Goal: Task Accomplishment & Management: Manage account settings

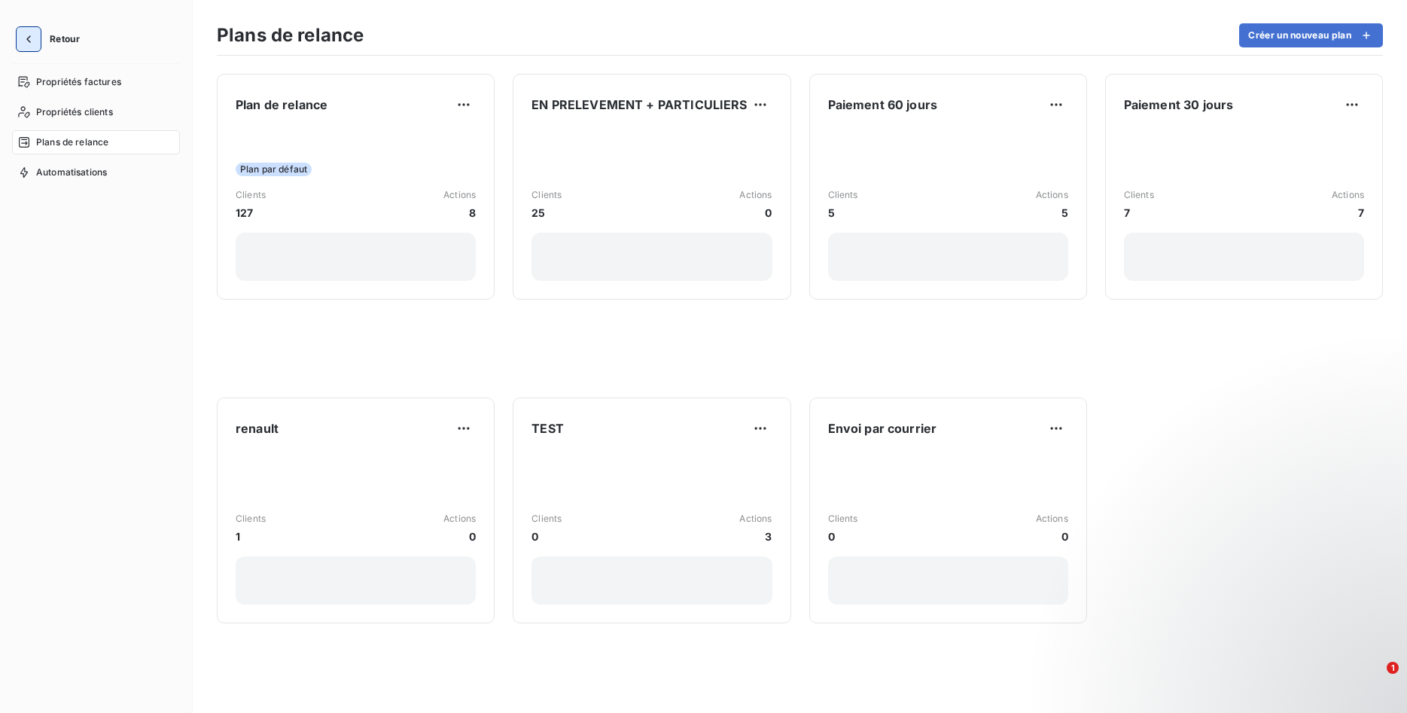
click at [29, 36] on icon "button" at bounding box center [28, 39] width 5 height 8
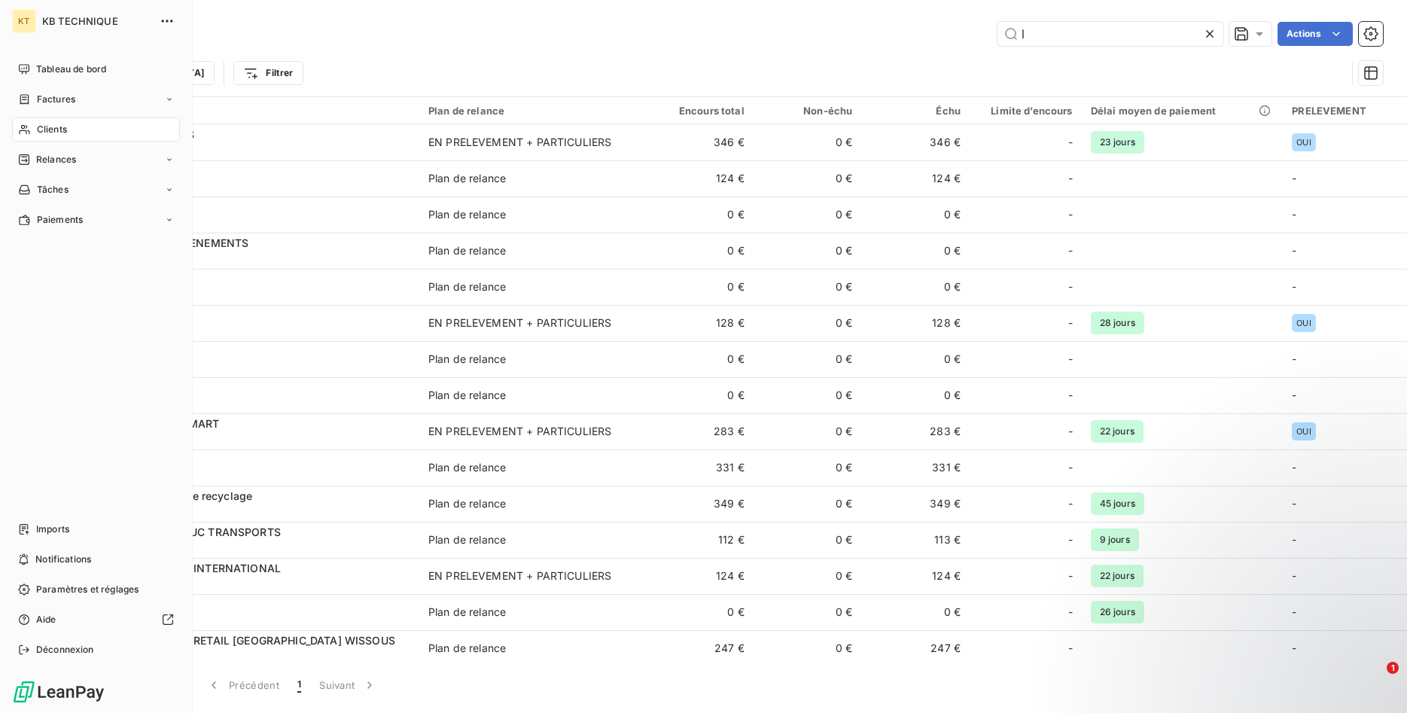
click at [62, 128] on span "Clients" at bounding box center [52, 130] width 30 height 14
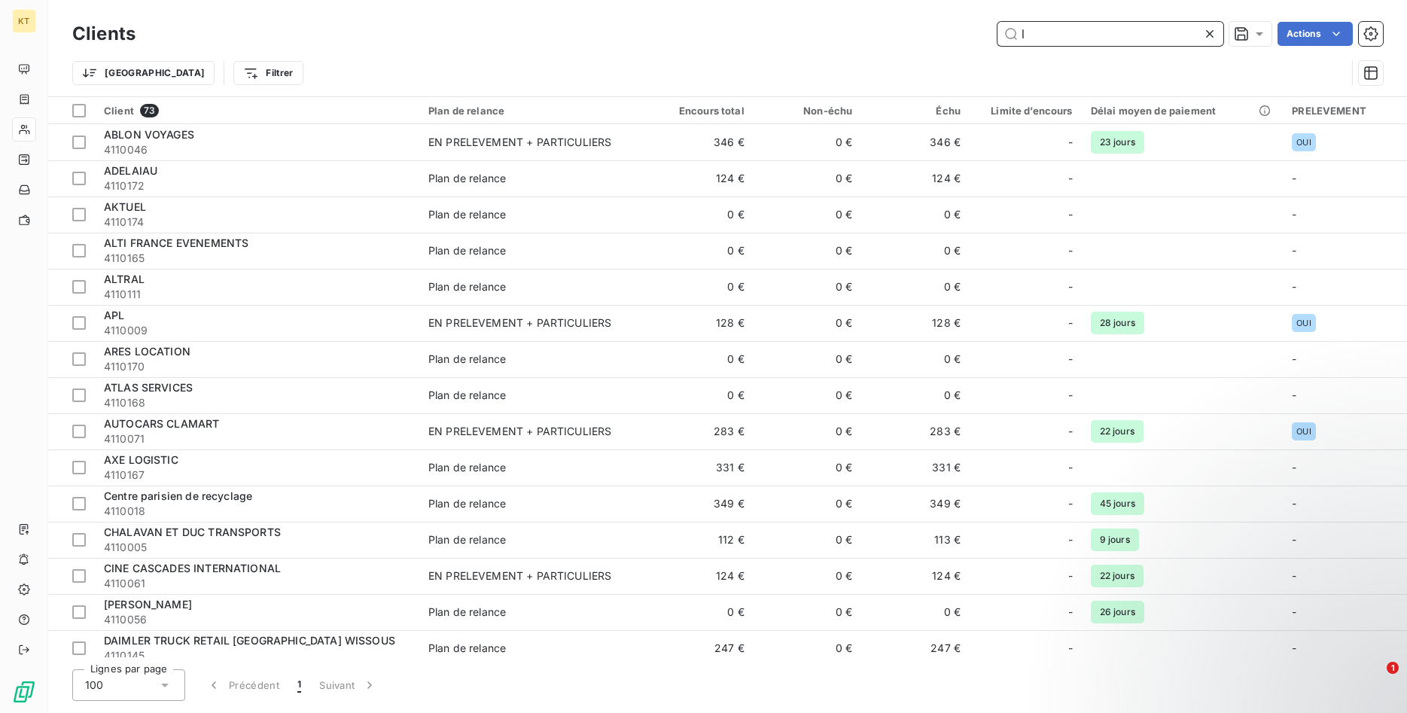
click at [1100, 29] on input "l" at bounding box center [1110, 34] width 226 height 24
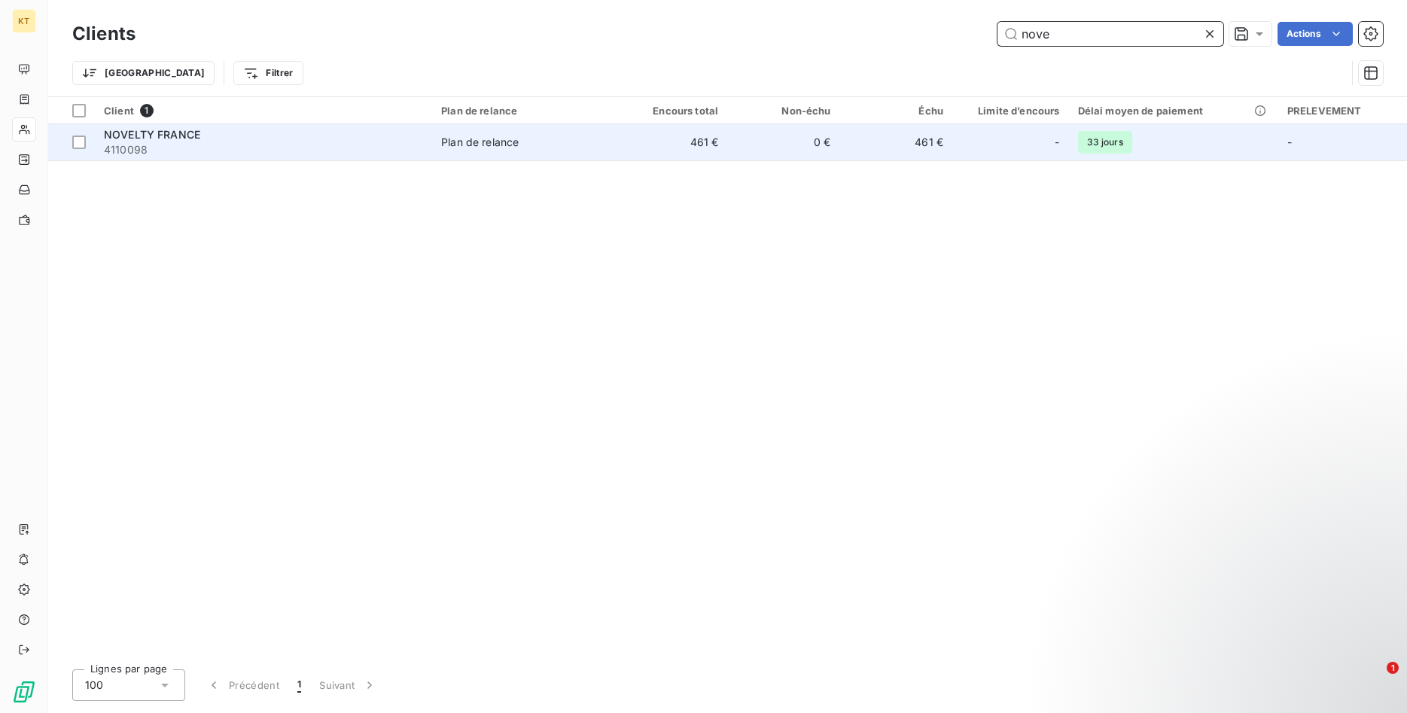
type input "nove"
click at [432, 149] on td "NOVELTY FRANCE 4110098" at bounding box center [263, 142] width 337 height 36
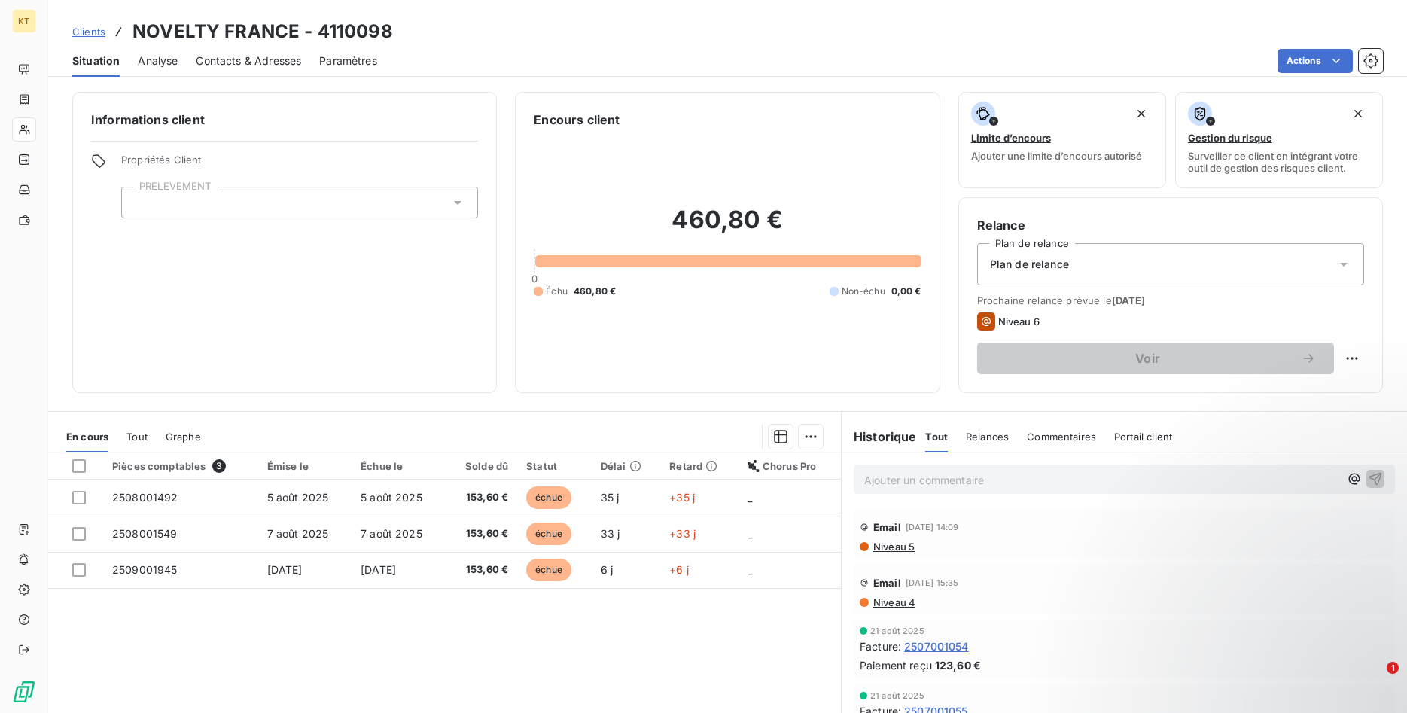
click at [1015, 273] on div "Plan de relance" at bounding box center [1170, 264] width 387 height 42
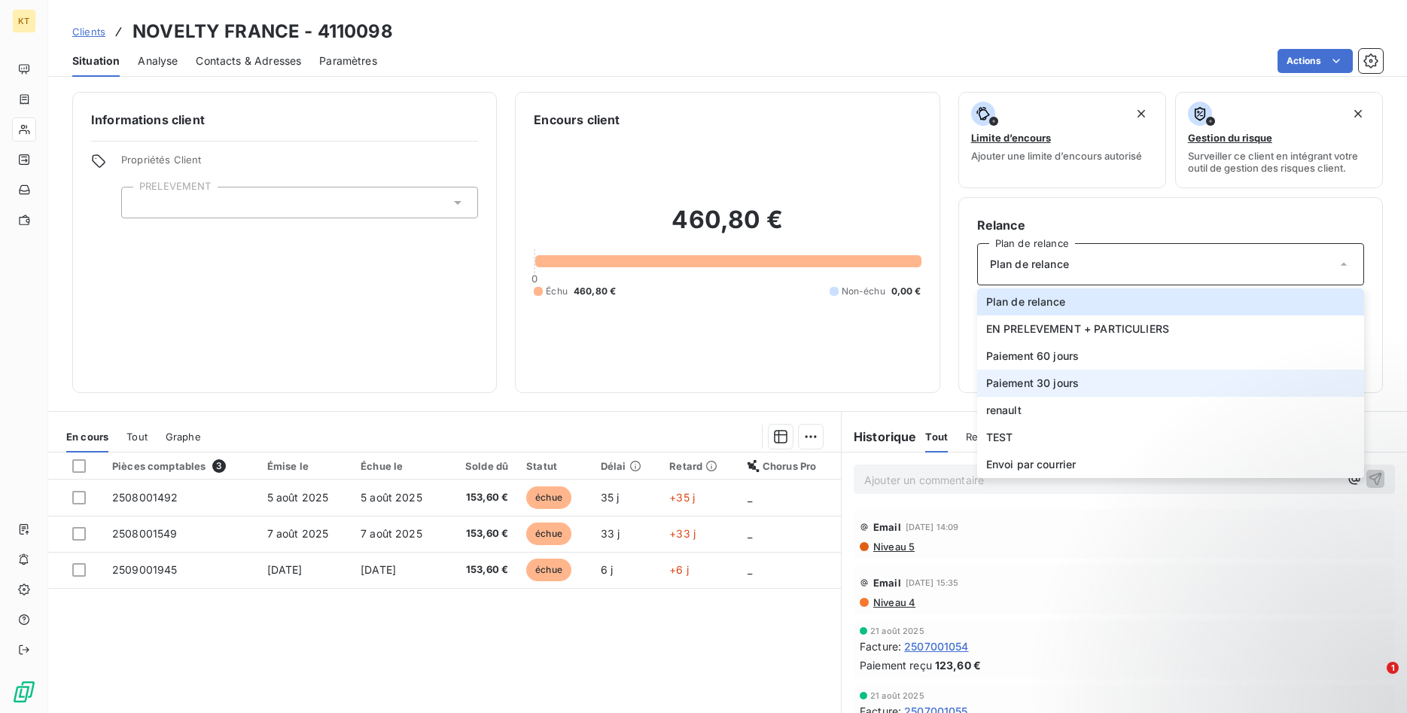
click at [1021, 383] on span "Paiement 30 jours" at bounding box center [1032, 383] width 93 height 15
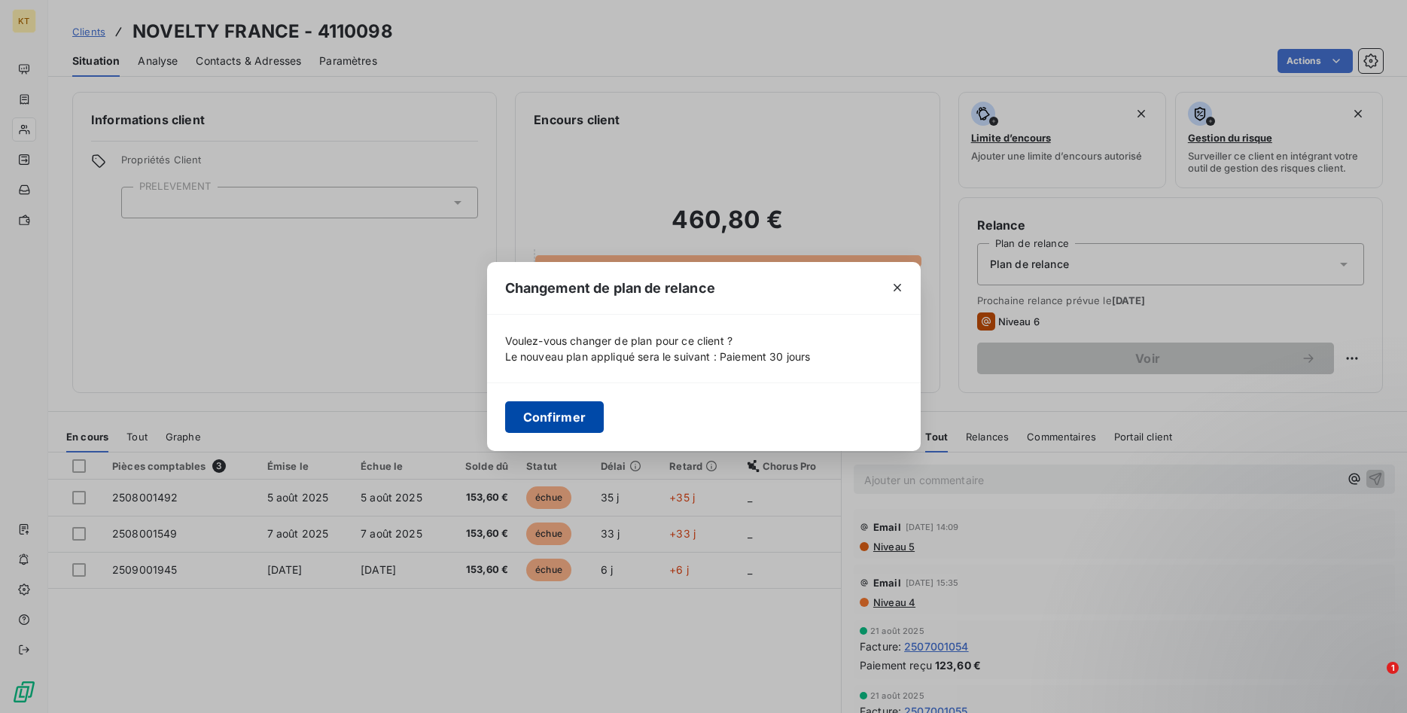
click at [538, 420] on button "Confirmer" at bounding box center [554, 417] width 99 height 32
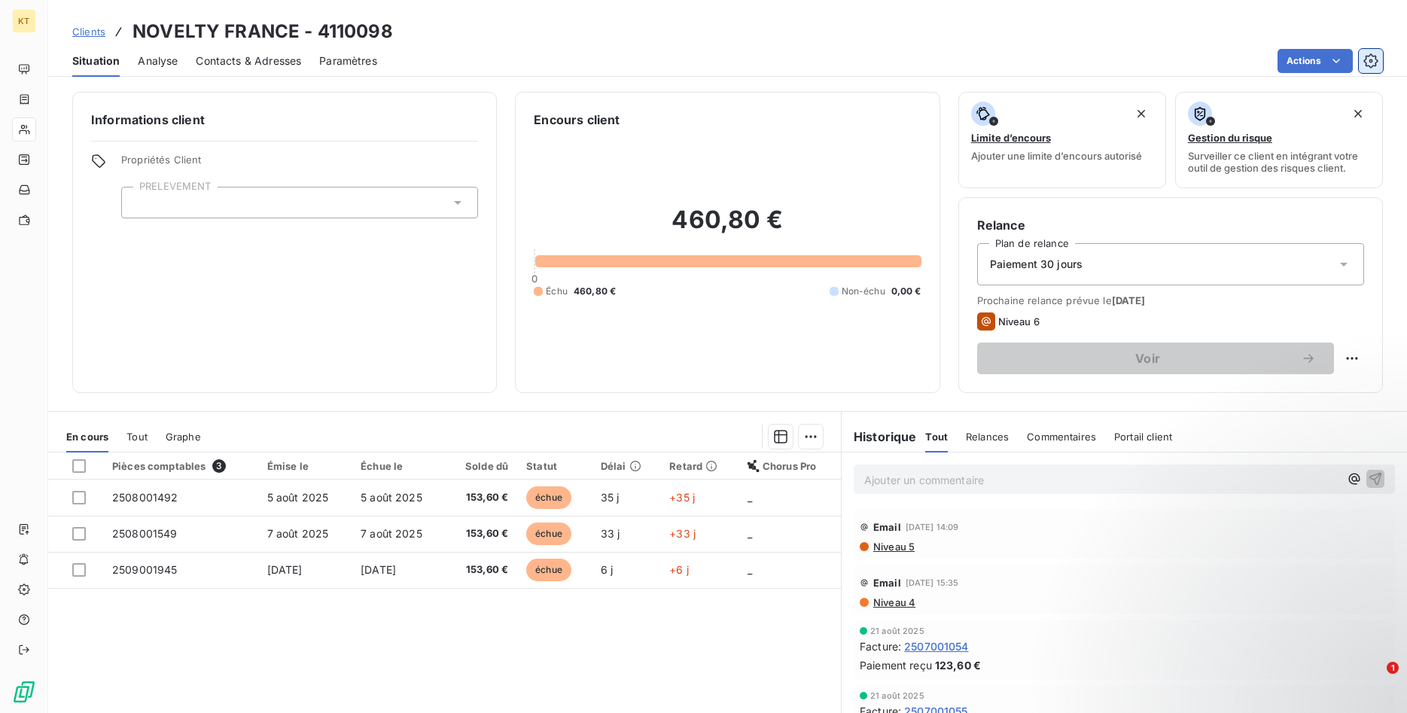
click at [1378, 59] on icon "button" at bounding box center [1370, 60] width 15 height 15
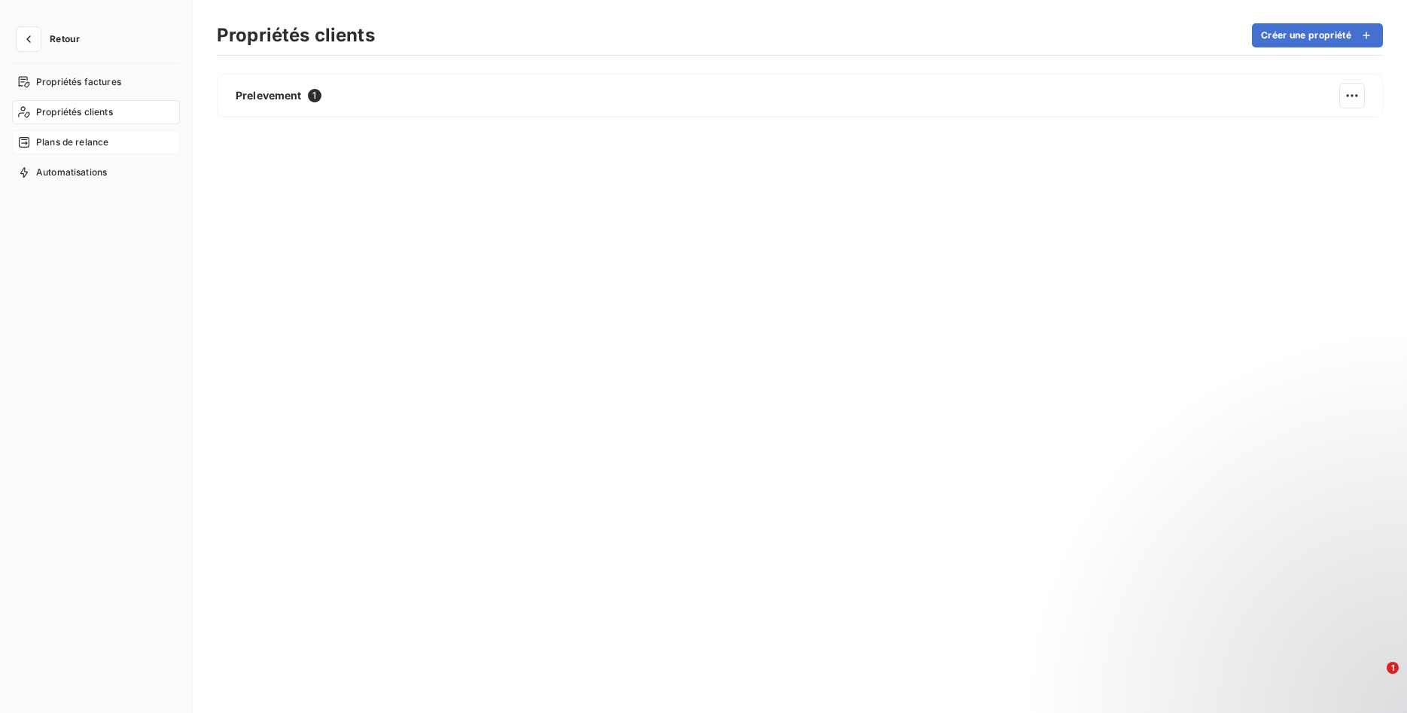
click at [99, 142] on span "Plans de relance" at bounding box center [72, 143] width 72 height 14
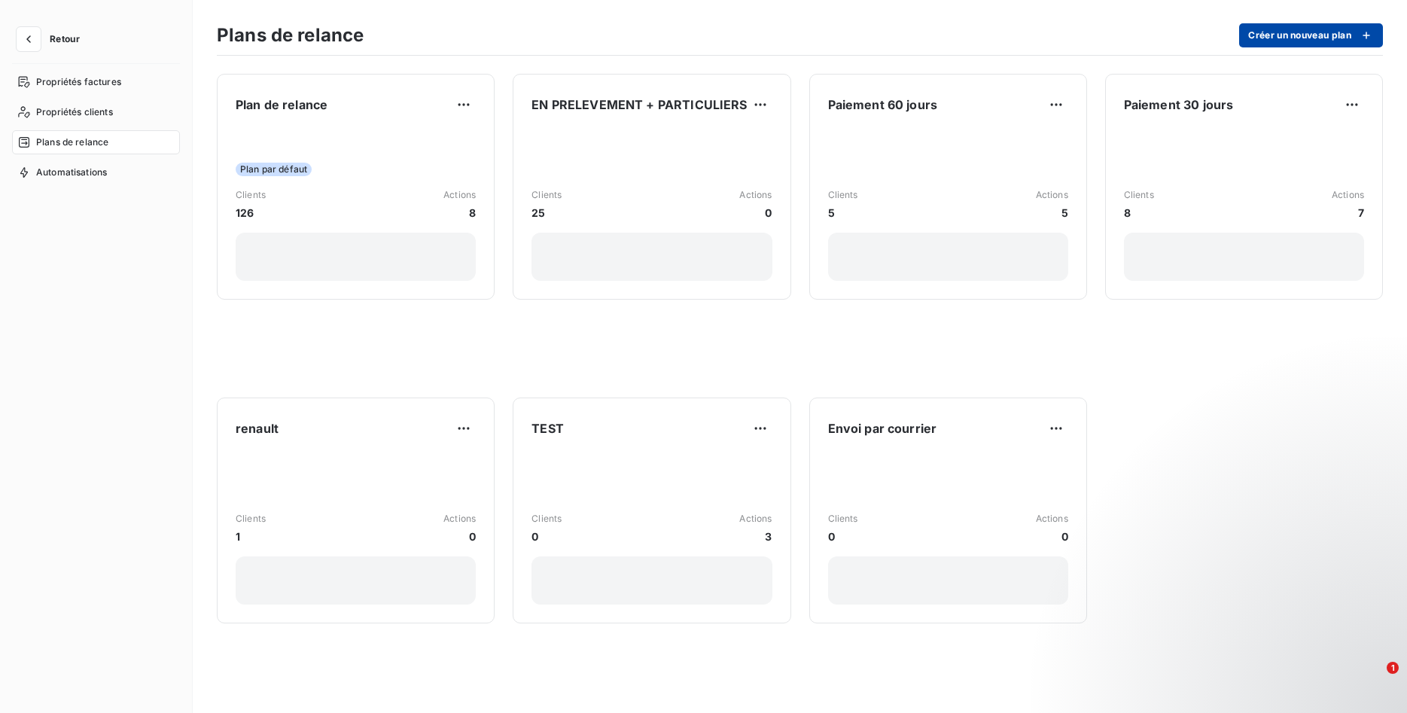
click at [1250, 41] on button "Créer un nouveau plan" at bounding box center [1311, 35] width 144 height 24
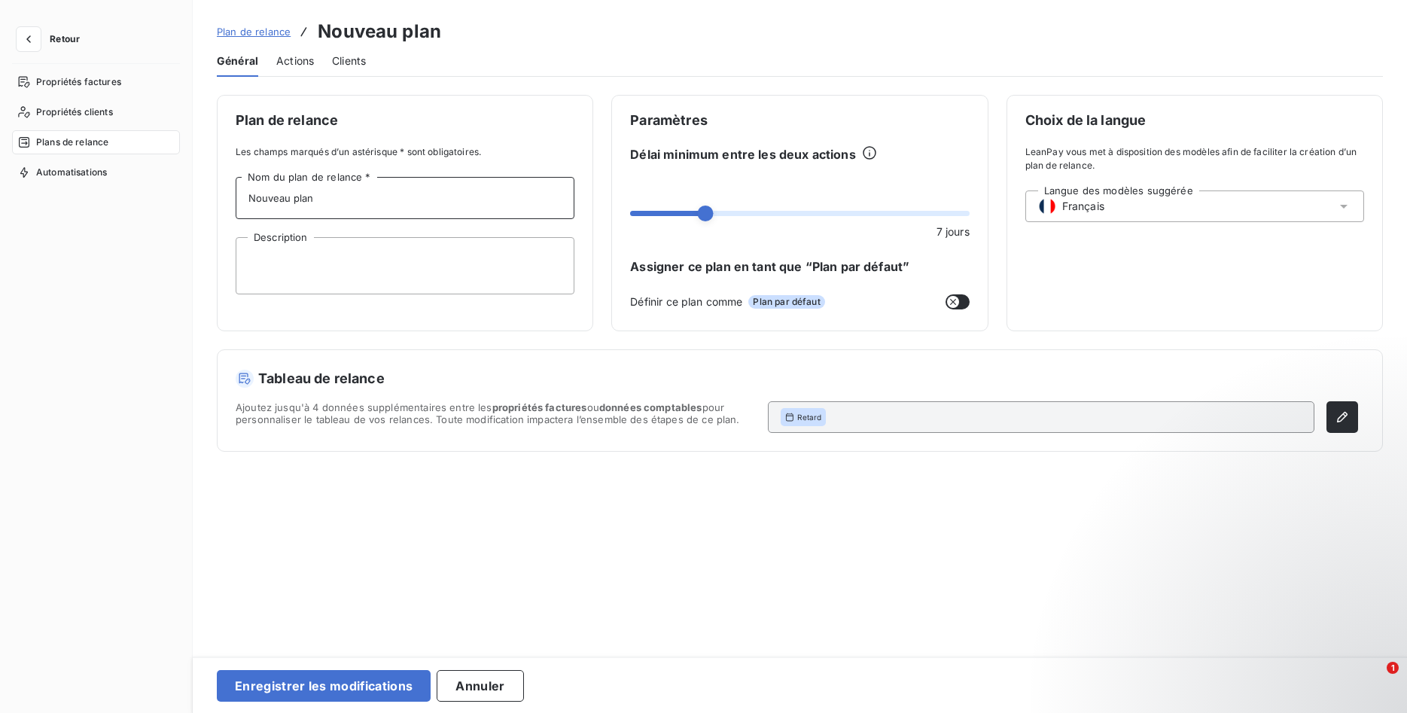
click at [330, 203] on input "Nouveau plan" at bounding box center [405, 198] width 339 height 42
drag, startPoint x: 330, startPoint y: 202, endPoint x: 13, endPoint y: 187, distance: 318.0
click at [236, 188] on input "Nouveau plan" at bounding box center [405, 198] width 339 height 42
type input "Paiement à 45 jours"
click at [289, 72] on div "Actions" at bounding box center [295, 61] width 38 height 32
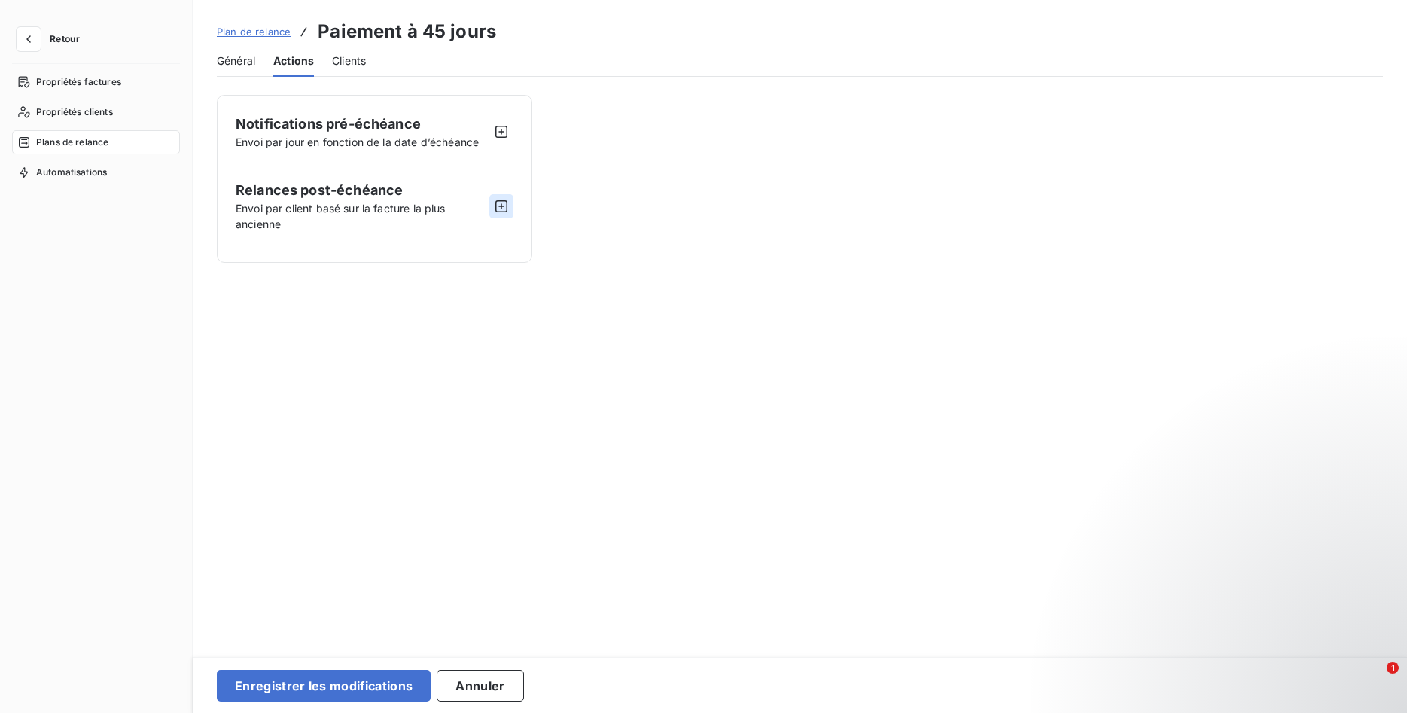
click at [498, 201] on icon "button" at bounding box center [501, 206] width 12 height 12
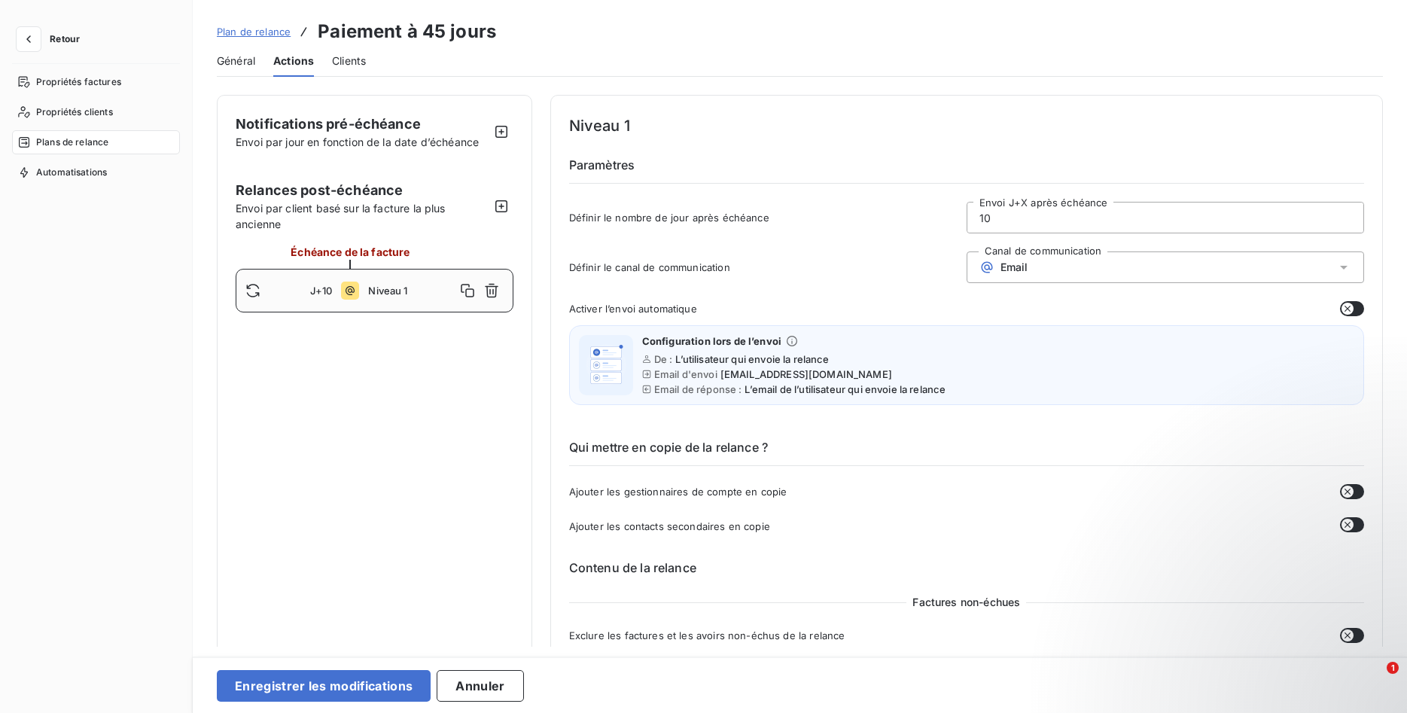
click at [318, 291] on span "J+10" at bounding box center [321, 291] width 23 height 12
drag, startPoint x: 1019, startPoint y: 215, endPoint x: 861, endPoint y: 209, distance: 157.5
click at [967, 209] on input "10" at bounding box center [1165, 218] width 396 height 30
type input "30"
click at [835, 446] on h6 "Qui mettre en copie de la relance ?" at bounding box center [966, 452] width 795 height 28
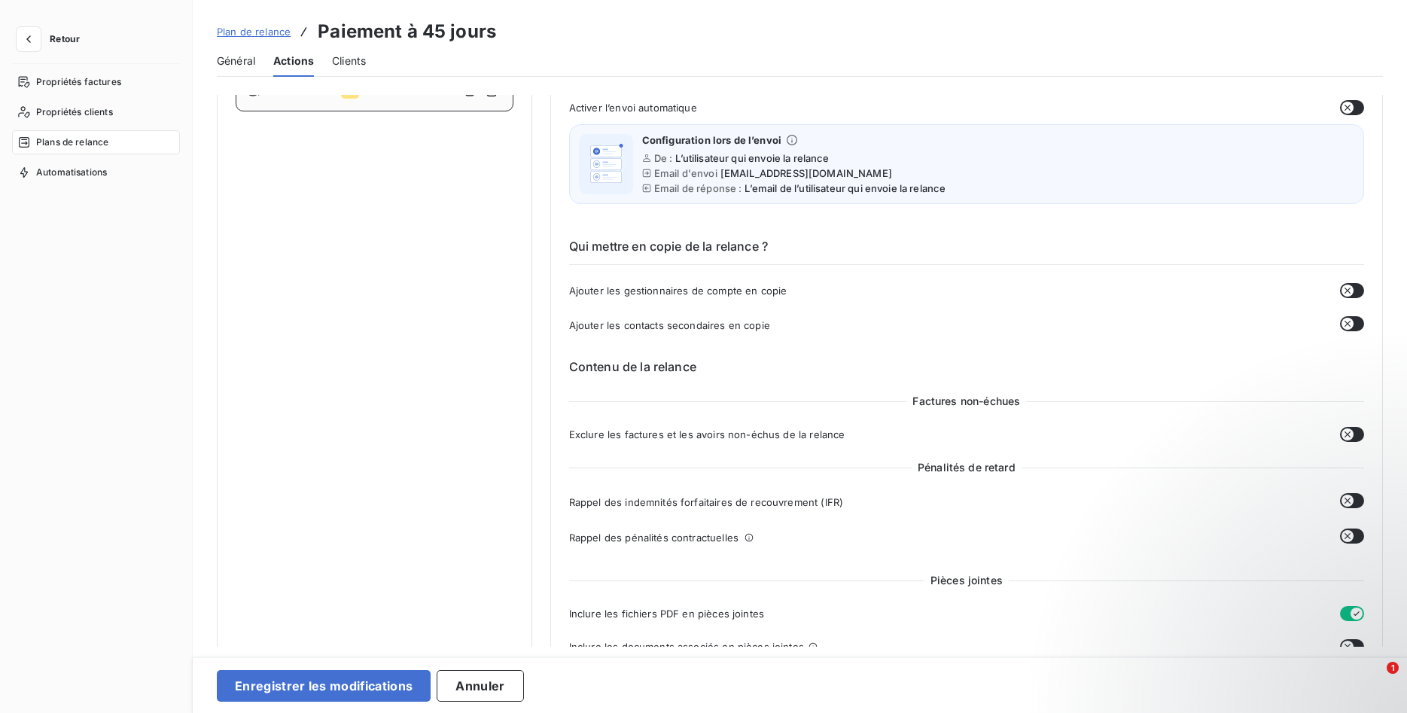
scroll to position [230, 0]
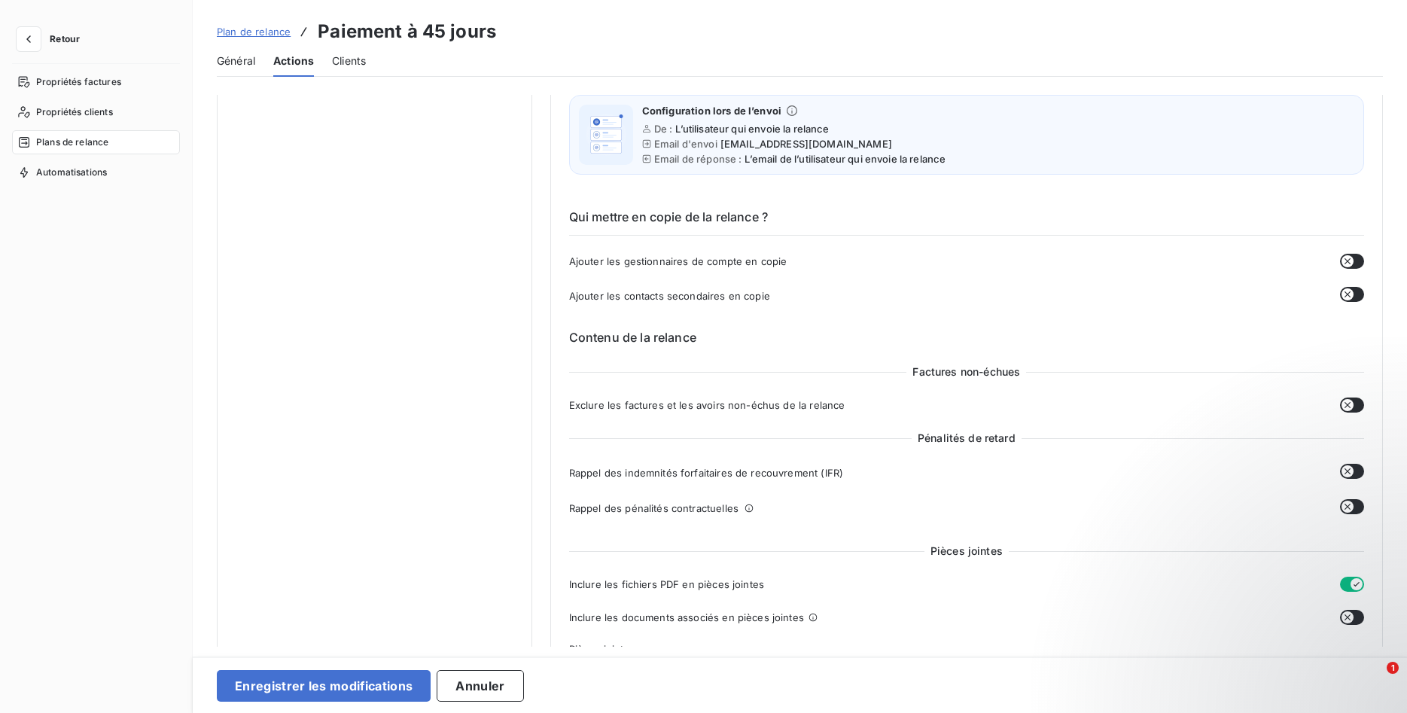
click at [1351, 407] on icon "button" at bounding box center [1348, 405] width 12 height 12
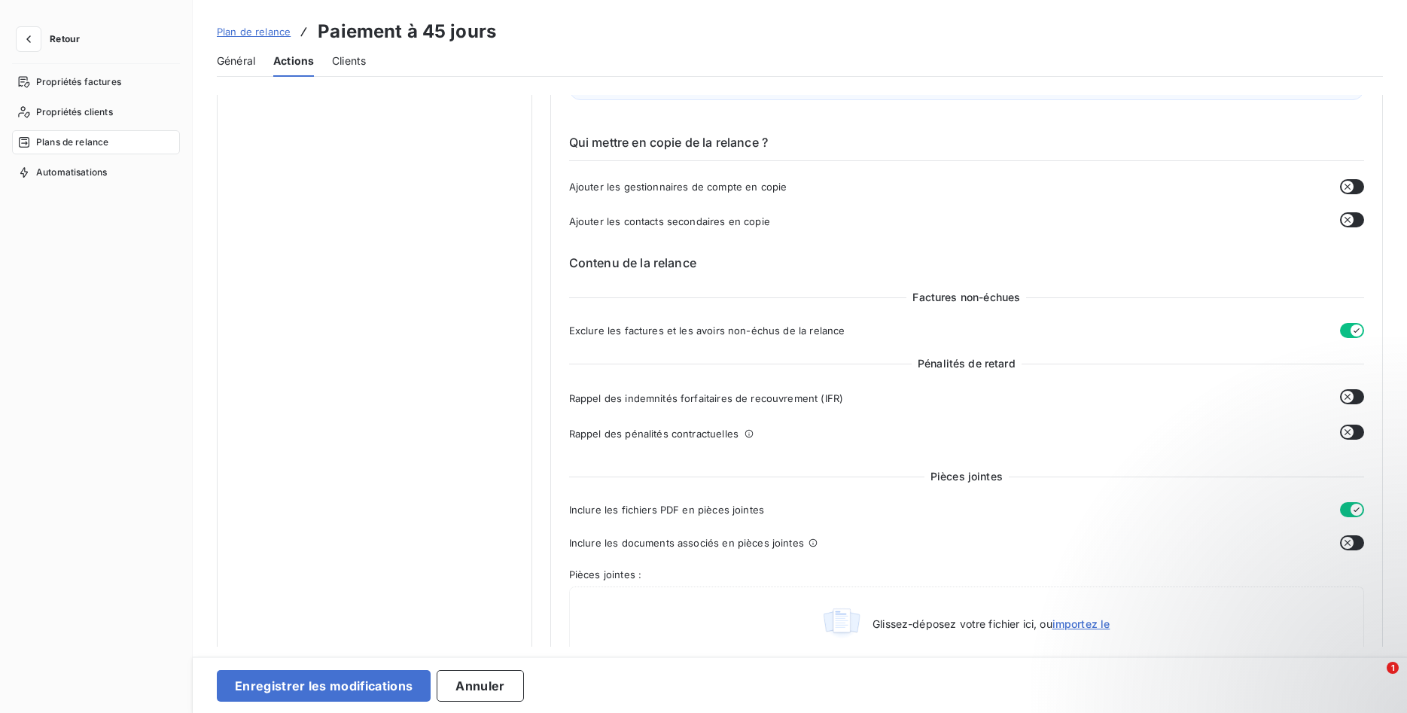
scroll to position [307, 0]
drag, startPoint x: 1352, startPoint y: 539, endPoint x: 1274, endPoint y: 562, distance: 81.7
click at [1351, 539] on icon "button" at bounding box center [1348, 540] width 12 height 12
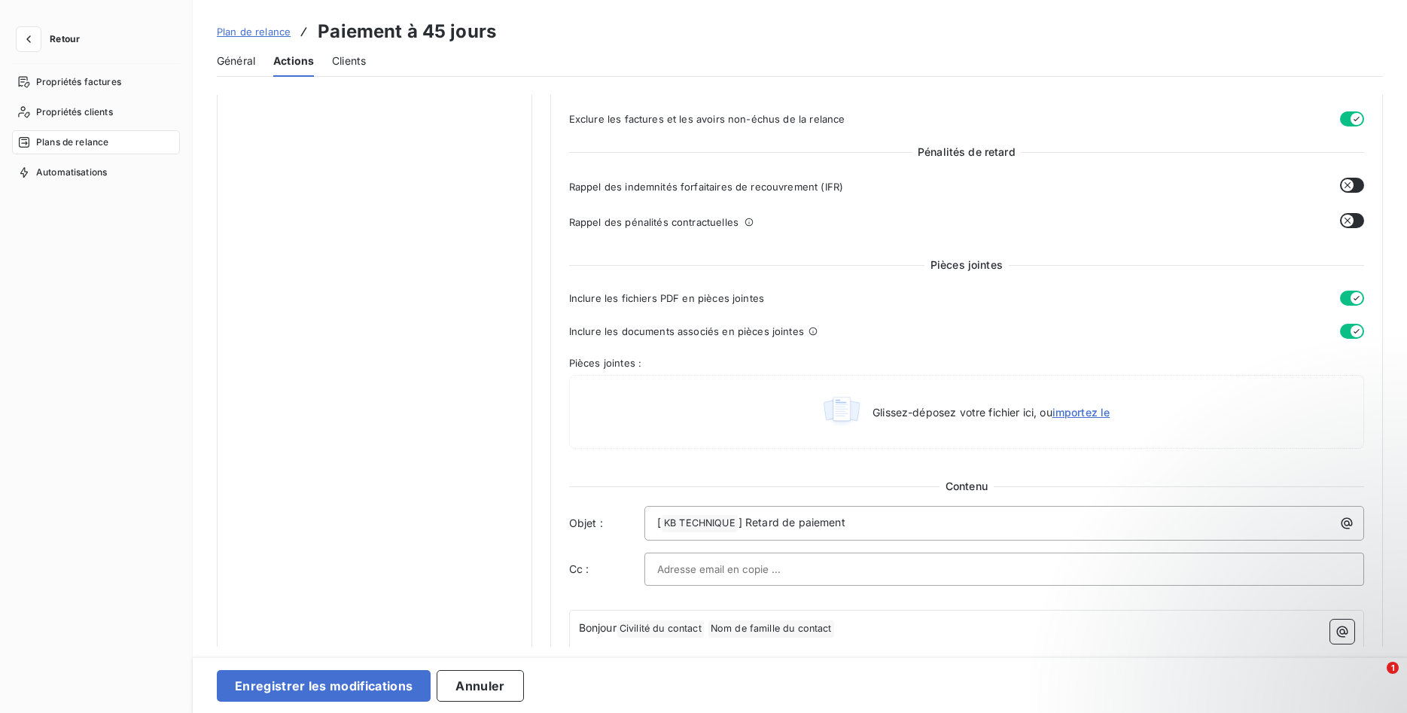
scroll to position [0, 0]
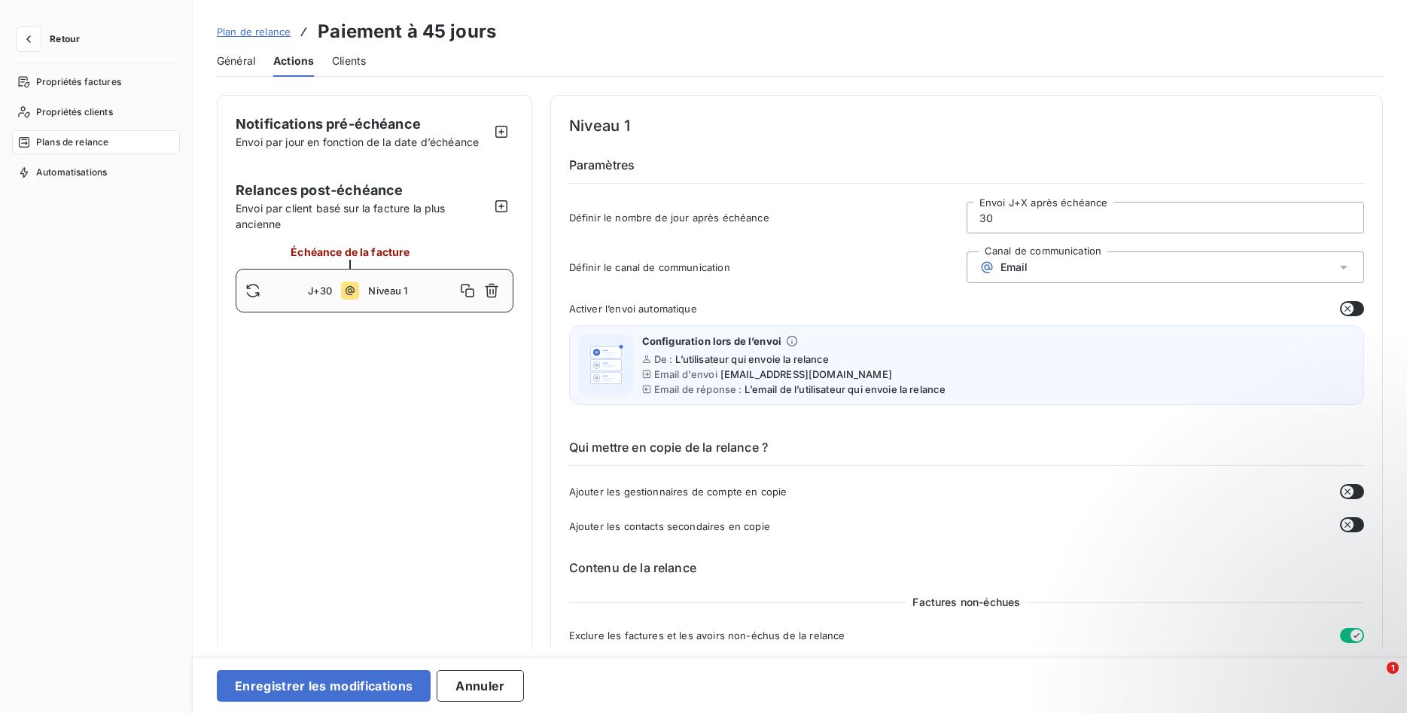
click at [347, 57] on span "Clients" at bounding box center [349, 60] width 34 height 15
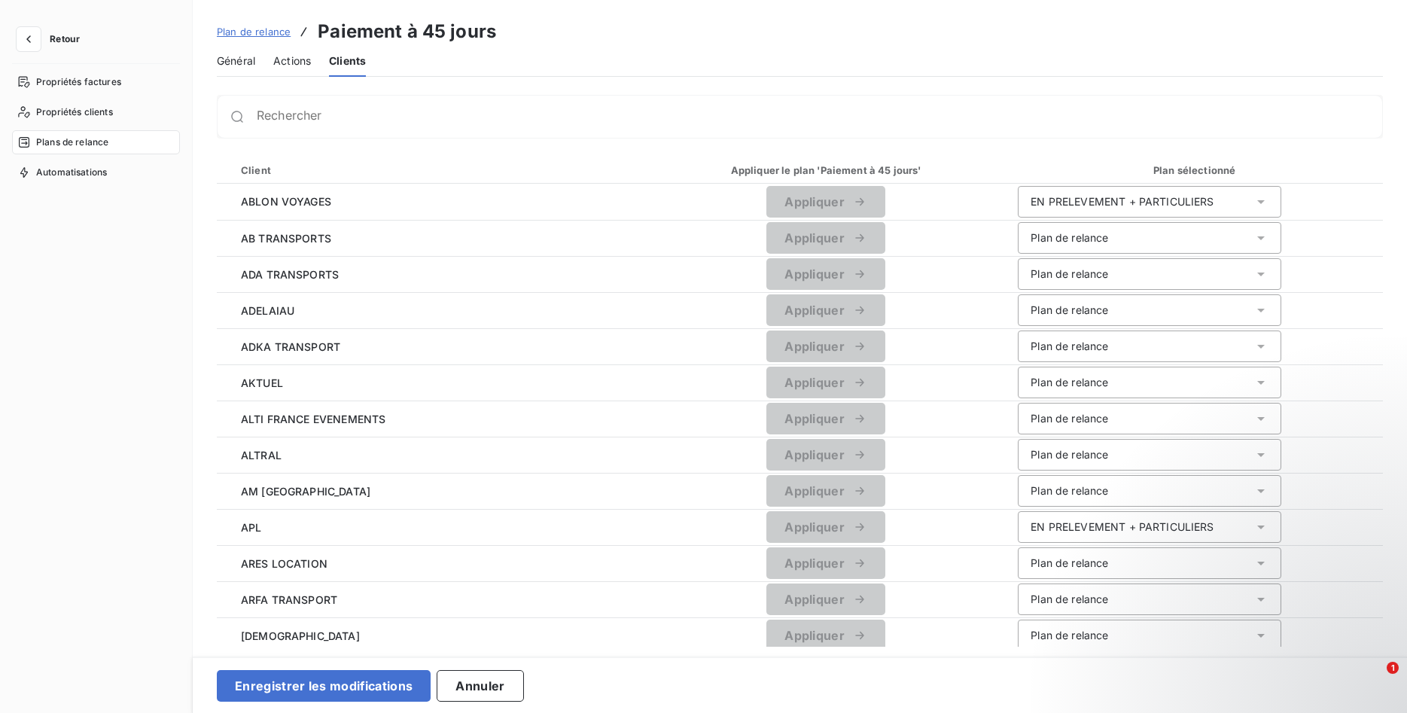
click at [286, 62] on span "Actions" at bounding box center [292, 60] width 38 height 15
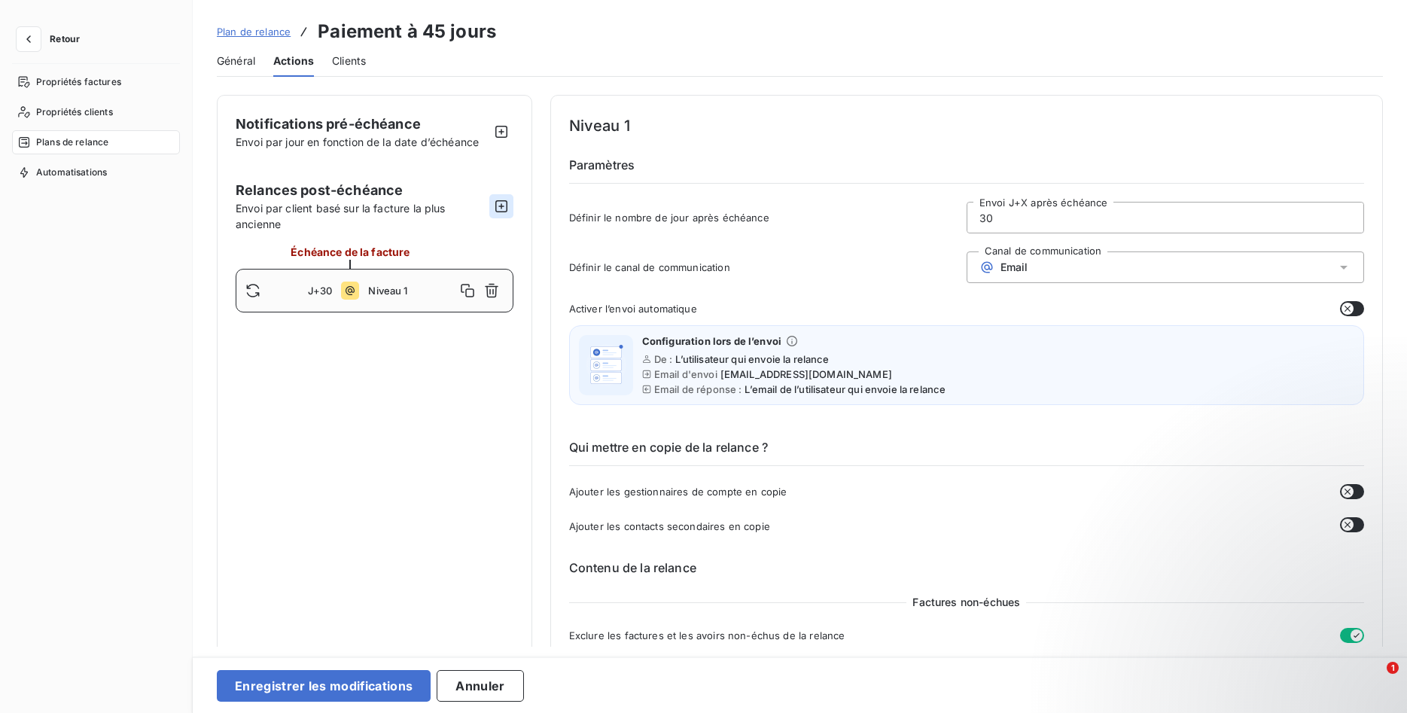
click at [503, 206] on icon "button" at bounding box center [501, 206] width 15 height 15
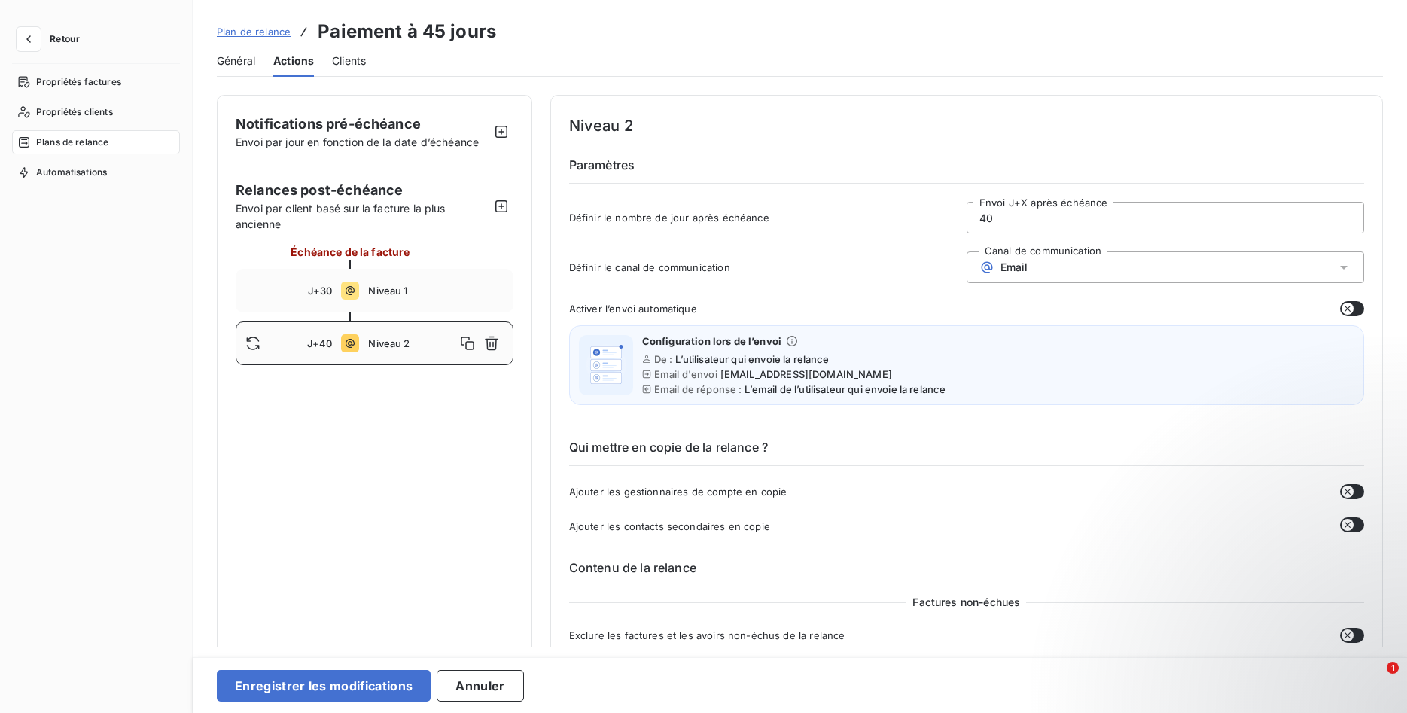
click at [1027, 218] on input "40" at bounding box center [1165, 218] width 396 height 30
type input "4"
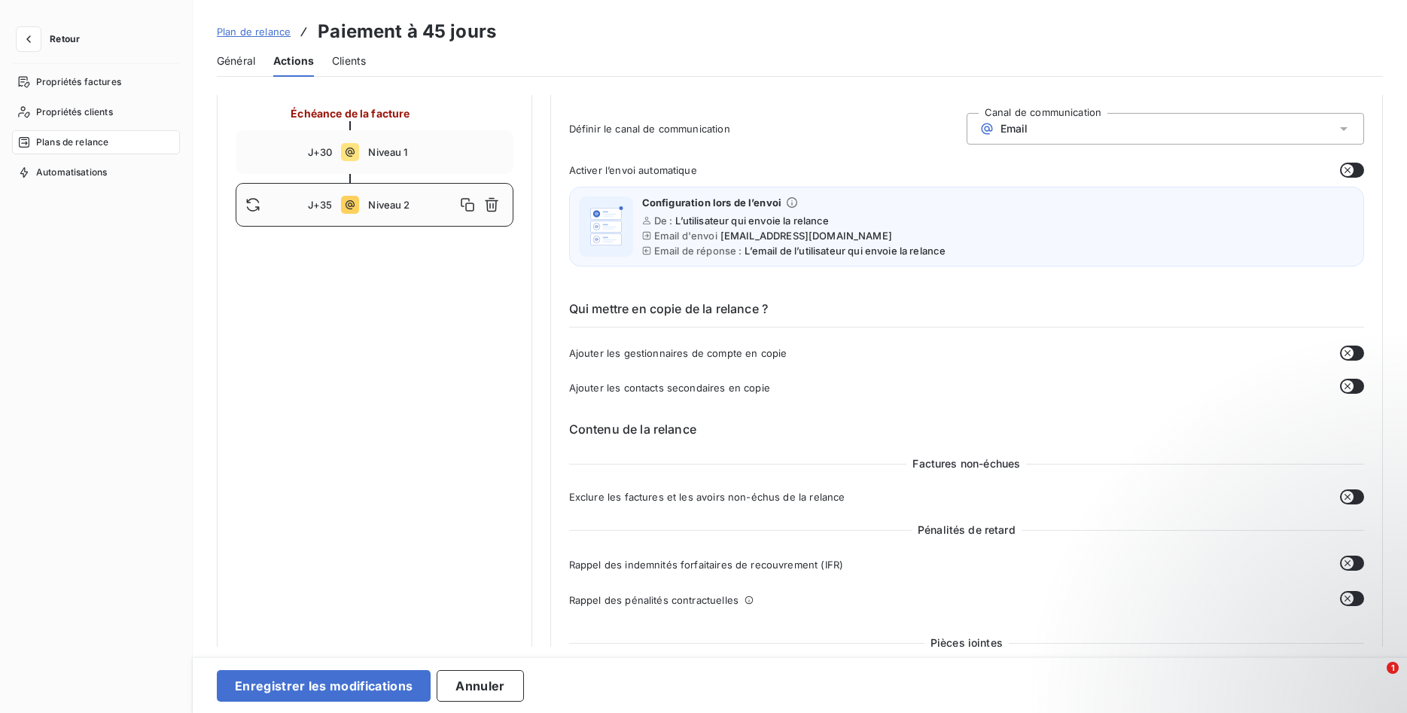
scroll to position [154, 0]
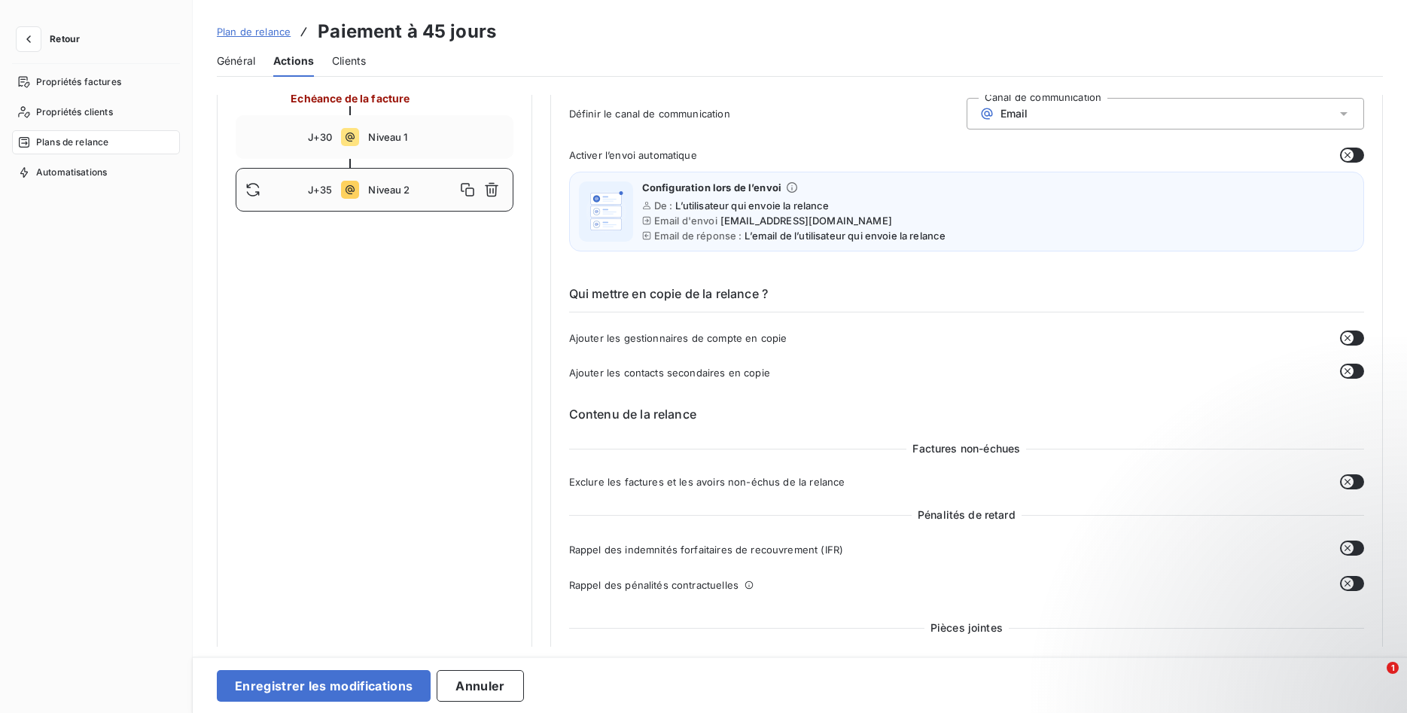
drag, startPoint x: 1345, startPoint y: 334, endPoint x: 1342, endPoint y: 352, distance: 18.3
click at [1345, 336] on icon "button" at bounding box center [1348, 338] width 12 height 12
click at [1349, 373] on icon "button" at bounding box center [1348, 371] width 6 height 6
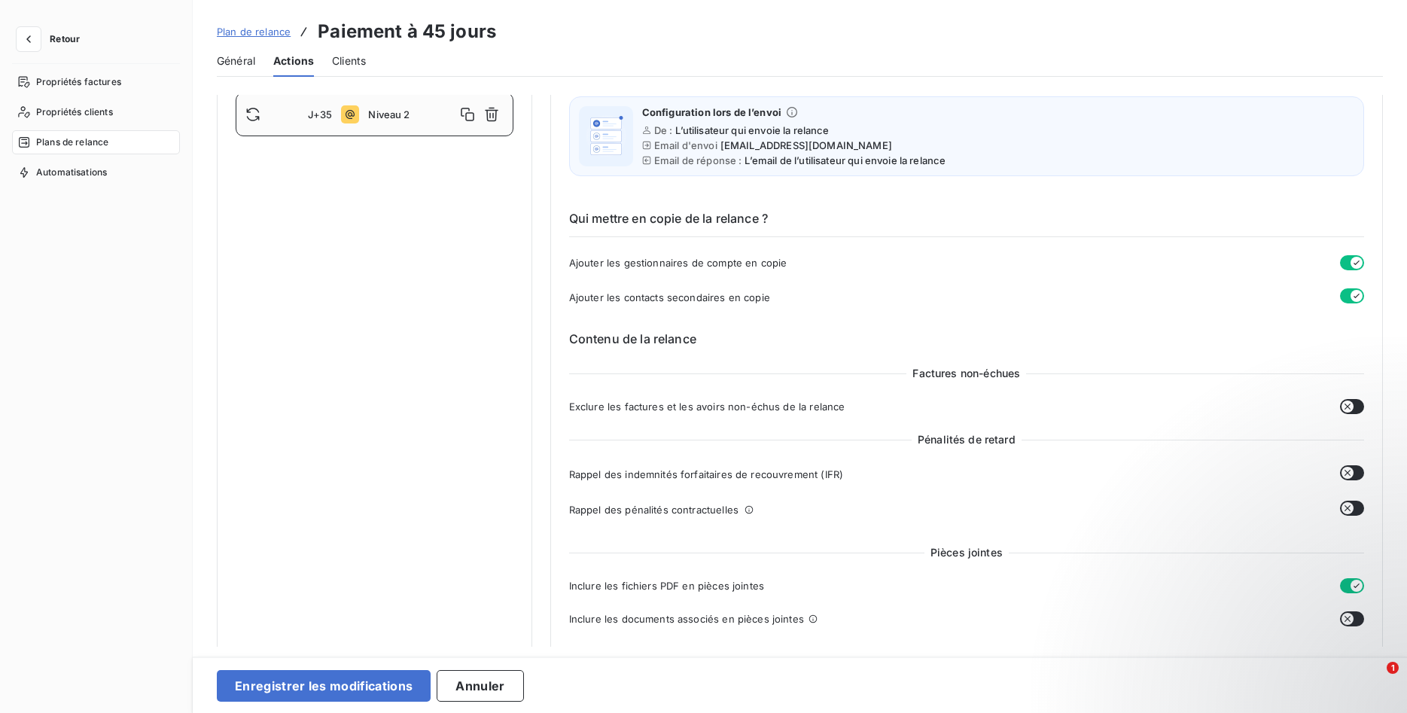
scroll to position [230, 0]
click at [1339, 407] on div "Exclure les factures et les avoirs non-échus de la relance" at bounding box center [966, 404] width 795 height 15
click at [1351, 407] on icon "button" at bounding box center [1348, 405] width 12 height 12
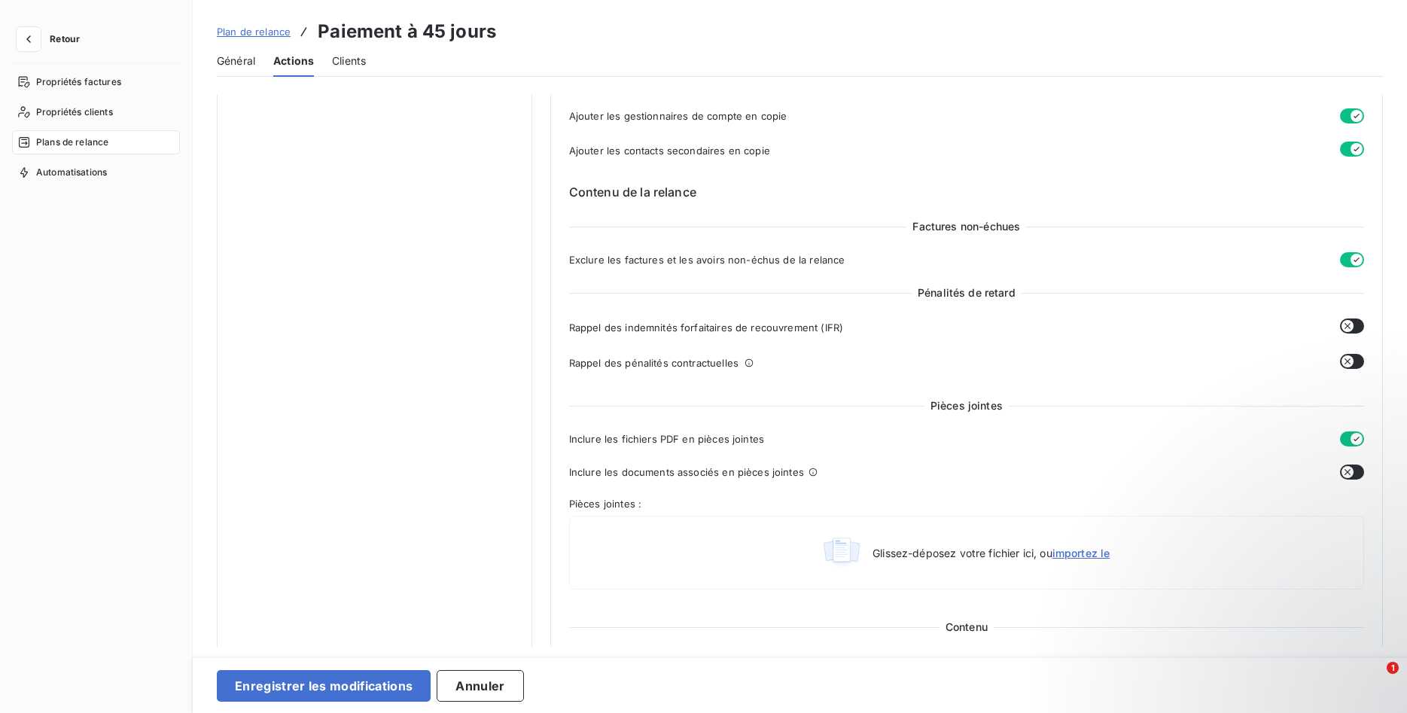
scroll to position [384, 0]
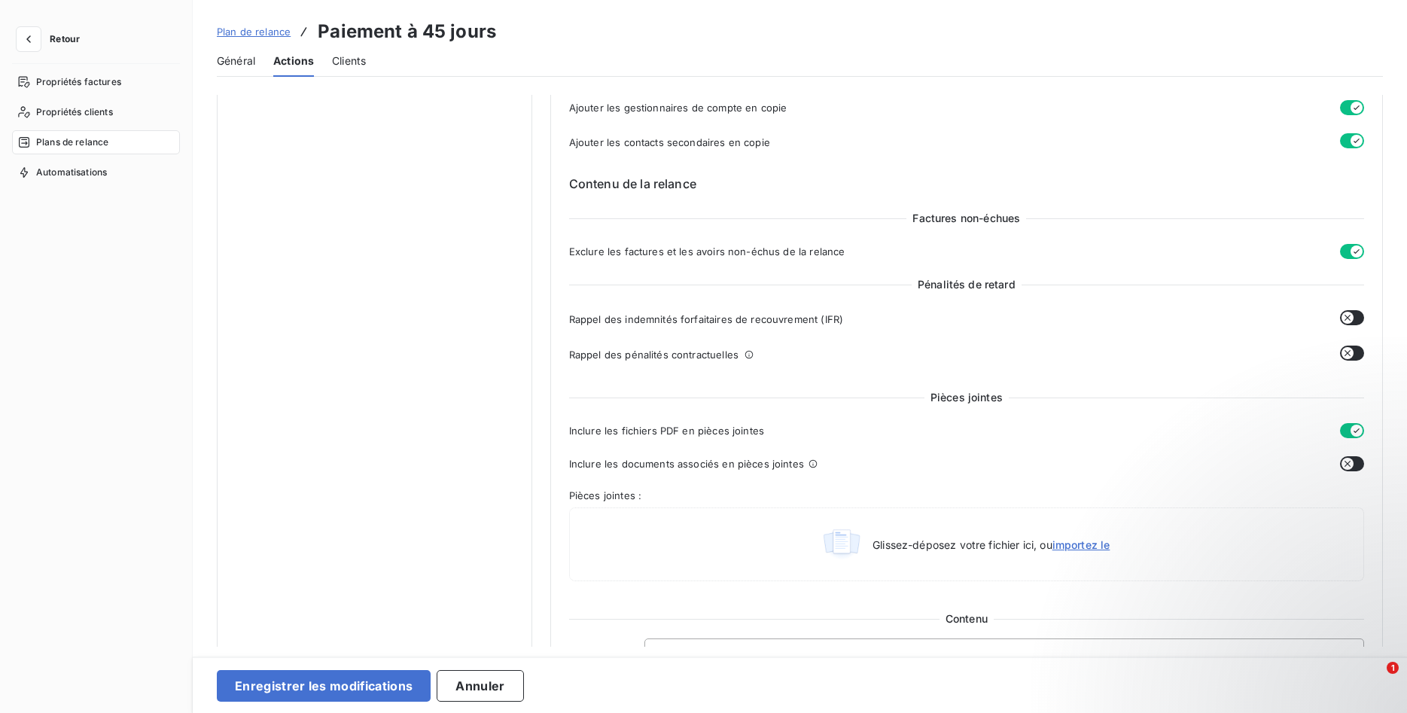
click at [1353, 462] on icon "button" at bounding box center [1348, 464] width 12 height 12
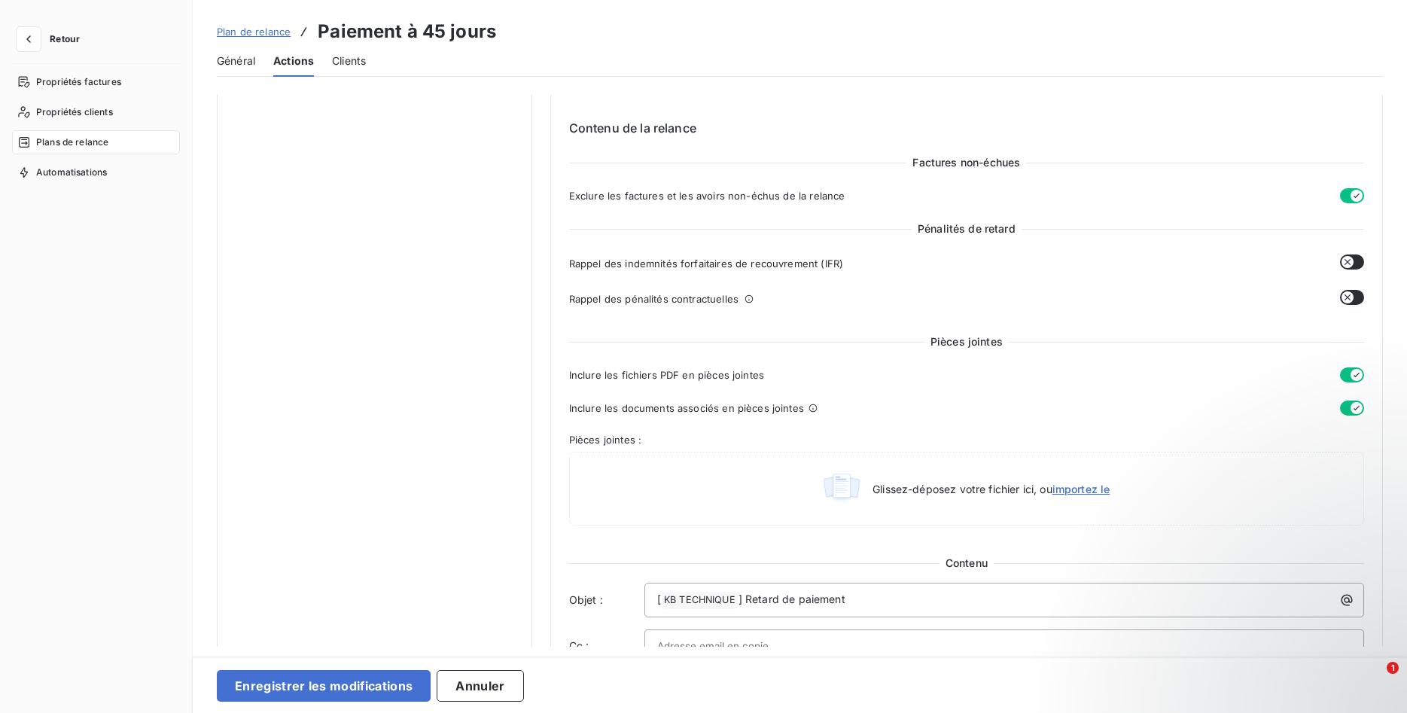
scroll to position [0, 0]
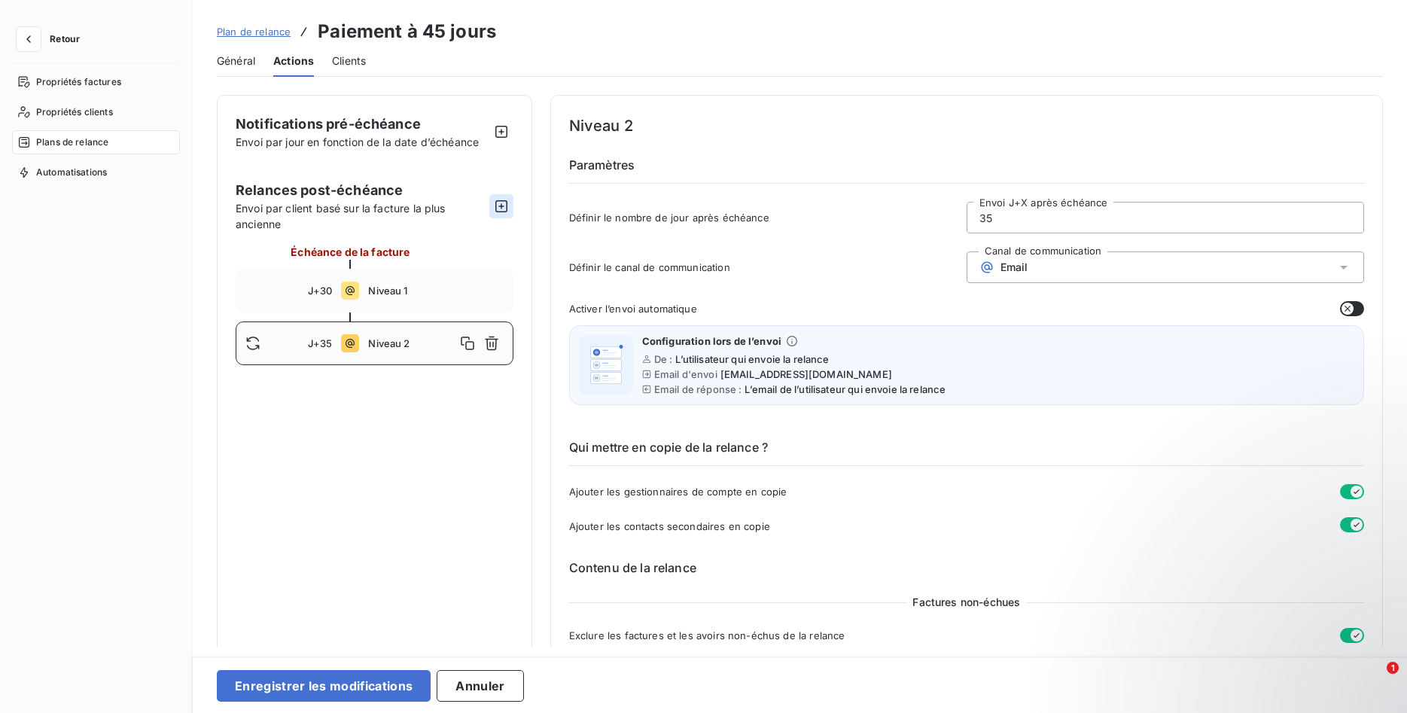
click at [501, 213] on icon "button" at bounding box center [501, 206] width 15 height 15
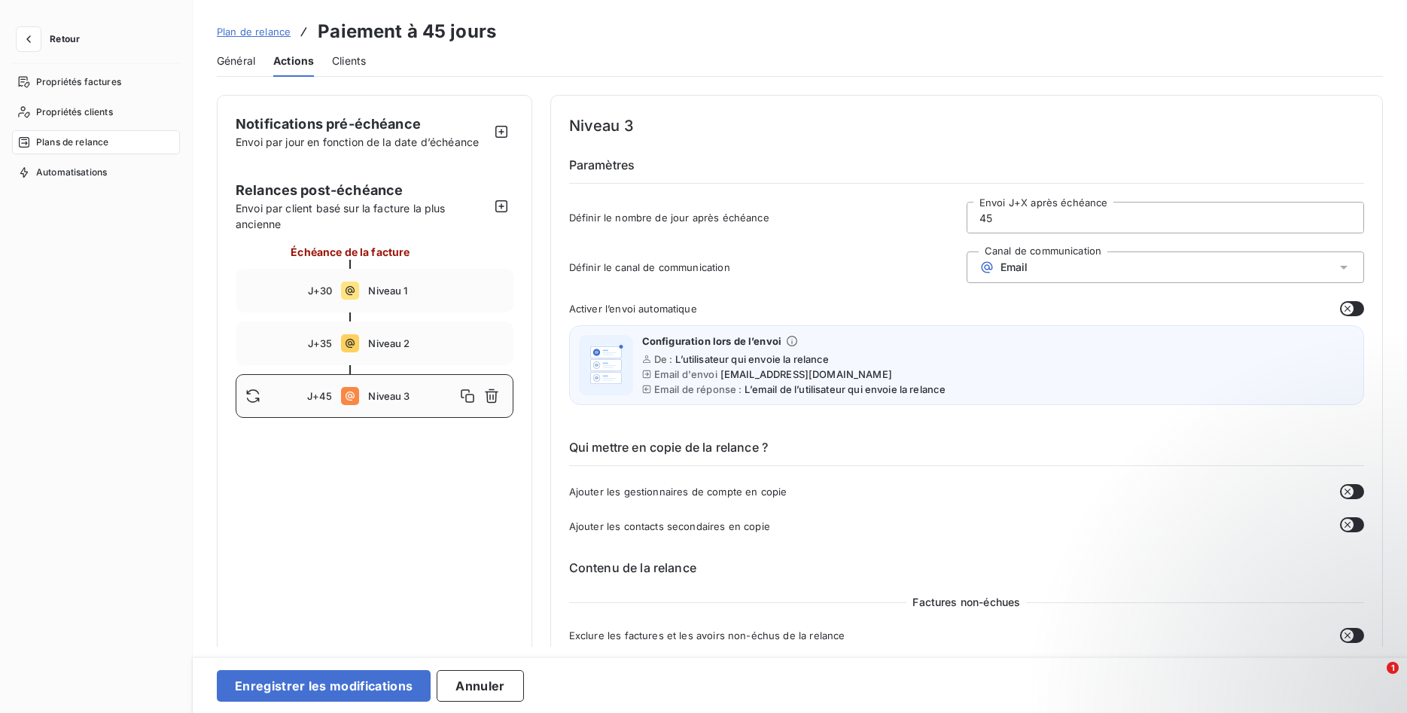
drag, startPoint x: 1002, startPoint y: 223, endPoint x: 943, endPoint y: 220, distance: 59.5
click at [967, 220] on input "45" at bounding box center [1165, 218] width 396 height 30
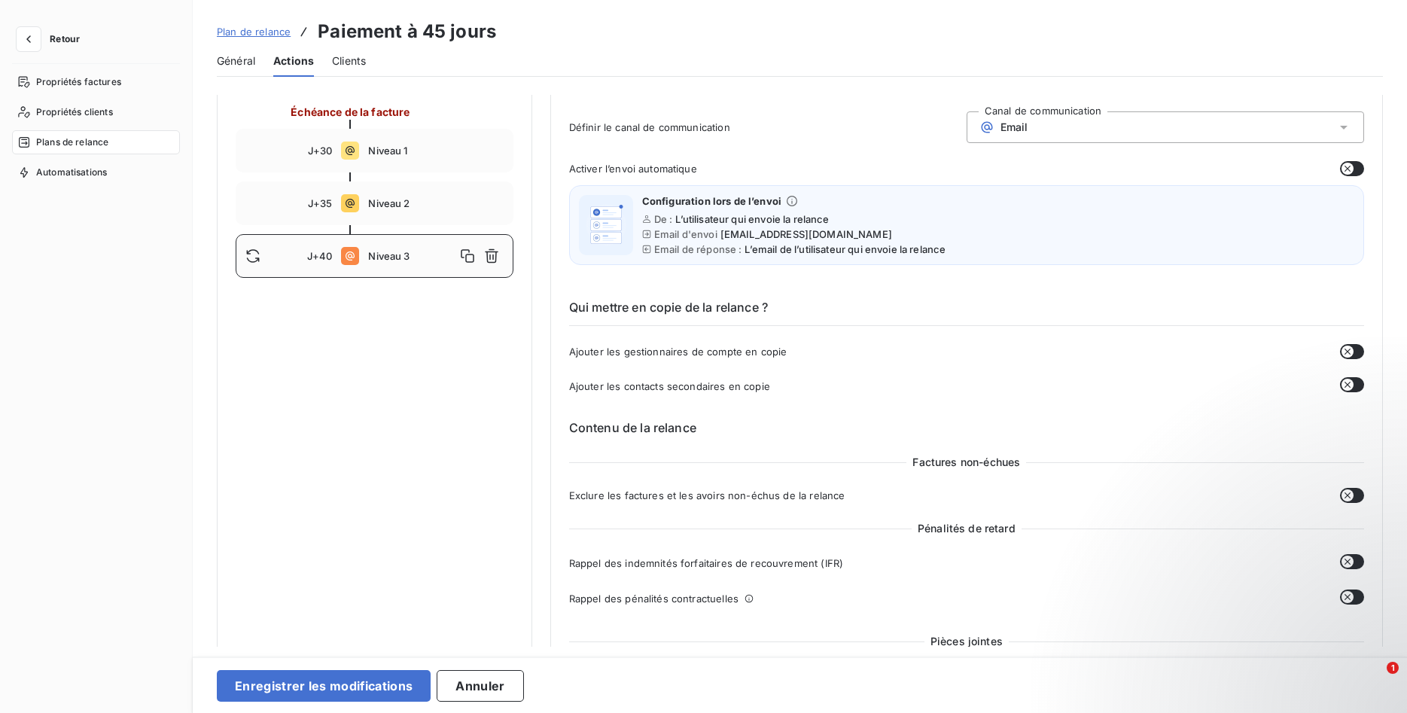
scroll to position [154, 0]
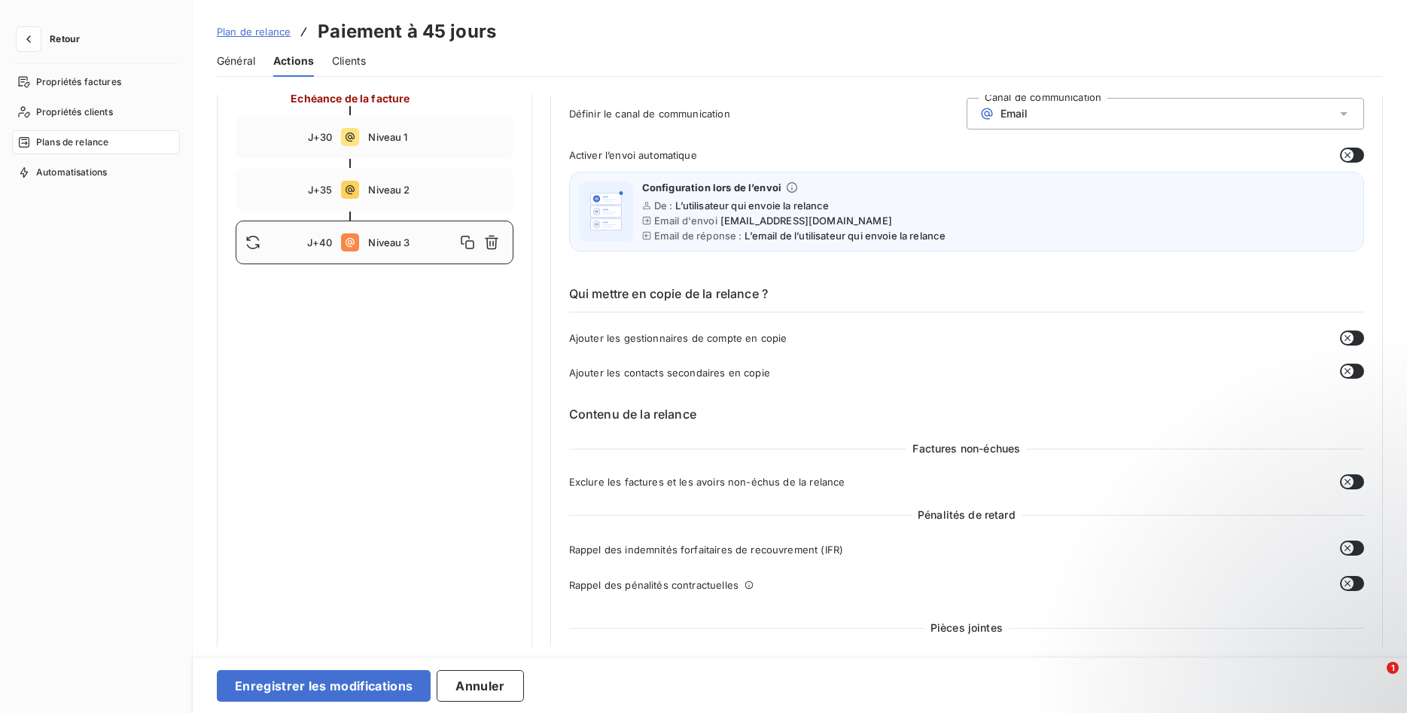
click at [1346, 335] on icon "button" at bounding box center [1348, 338] width 12 height 12
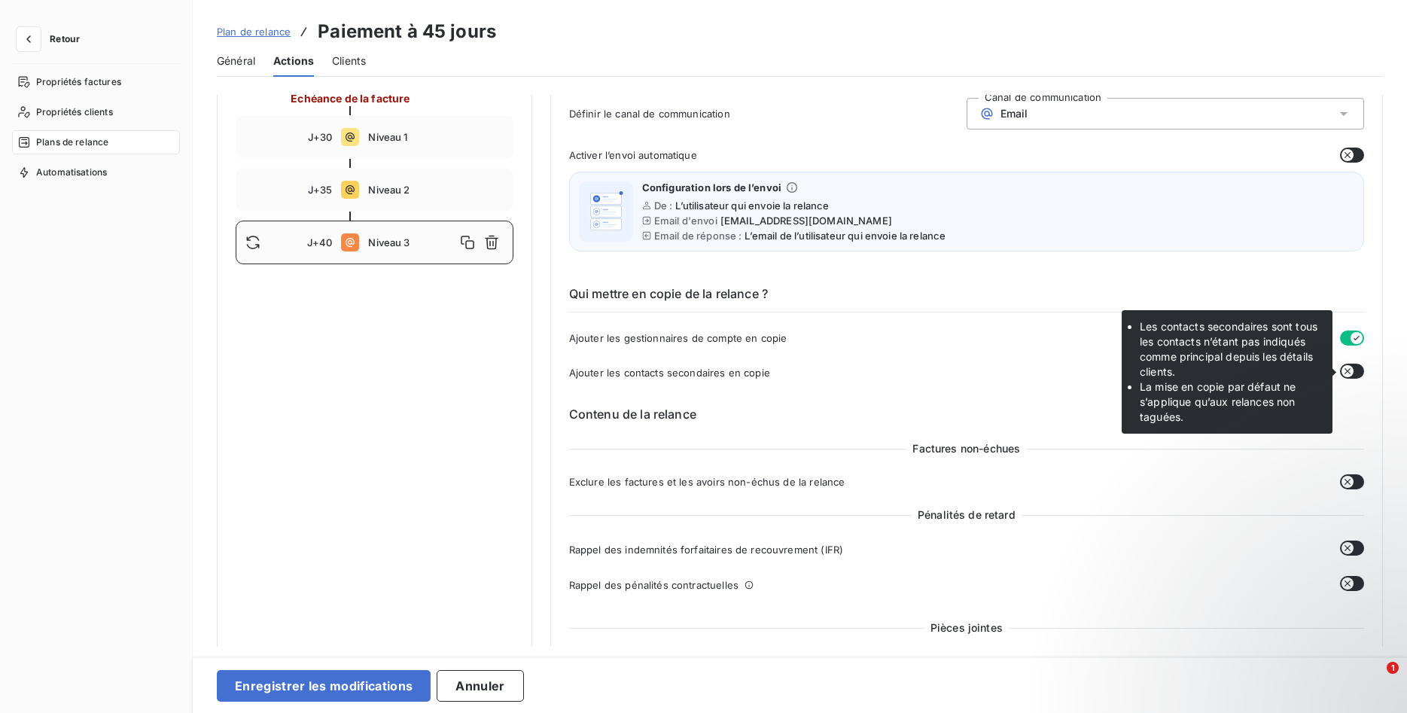
click at [1346, 372] on icon "button" at bounding box center [1348, 371] width 12 height 12
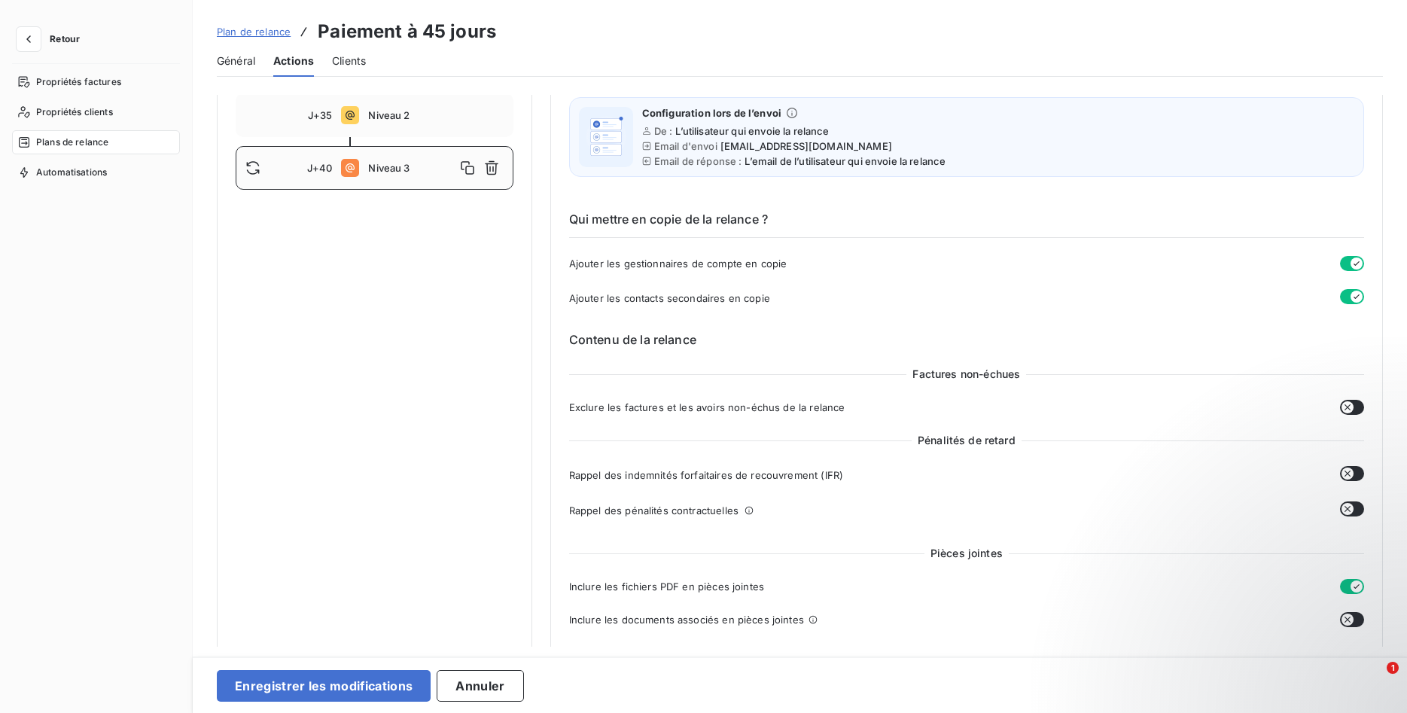
scroll to position [230, 0]
click at [1349, 403] on icon "button" at bounding box center [1348, 405] width 12 height 12
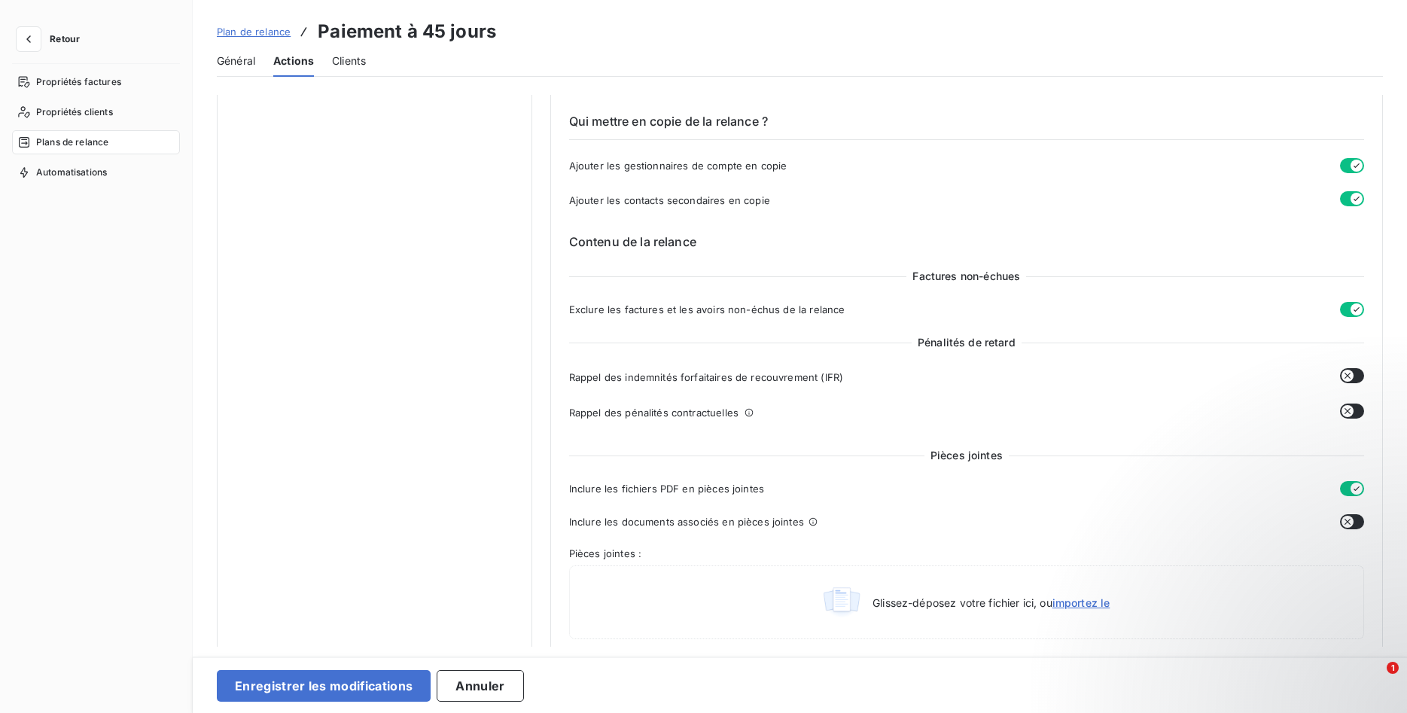
scroll to position [461, 0]
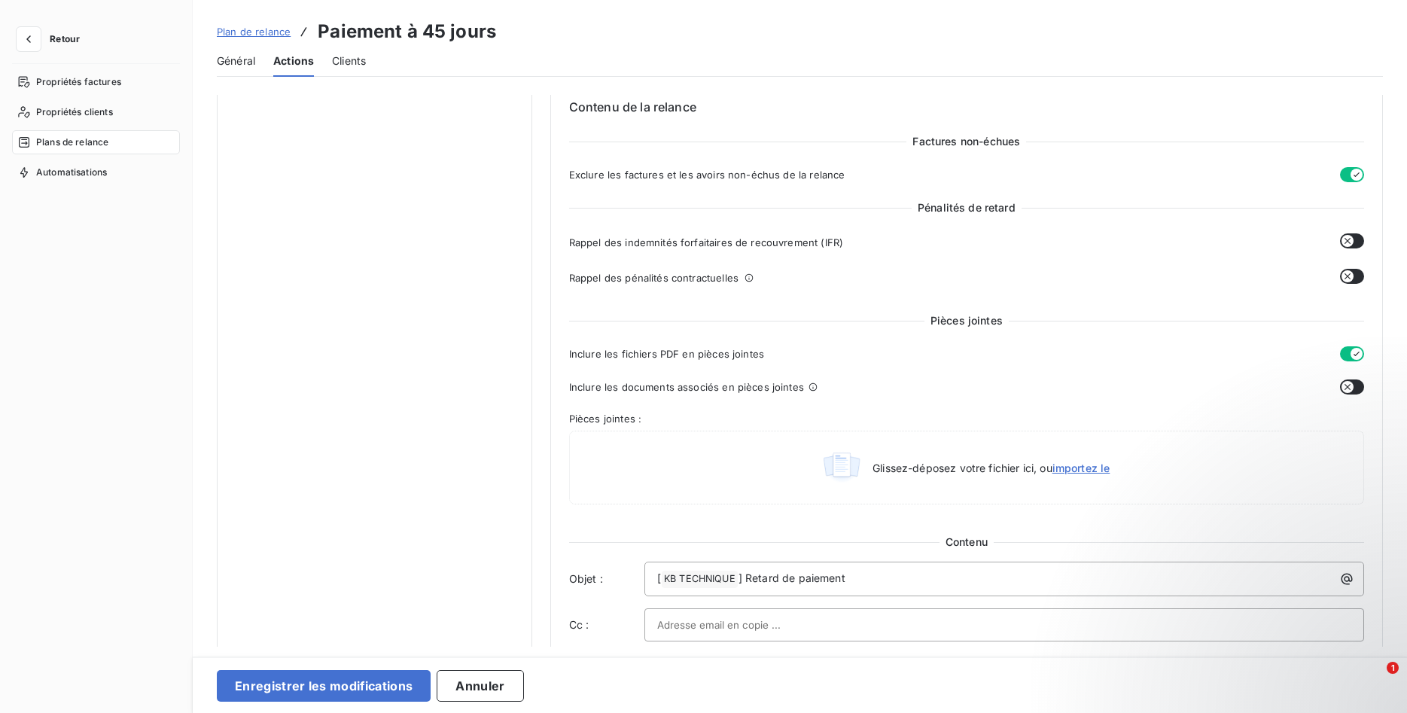
click at [1352, 391] on icon "button" at bounding box center [1348, 387] width 12 height 12
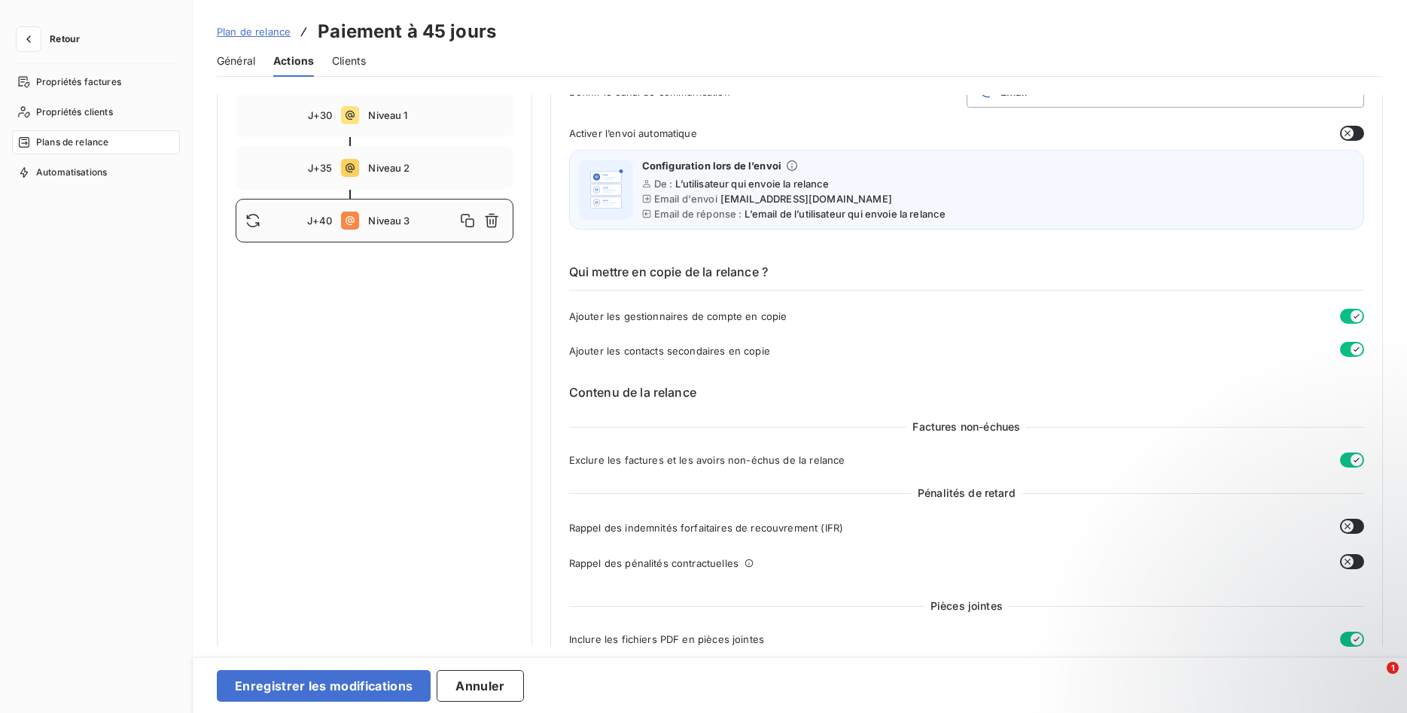
scroll to position [0, 0]
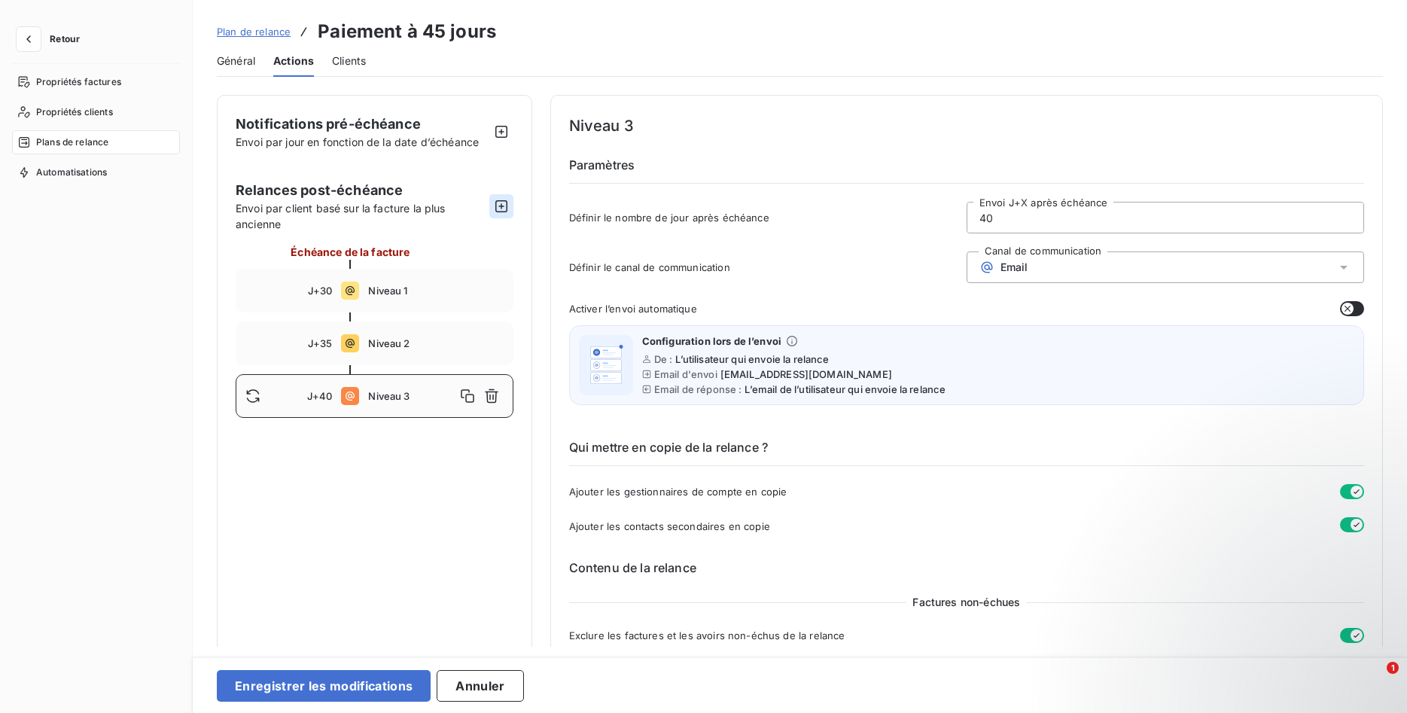
click at [498, 208] on icon "button" at bounding box center [501, 206] width 15 height 15
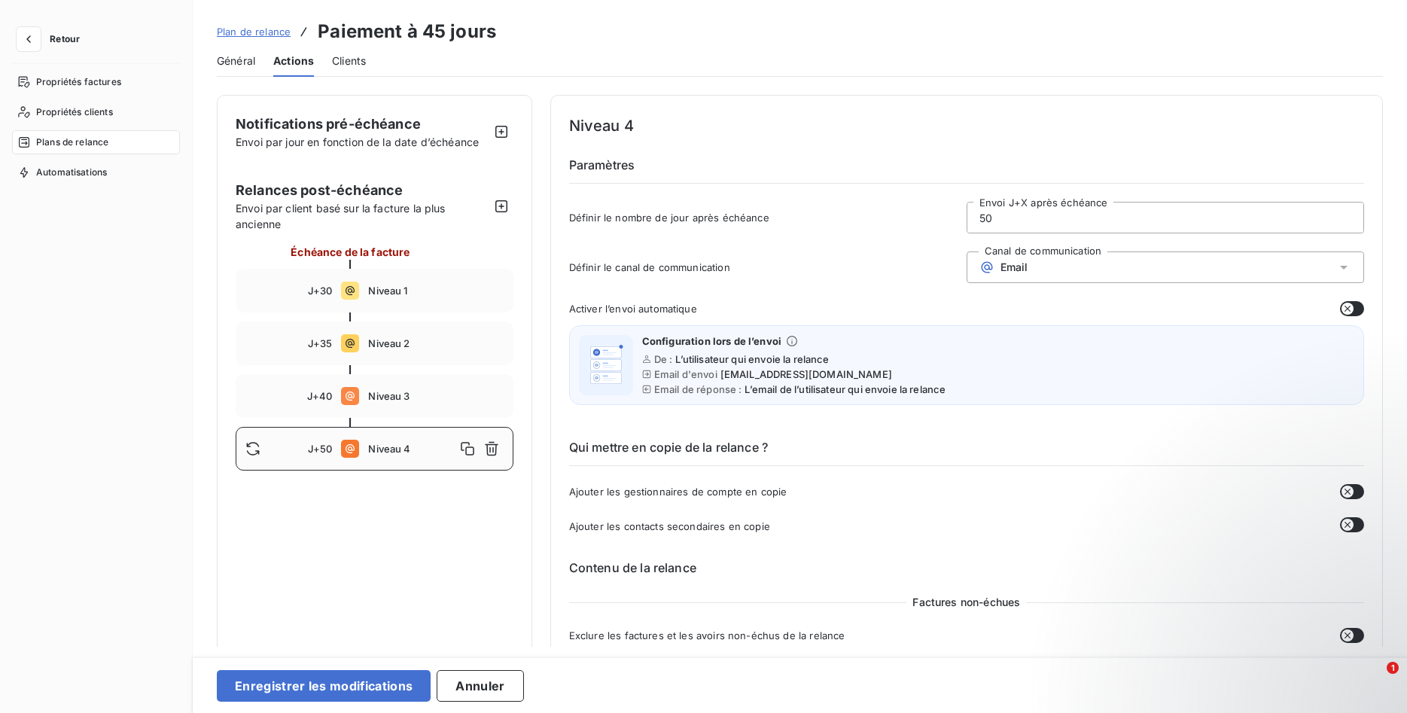
drag, startPoint x: 1028, startPoint y: 218, endPoint x: 939, endPoint y: 221, distance: 88.9
click at [967, 221] on input "50" at bounding box center [1165, 218] width 396 height 30
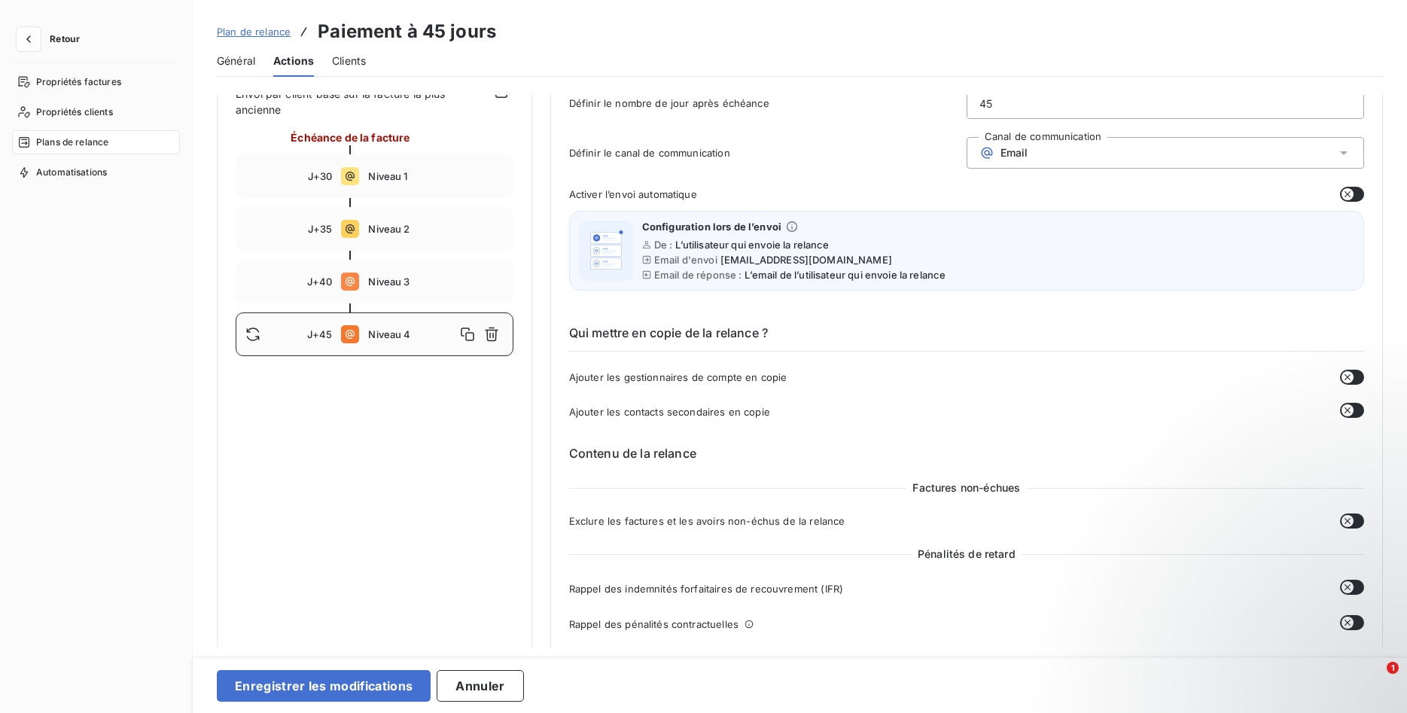
scroll to position [154, 0]
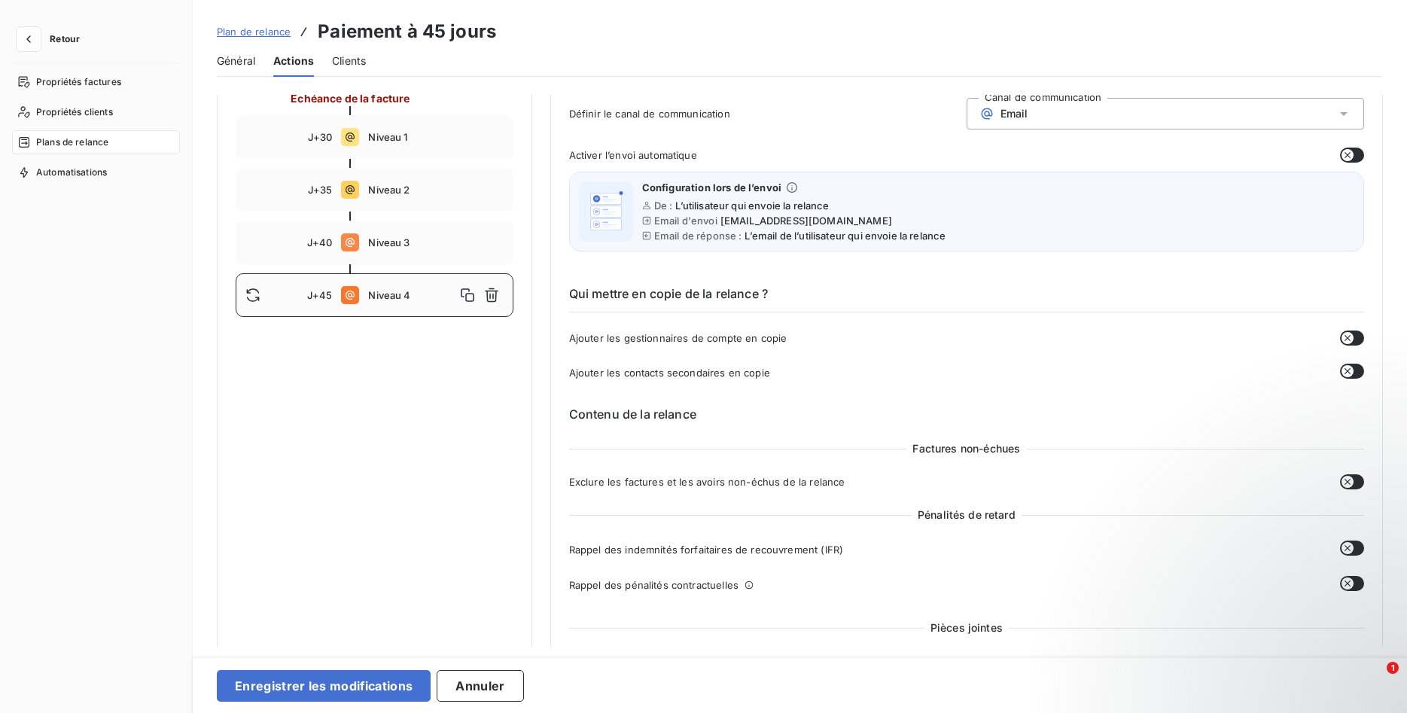
click at [1346, 332] on icon "button" at bounding box center [1348, 338] width 12 height 12
click at [1348, 370] on icon "button" at bounding box center [1348, 371] width 6 height 6
click at [1349, 484] on icon "button" at bounding box center [1348, 482] width 12 height 12
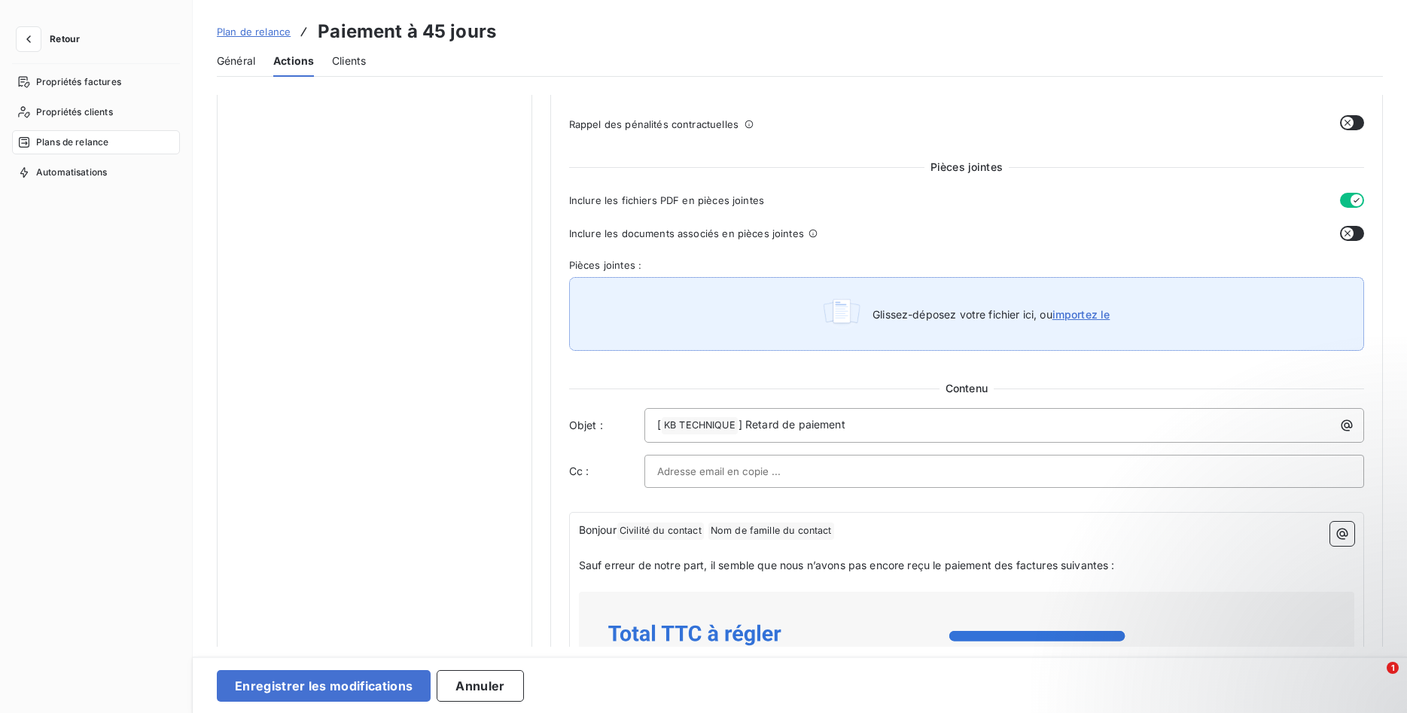
drag, startPoint x: 1349, startPoint y: 233, endPoint x: 1326, endPoint y: 277, distance: 49.8
click at [1349, 232] on icon "button" at bounding box center [1348, 233] width 12 height 12
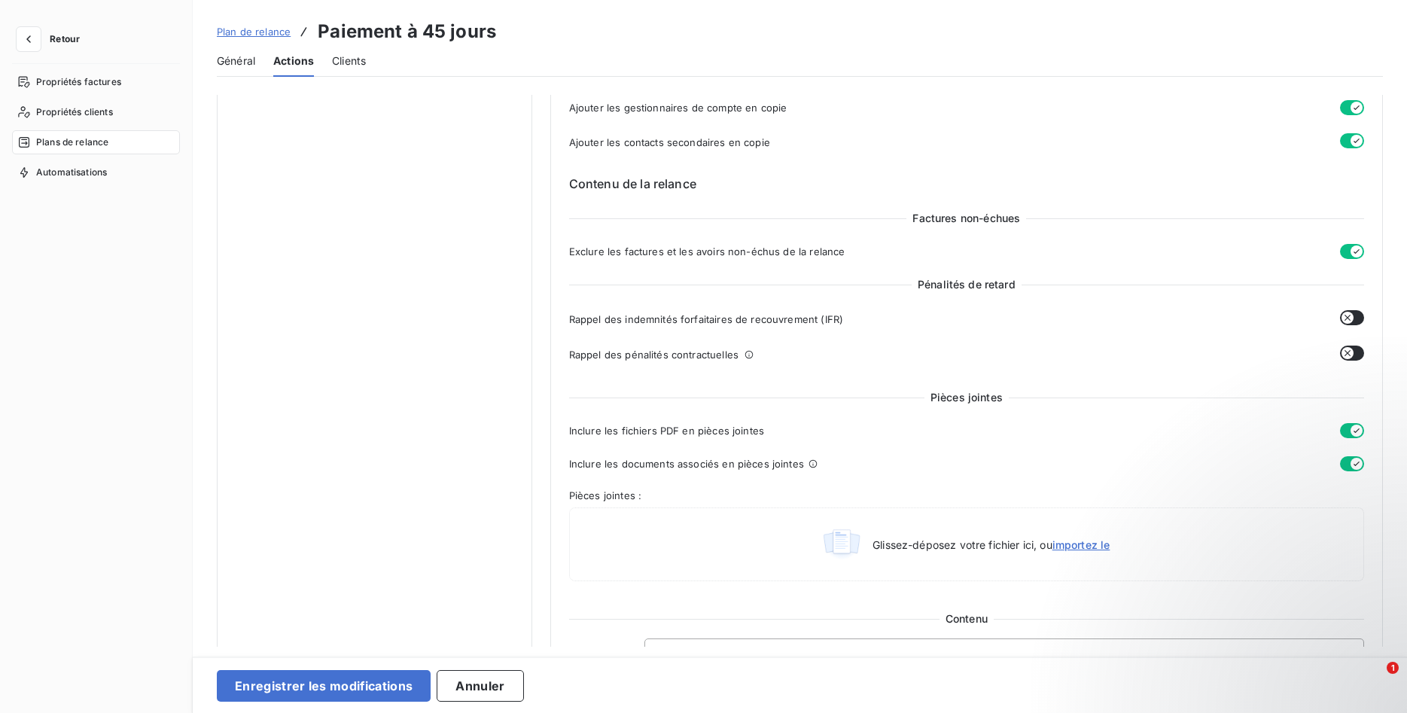
scroll to position [0, 0]
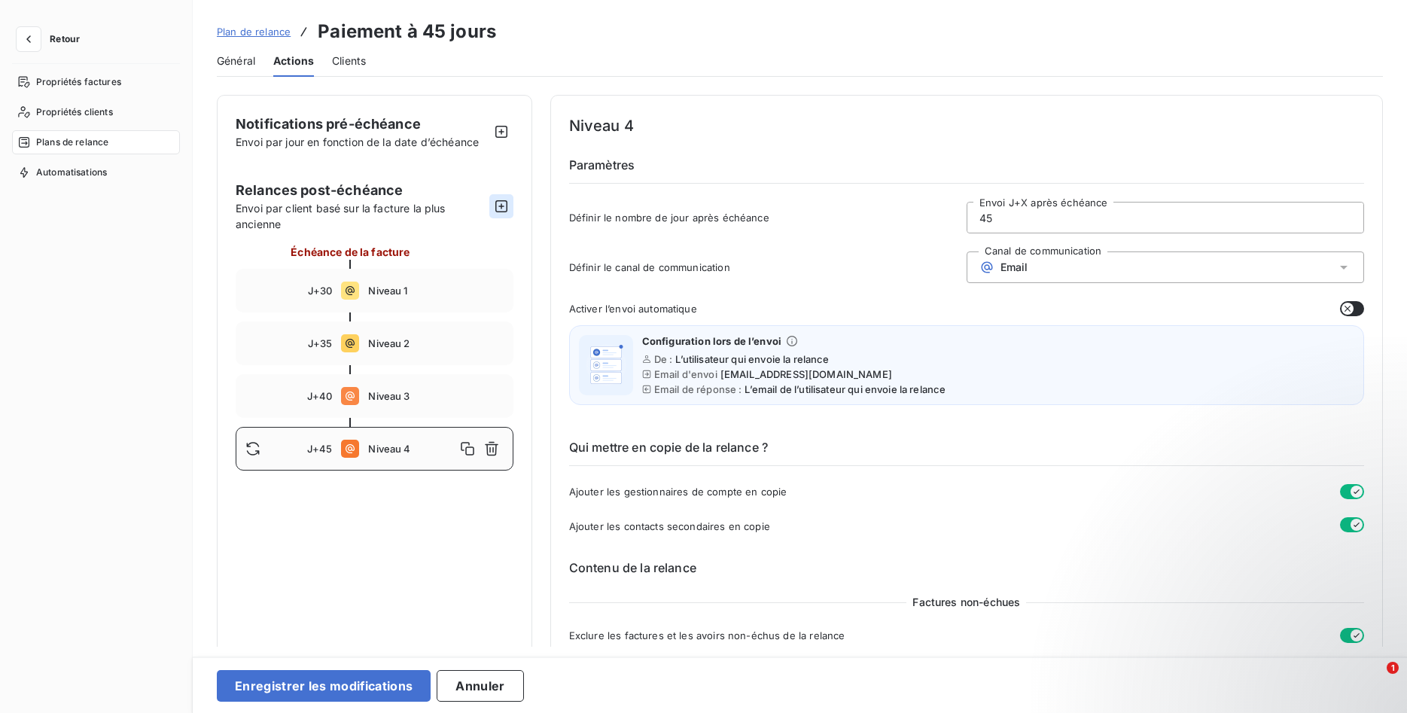
click at [504, 206] on icon "button" at bounding box center [501, 206] width 12 height 12
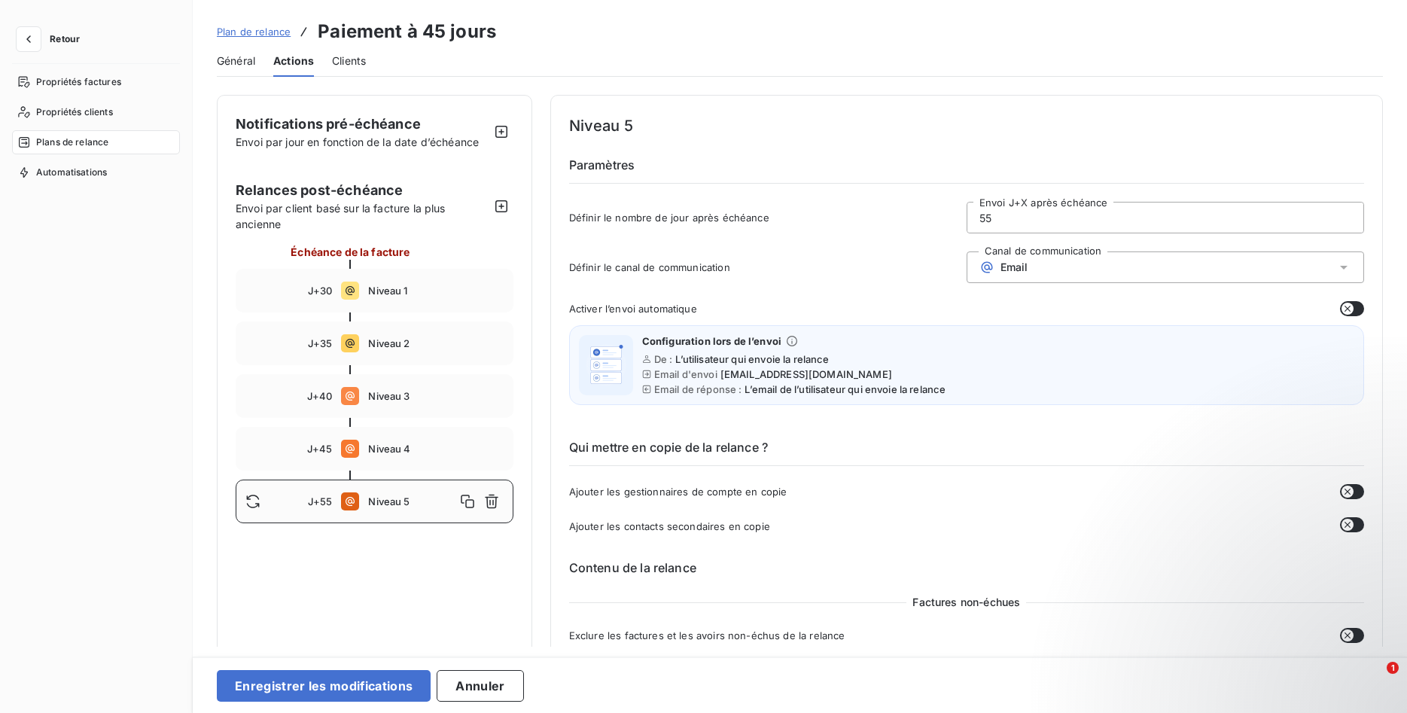
click at [1031, 215] on input "55" at bounding box center [1165, 218] width 396 height 30
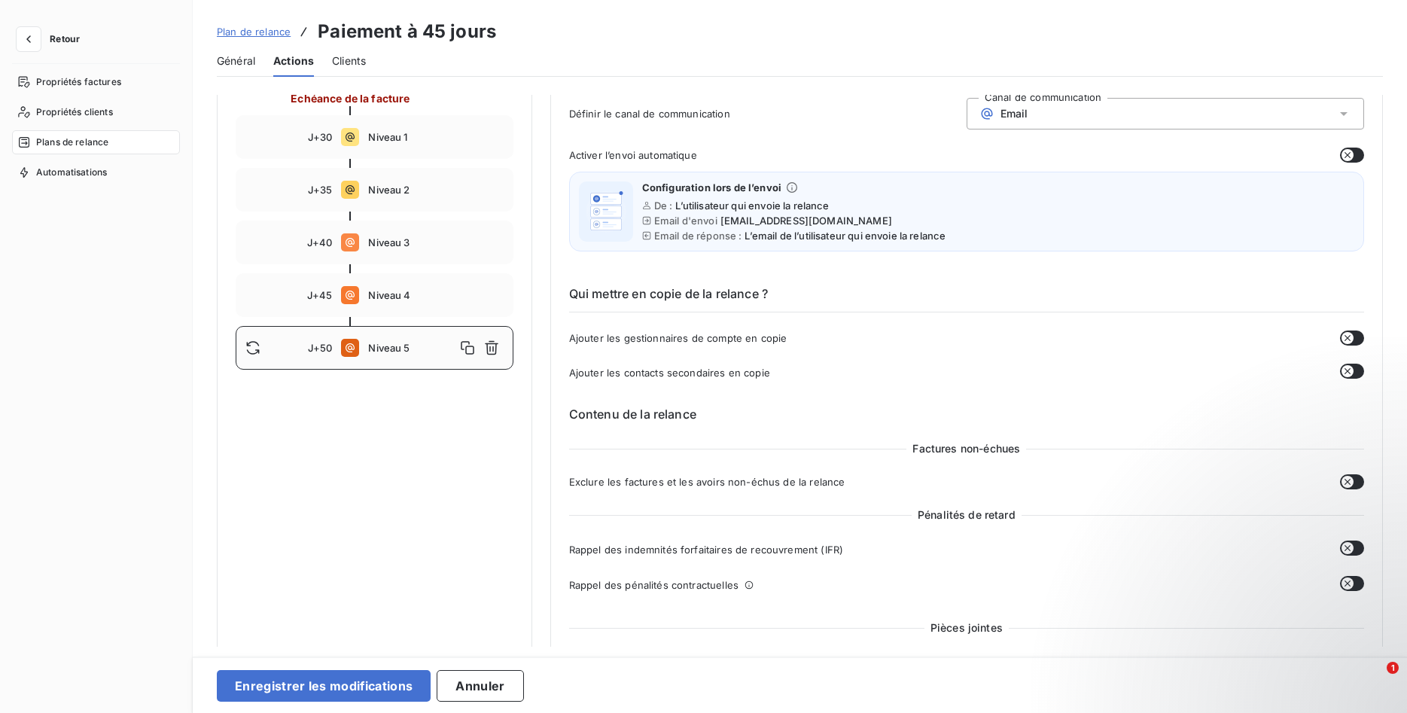
click at [1356, 338] on button "button" at bounding box center [1352, 337] width 24 height 15
click at [1354, 368] on button "button" at bounding box center [1352, 371] width 24 height 15
click at [1353, 482] on icon "button" at bounding box center [1348, 482] width 12 height 12
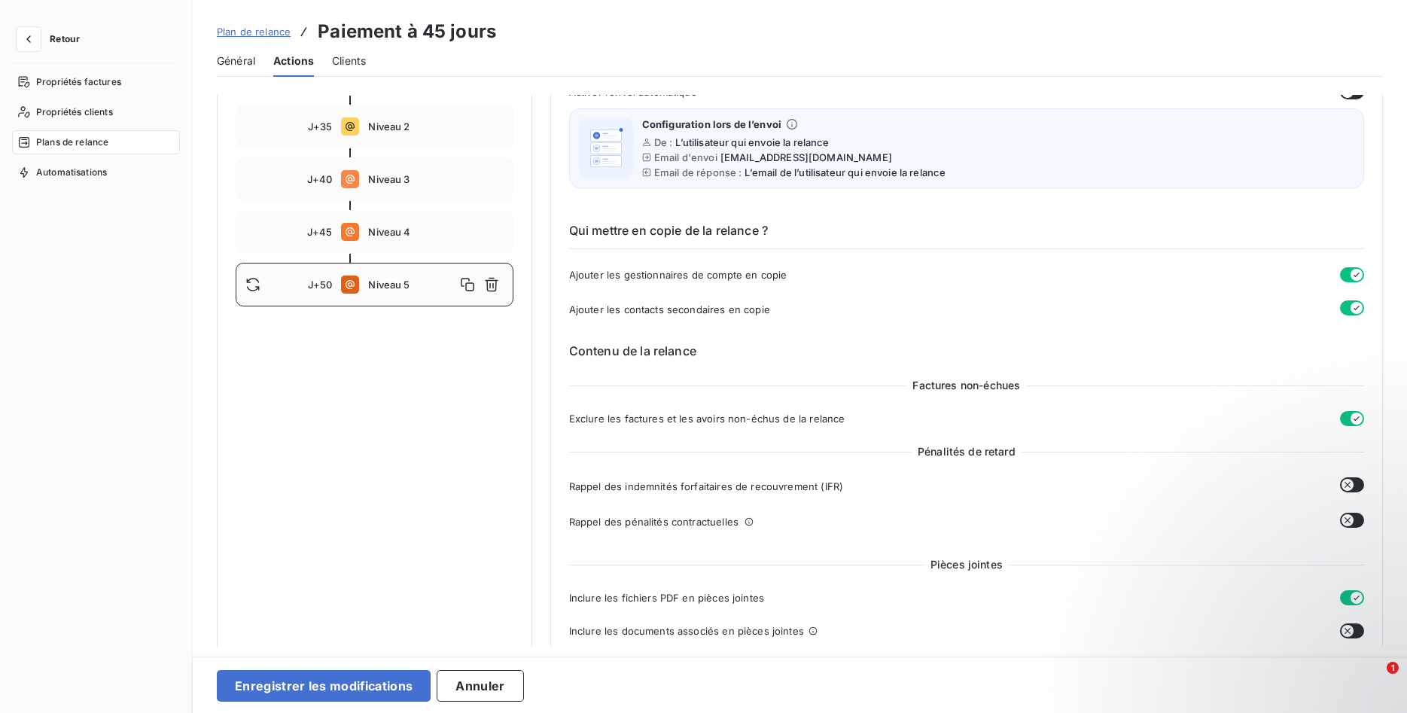
scroll to position [461, 0]
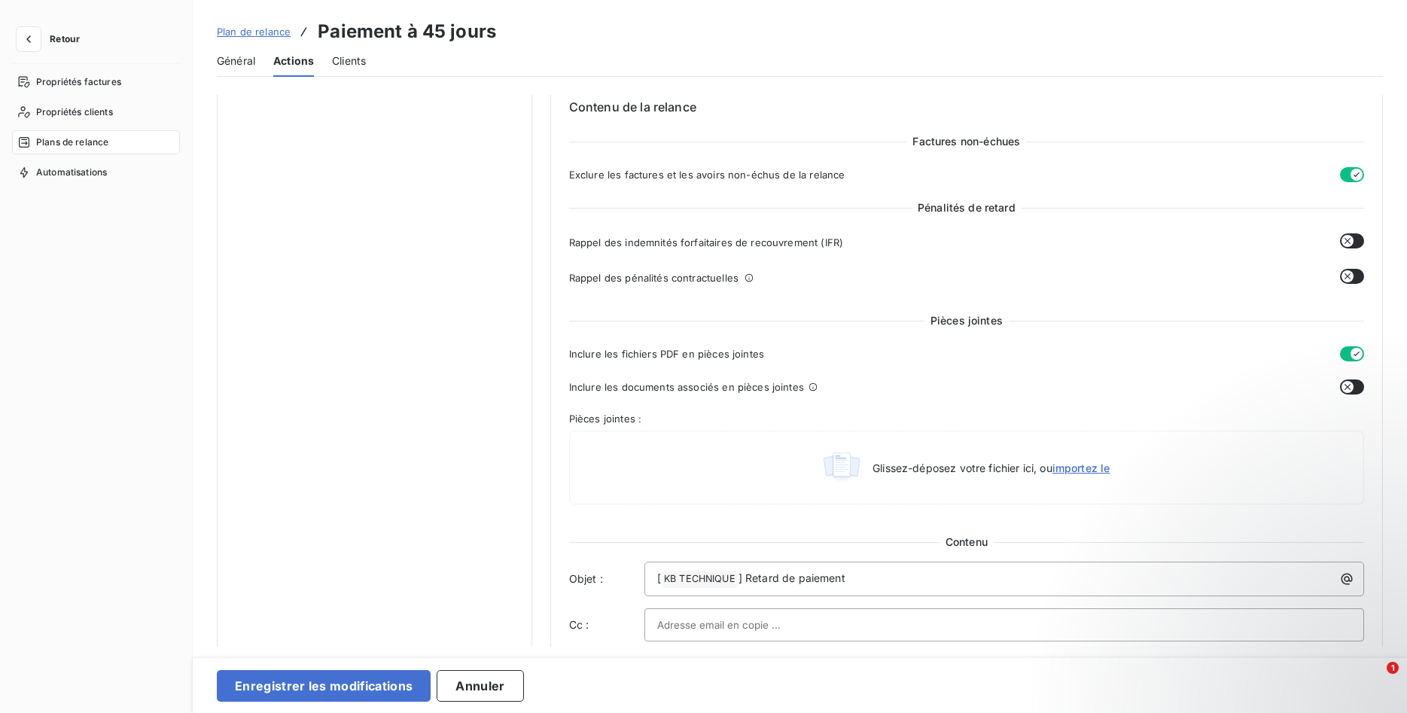
click at [1352, 386] on icon "button" at bounding box center [1348, 387] width 12 height 12
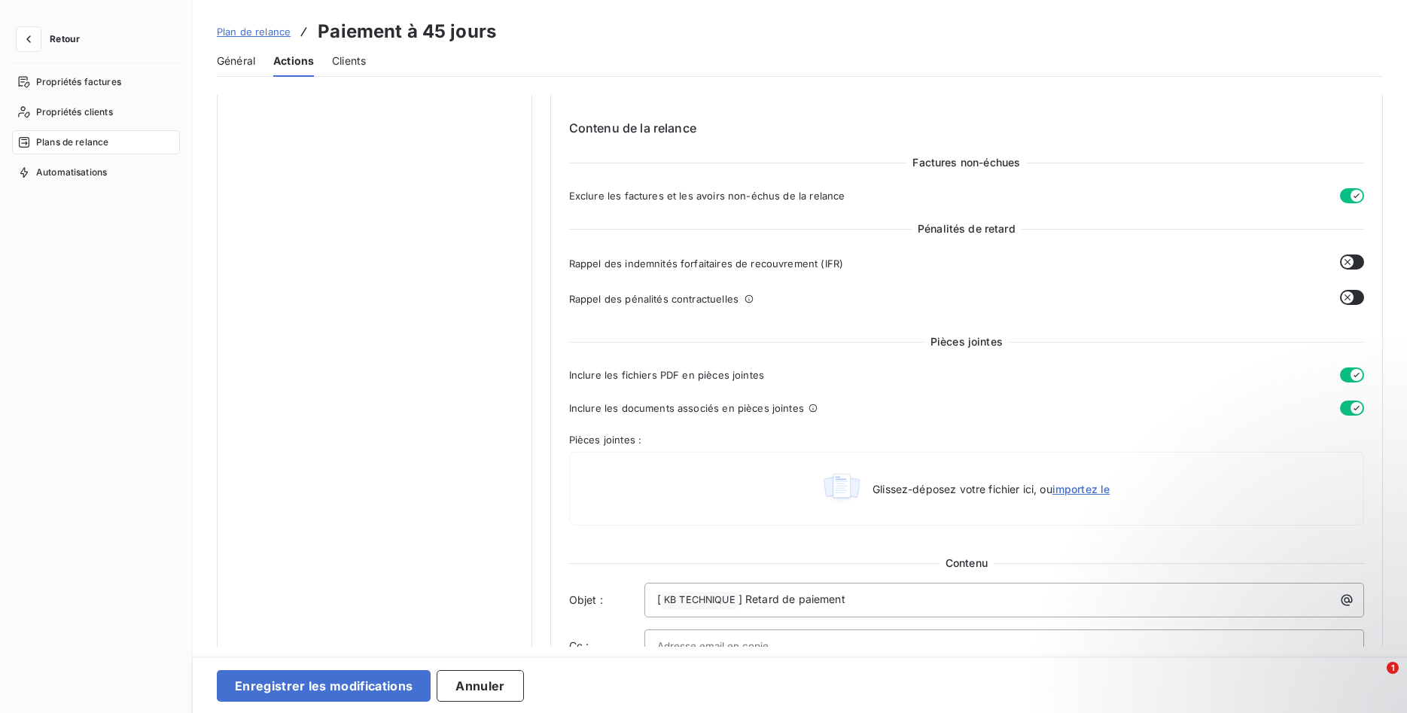
scroll to position [0, 0]
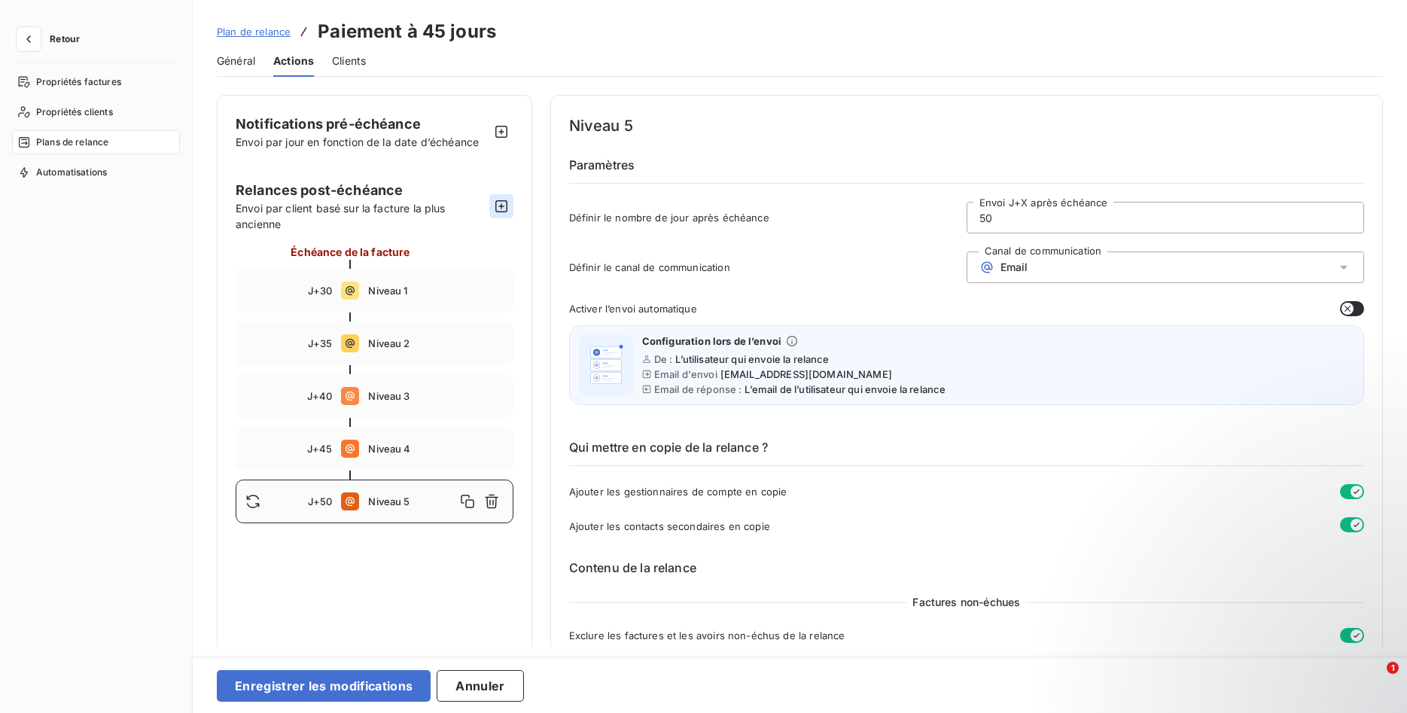
click at [499, 206] on icon "button" at bounding box center [501, 206] width 15 height 15
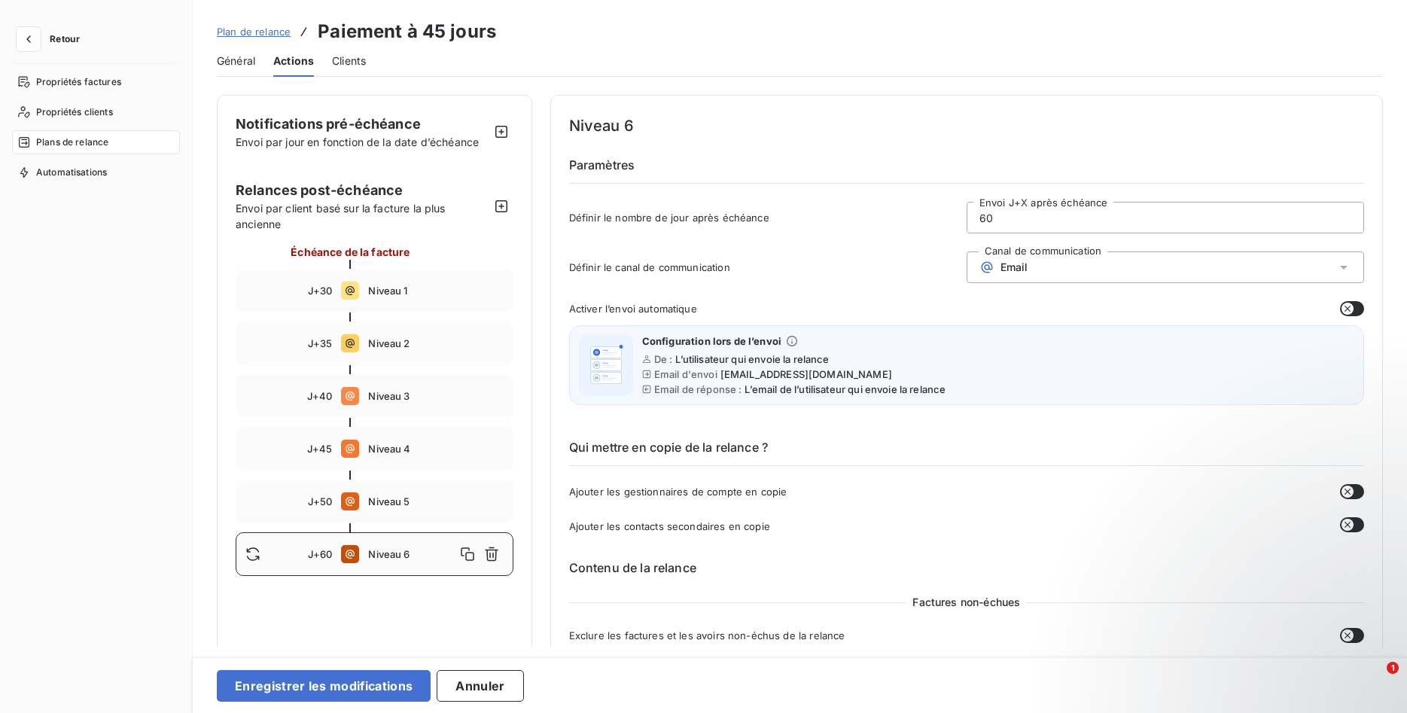
drag, startPoint x: 1014, startPoint y: 221, endPoint x: 812, endPoint y: 212, distance: 202.0
click at [967, 212] on input "60" at bounding box center [1165, 218] width 396 height 30
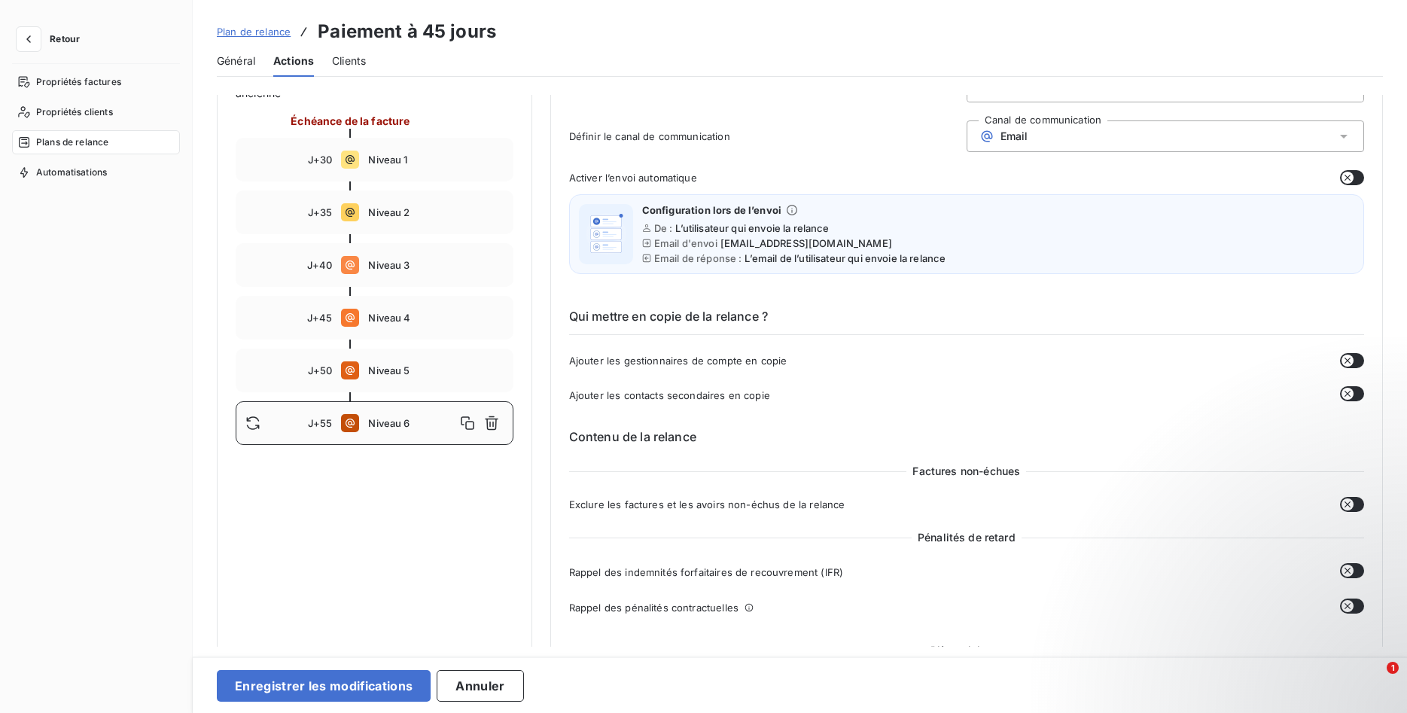
scroll to position [154, 0]
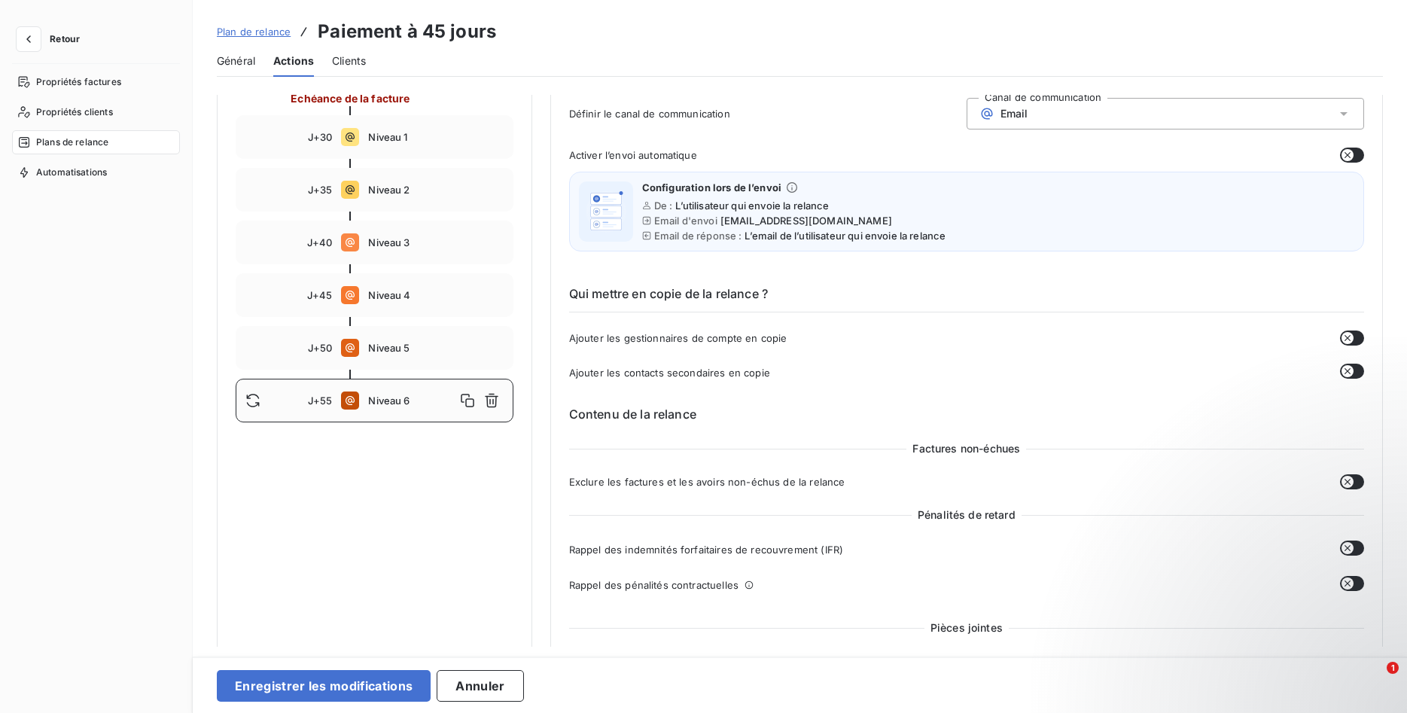
click at [1344, 333] on icon "button" at bounding box center [1348, 338] width 12 height 12
click at [1355, 373] on button "button" at bounding box center [1352, 371] width 24 height 15
click at [1351, 475] on div "Factures non-échues Exclure les factures et les avoirs non-échus de la relance …" at bounding box center [966, 521] width 795 height 161
click at [1351, 477] on icon "button" at bounding box center [1348, 482] width 12 height 12
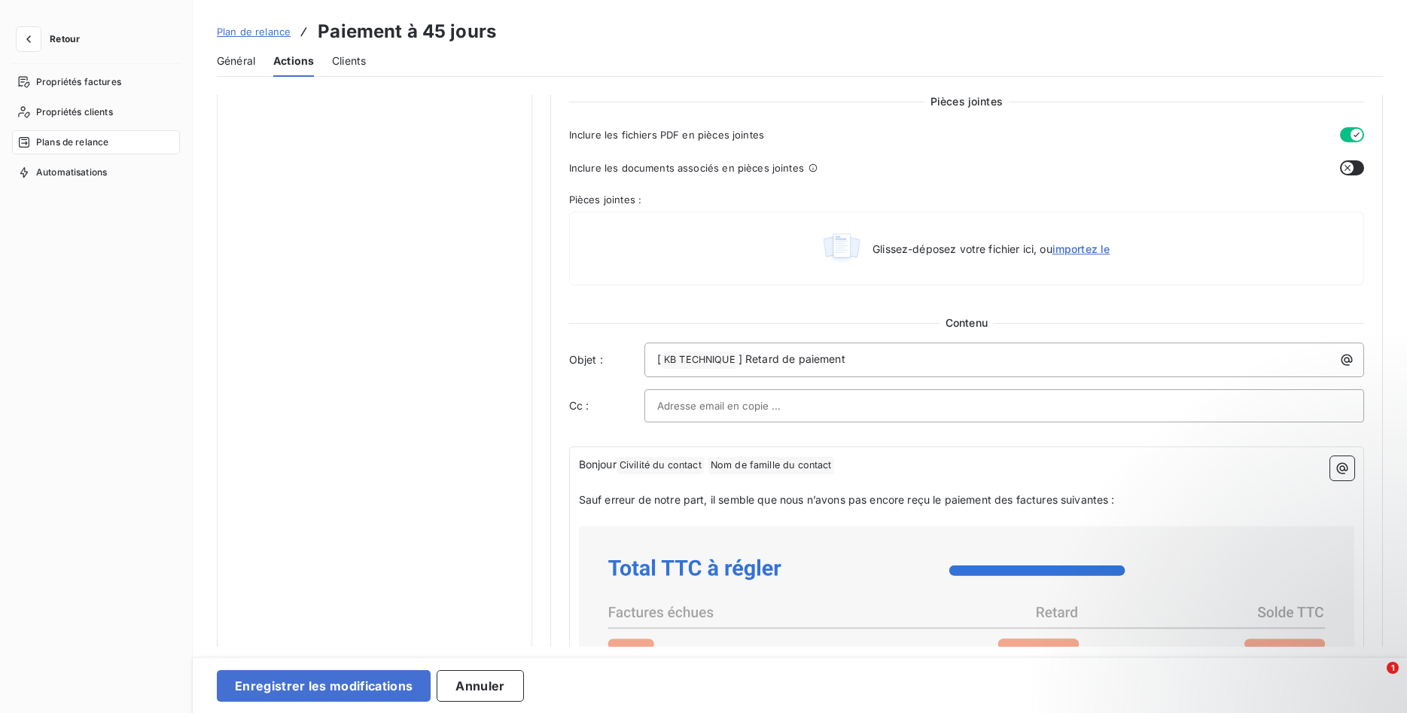
scroll to position [691, 0]
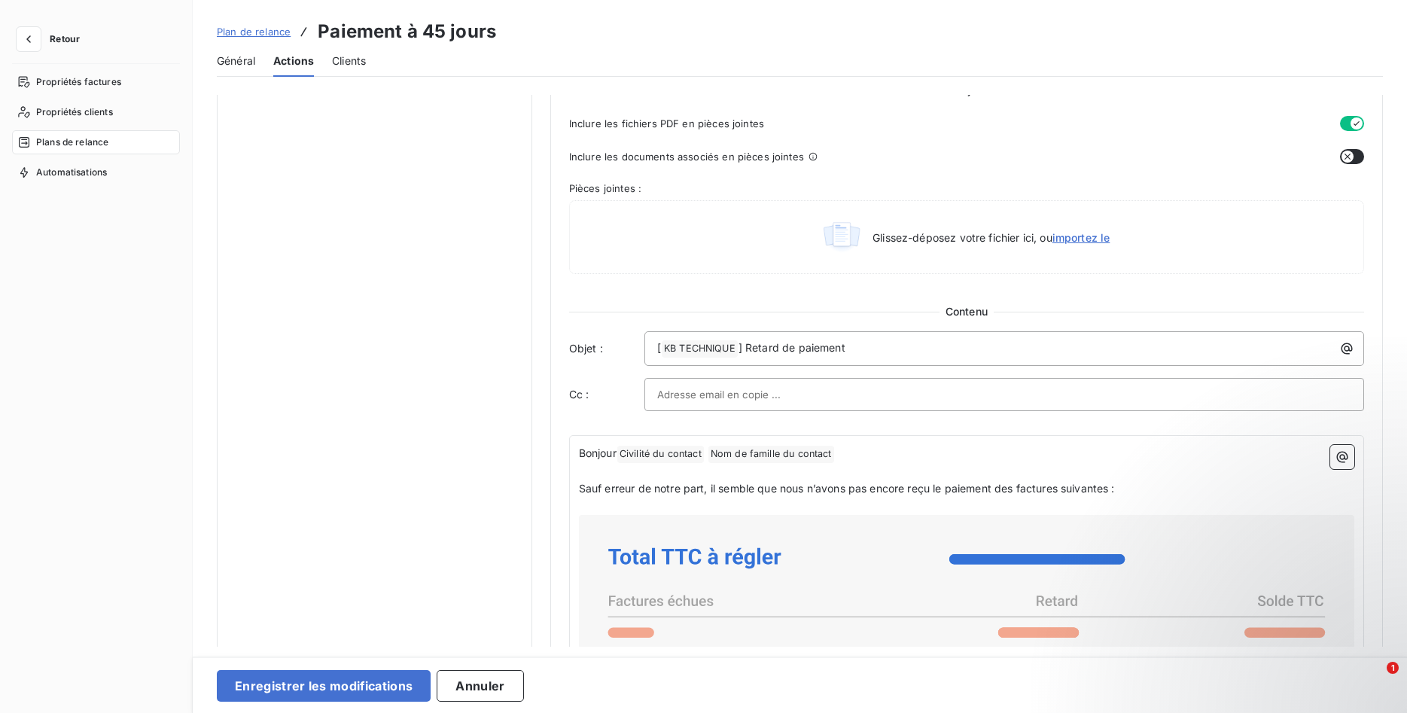
click at [1349, 155] on icon "button" at bounding box center [1348, 157] width 12 height 12
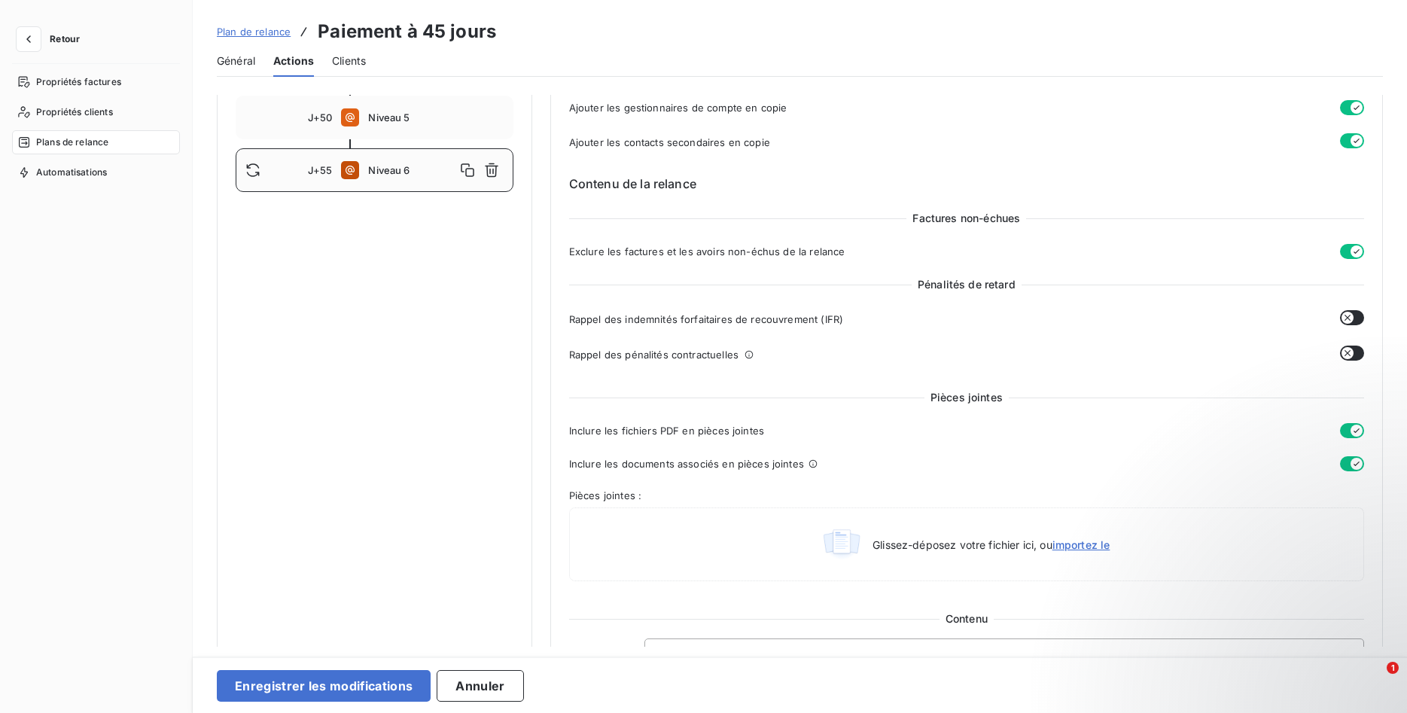
scroll to position [0, 0]
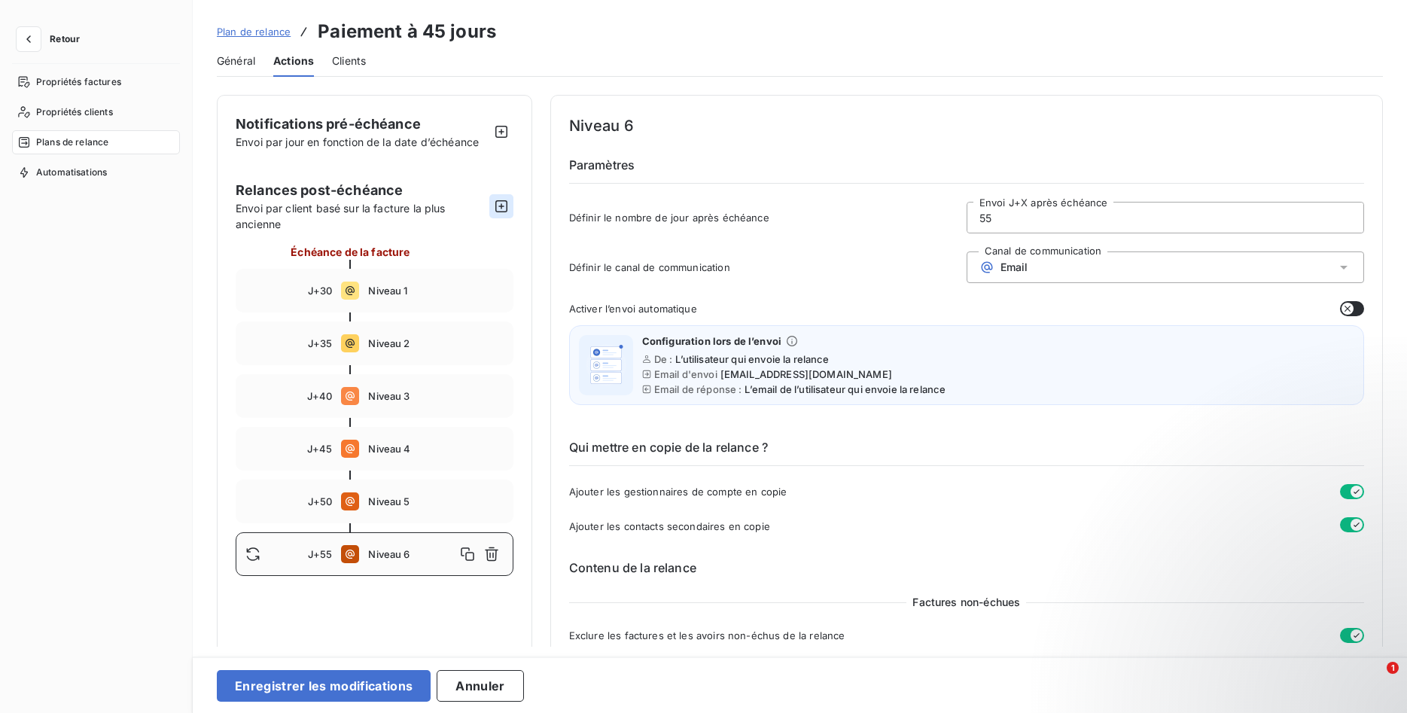
click at [502, 207] on icon "button" at bounding box center [501, 206] width 15 height 15
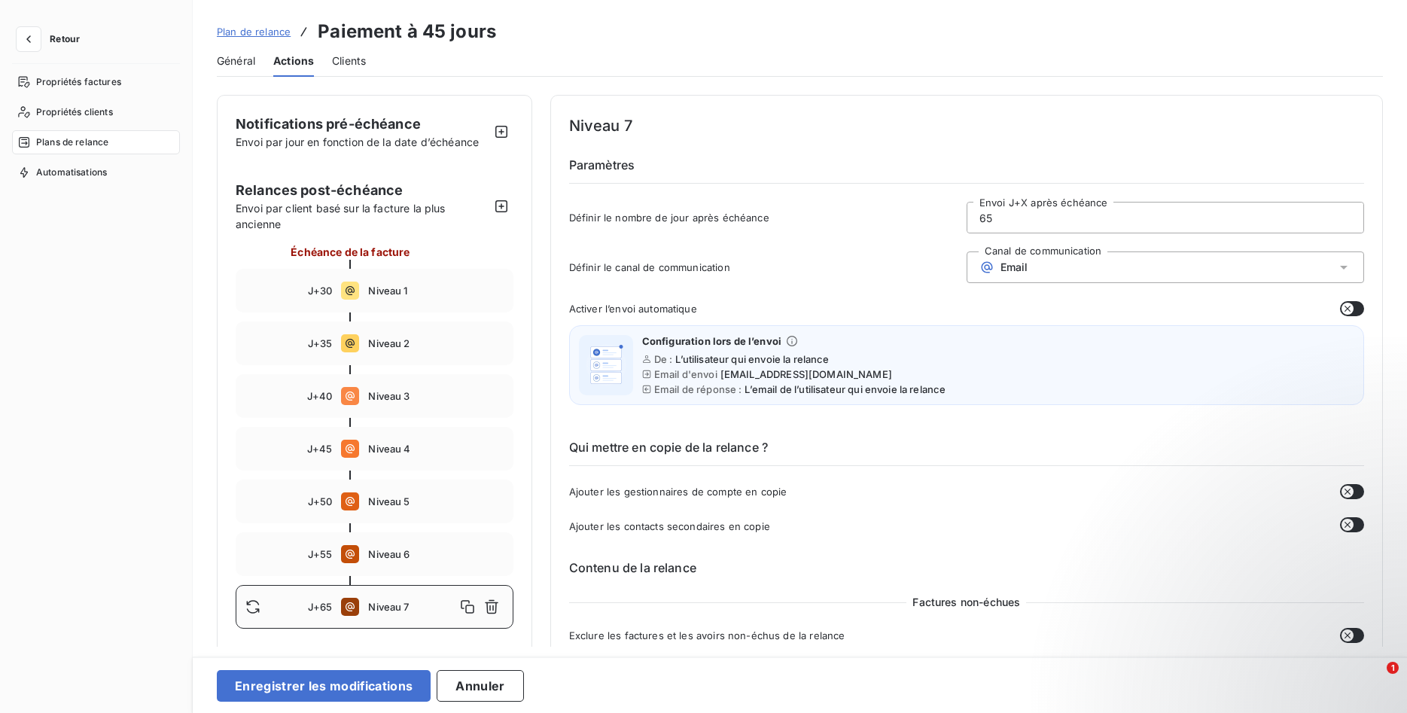
drag, startPoint x: 1037, startPoint y: 221, endPoint x: 714, endPoint y: 227, distance: 323.0
click at [967, 227] on input "65" at bounding box center [1165, 218] width 396 height 30
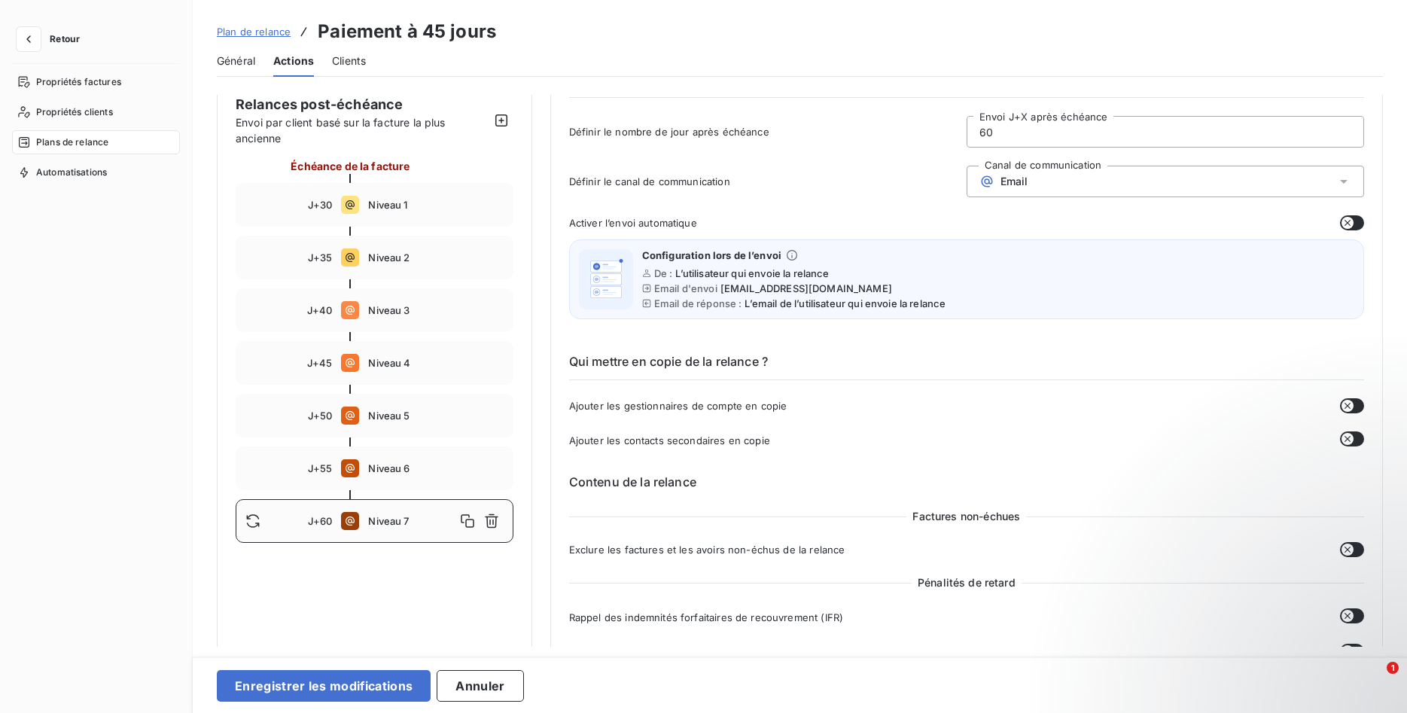
scroll to position [307, 0]
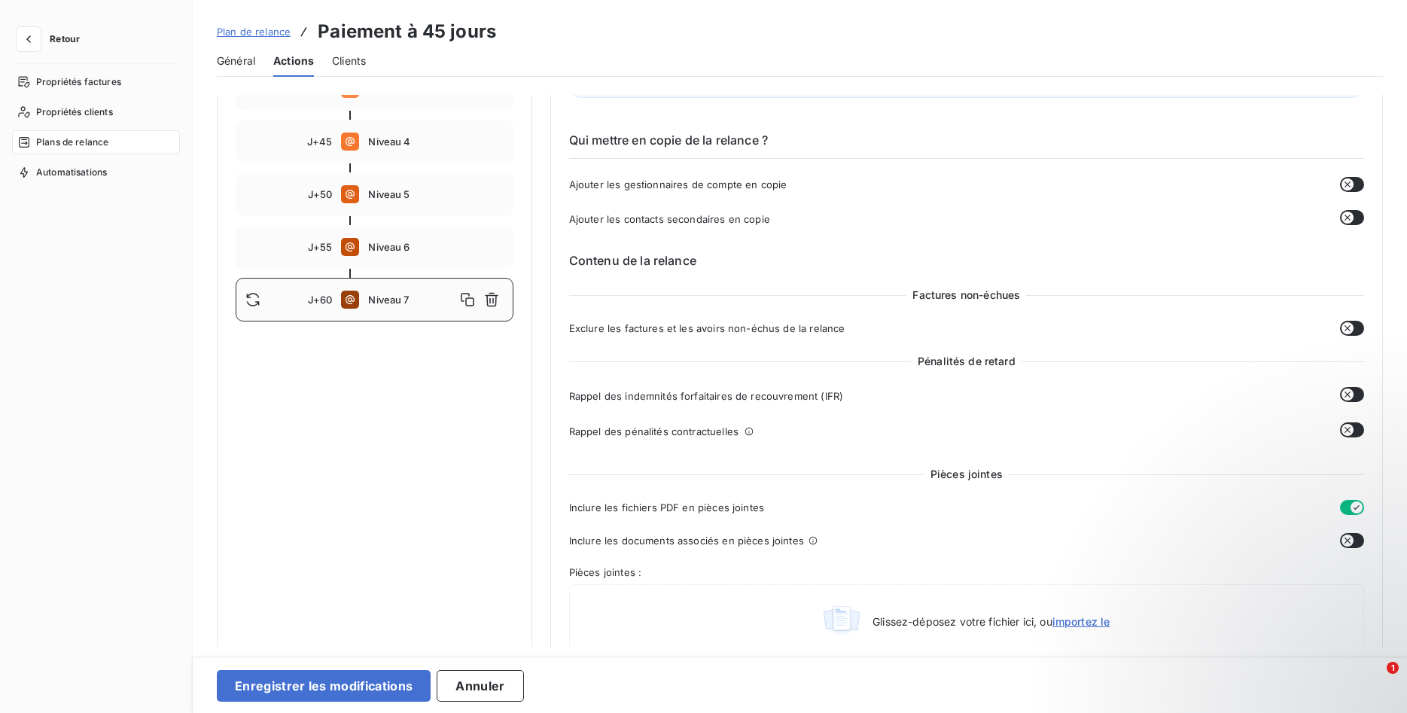
drag, startPoint x: 1348, startPoint y: 181, endPoint x: 1349, endPoint y: 206, distance: 25.6
click at [1348, 183] on icon "button" at bounding box center [1348, 184] width 12 height 12
click at [1349, 220] on icon "button" at bounding box center [1348, 218] width 12 height 12
click at [1348, 329] on icon "button" at bounding box center [1348, 328] width 12 height 12
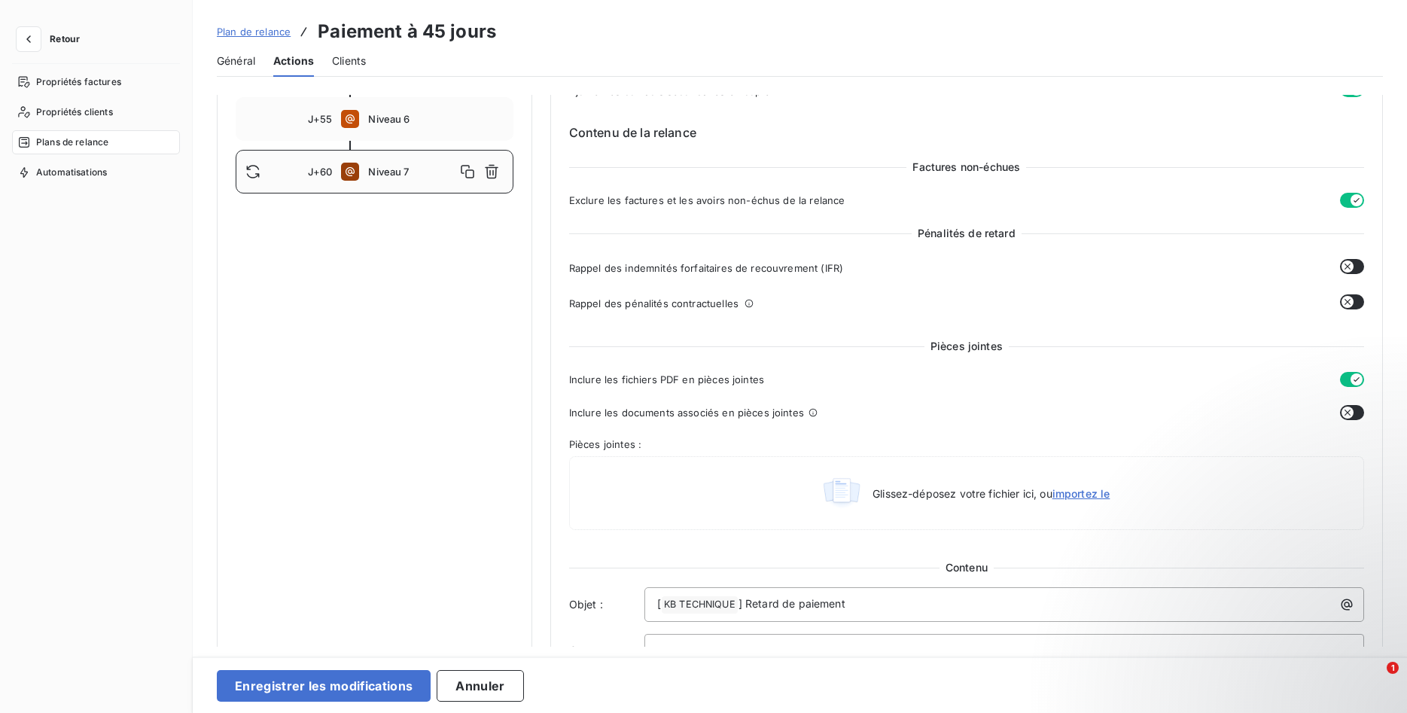
scroll to position [461, 0]
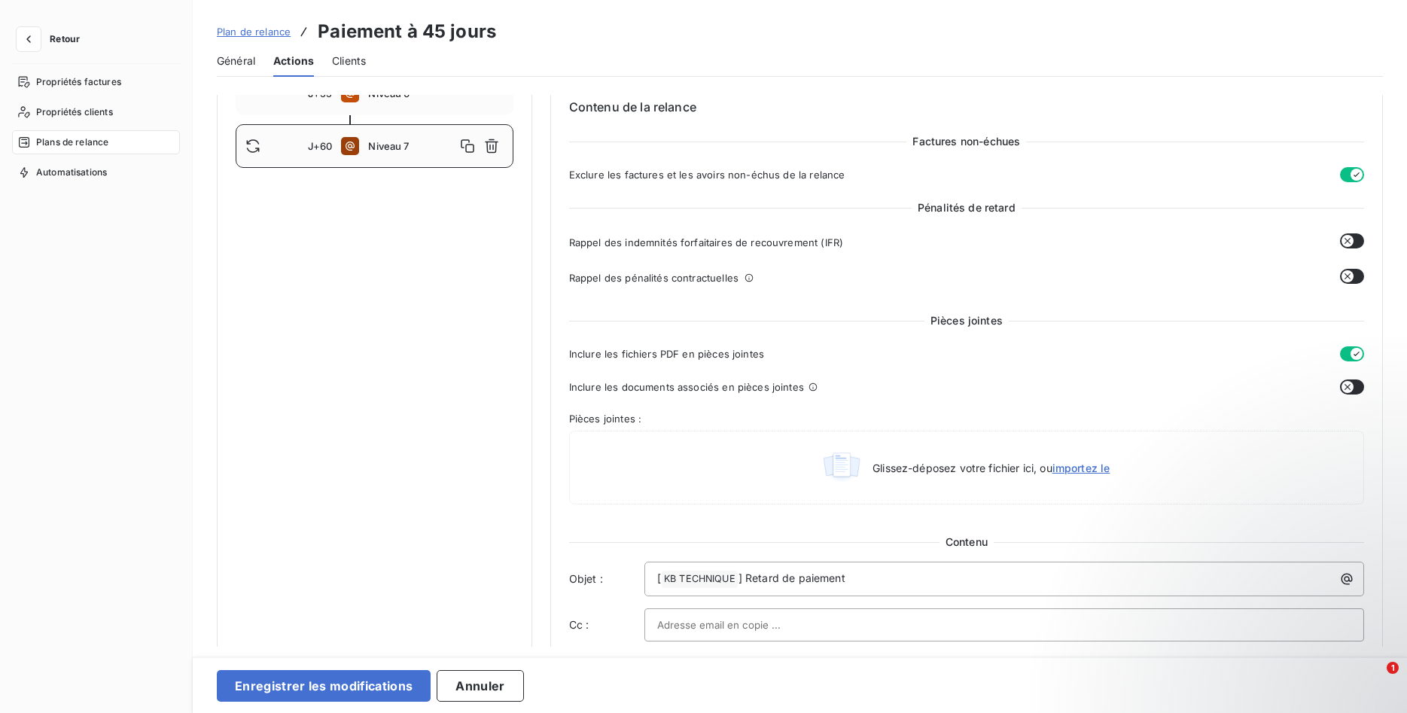
click at [1351, 385] on icon "button" at bounding box center [1348, 387] width 12 height 12
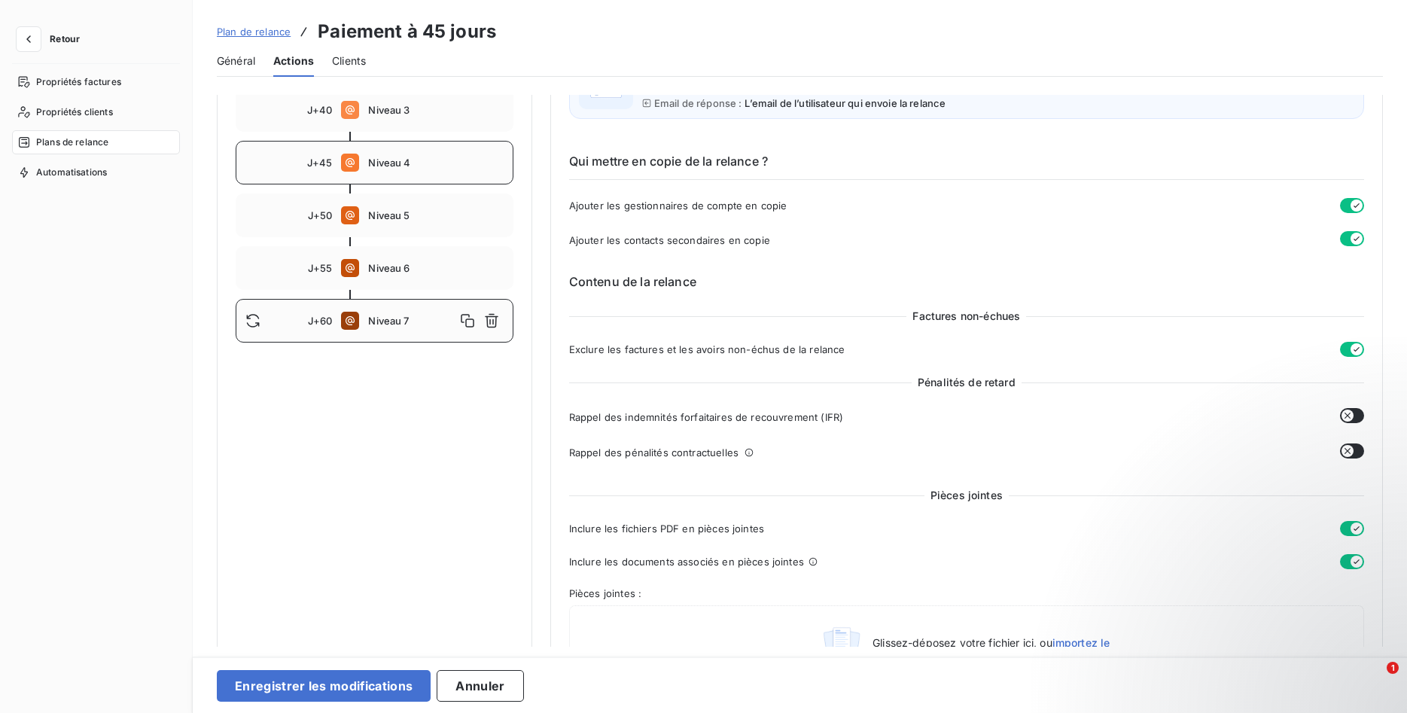
scroll to position [0, 0]
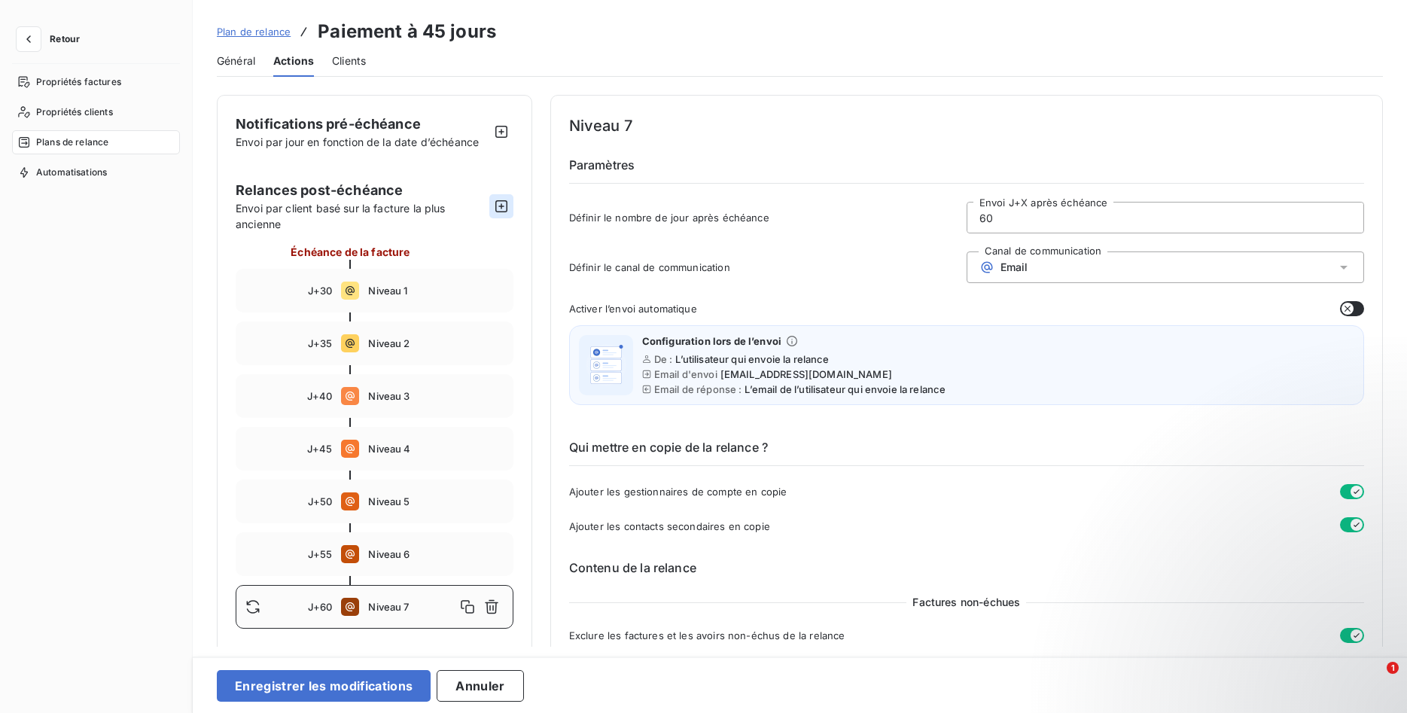
click at [502, 206] on icon "button" at bounding box center [501, 206] width 15 height 15
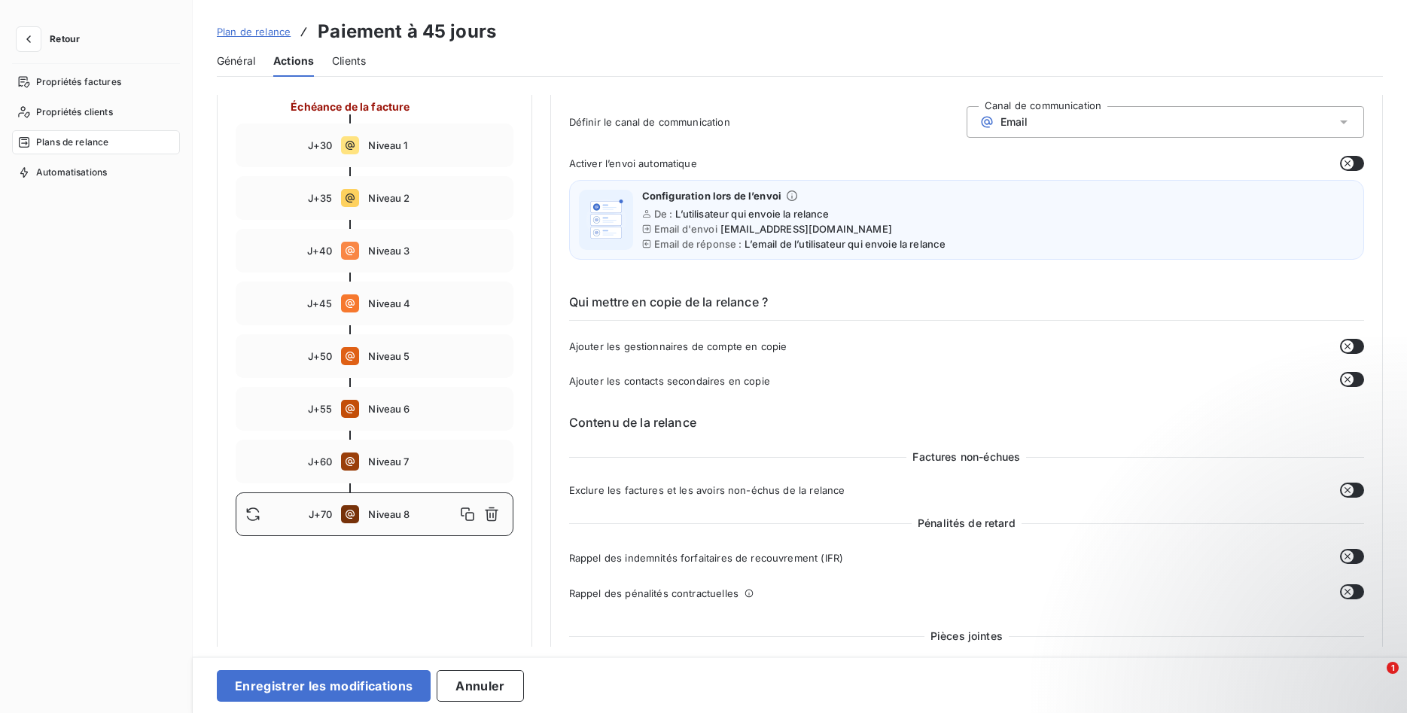
scroll to position [154, 0]
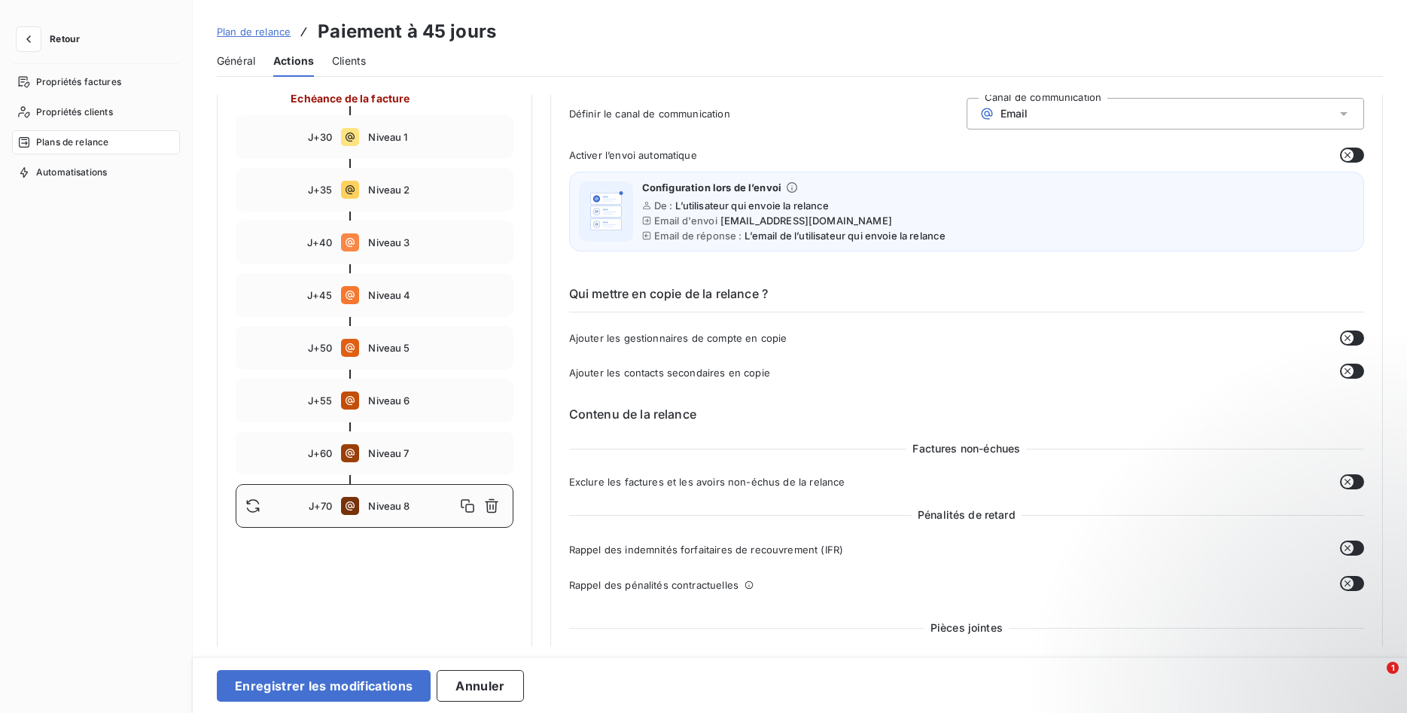
click at [1345, 336] on icon "button" at bounding box center [1348, 338] width 12 height 12
click at [1342, 369] on icon "button" at bounding box center [1348, 371] width 12 height 12
click at [1354, 477] on button "button" at bounding box center [1352, 481] width 24 height 15
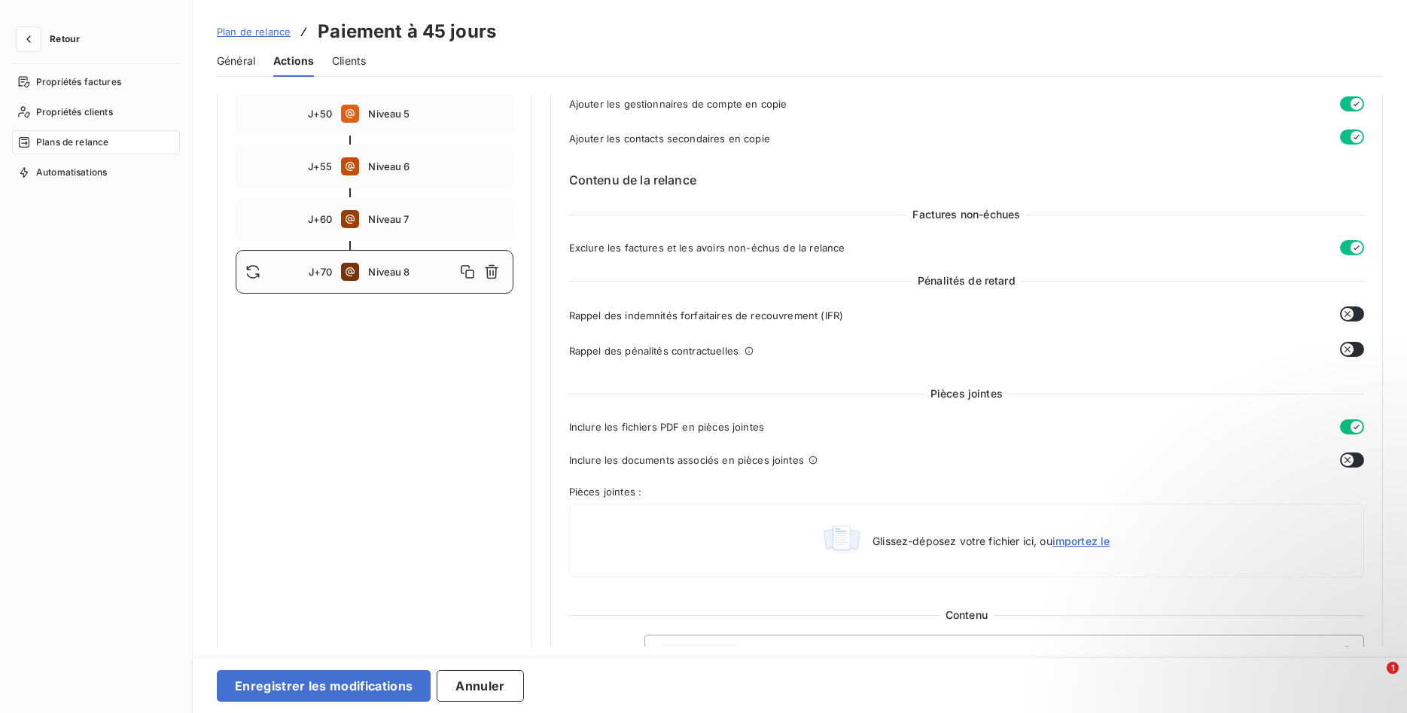
scroll to position [538, 0]
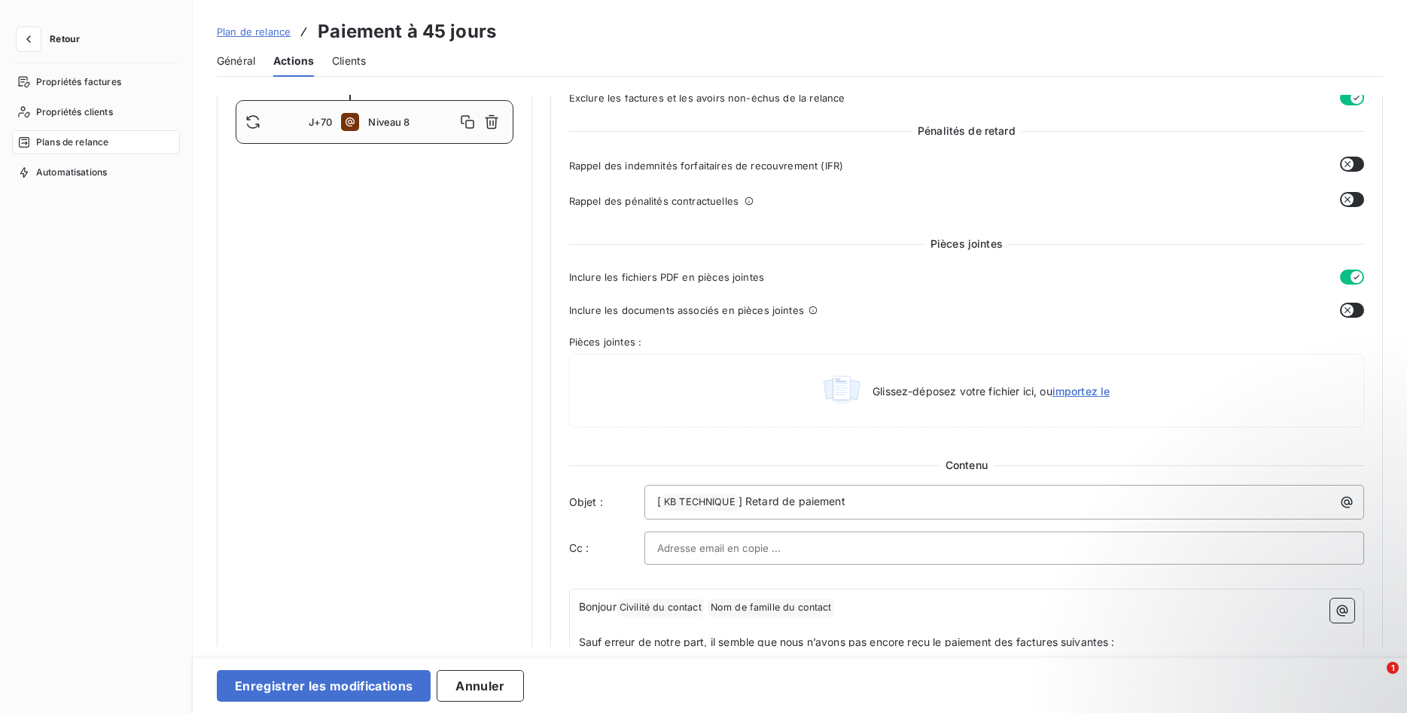
click at [1350, 311] on icon "button" at bounding box center [1348, 310] width 12 height 12
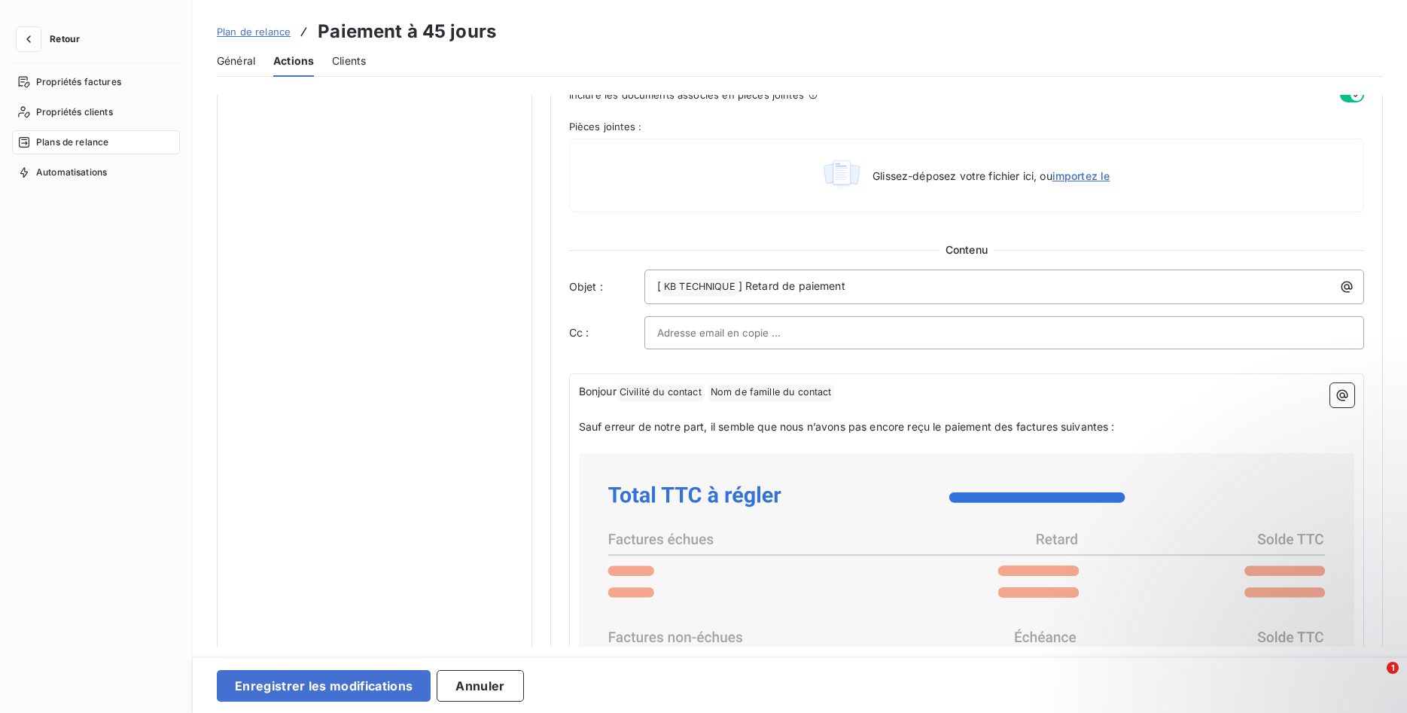
scroll to position [768, 0]
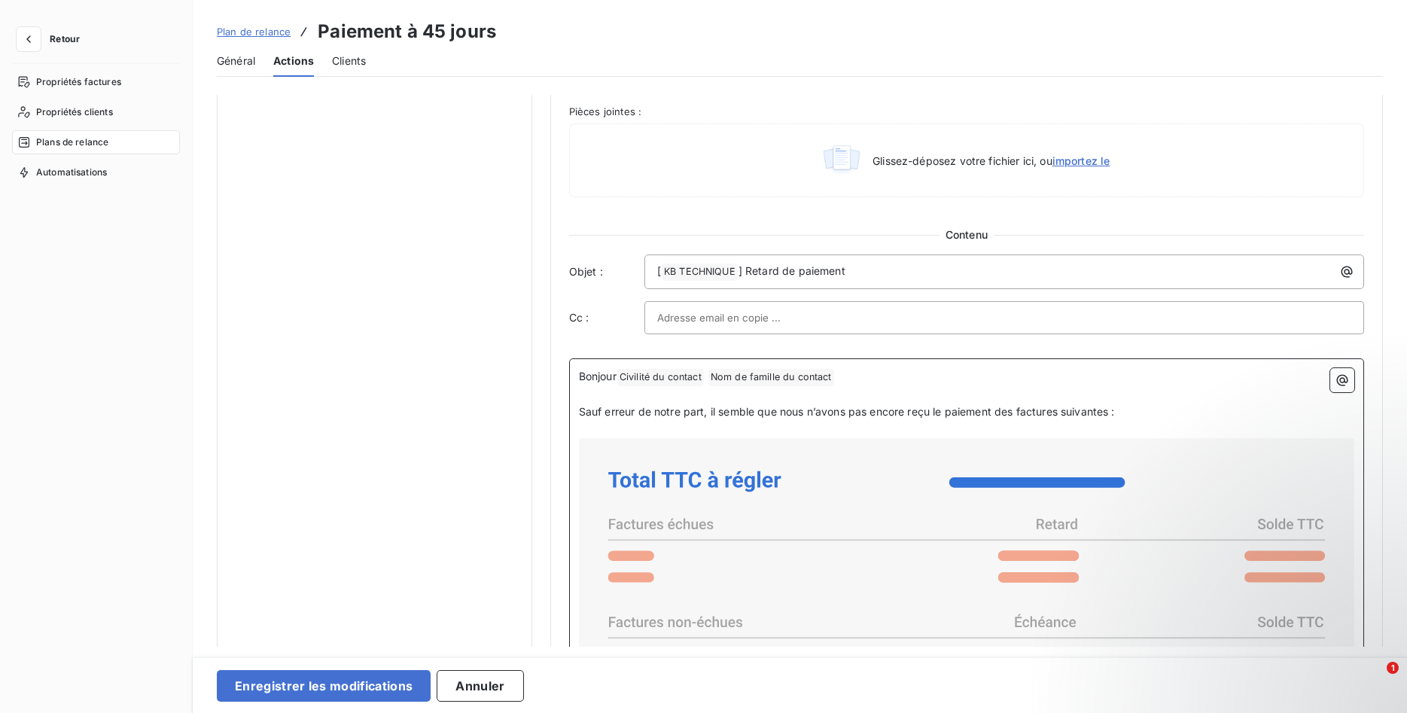
click at [591, 414] on span "Sauf erreur de notre part, il semble que nous n’avons pas encore reçu le paieme…" at bounding box center [847, 411] width 536 height 13
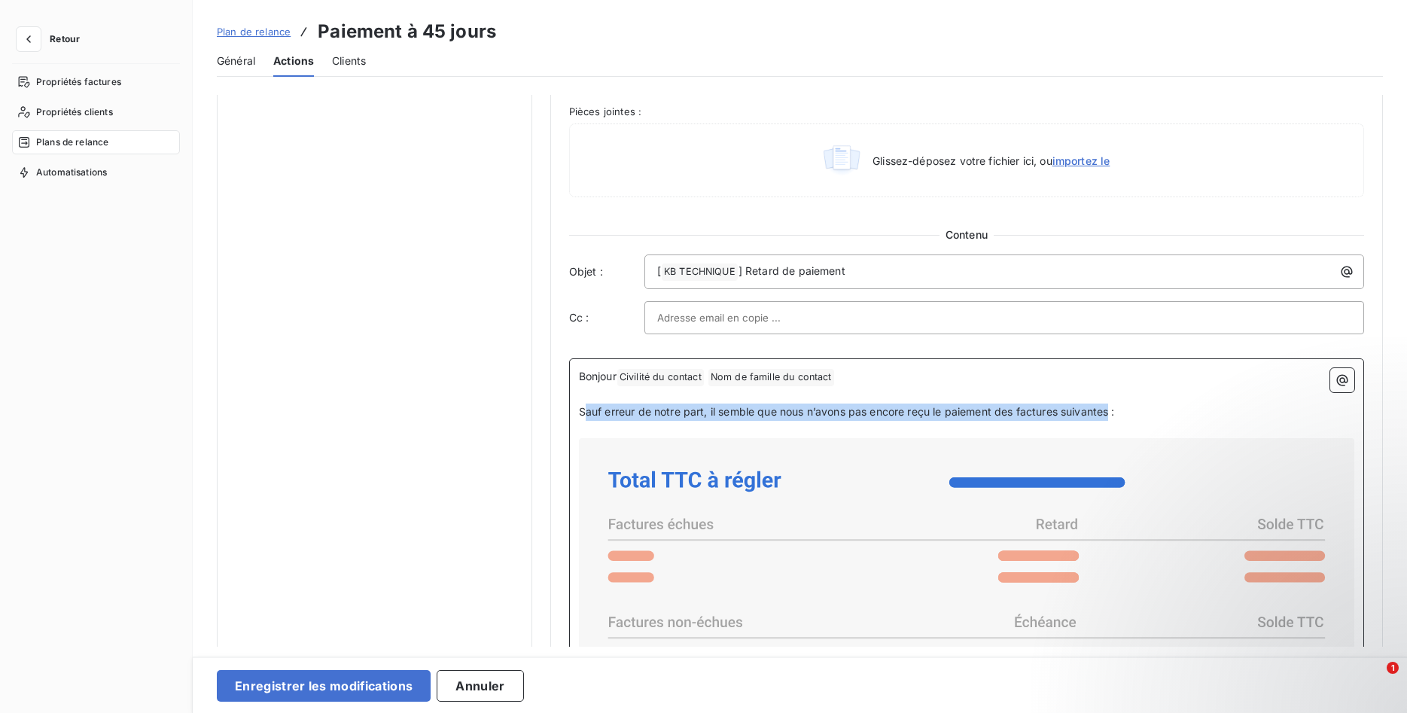
drag, startPoint x: 583, startPoint y: 410, endPoint x: 1113, endPoint y: 404, distance: 530.0
click at [1113, 404] on p "Sauf erreur de notre part, il semble que nous n’avons pas encore reçu le paieme…" at bounding box center [966, 412] width 775 height 17
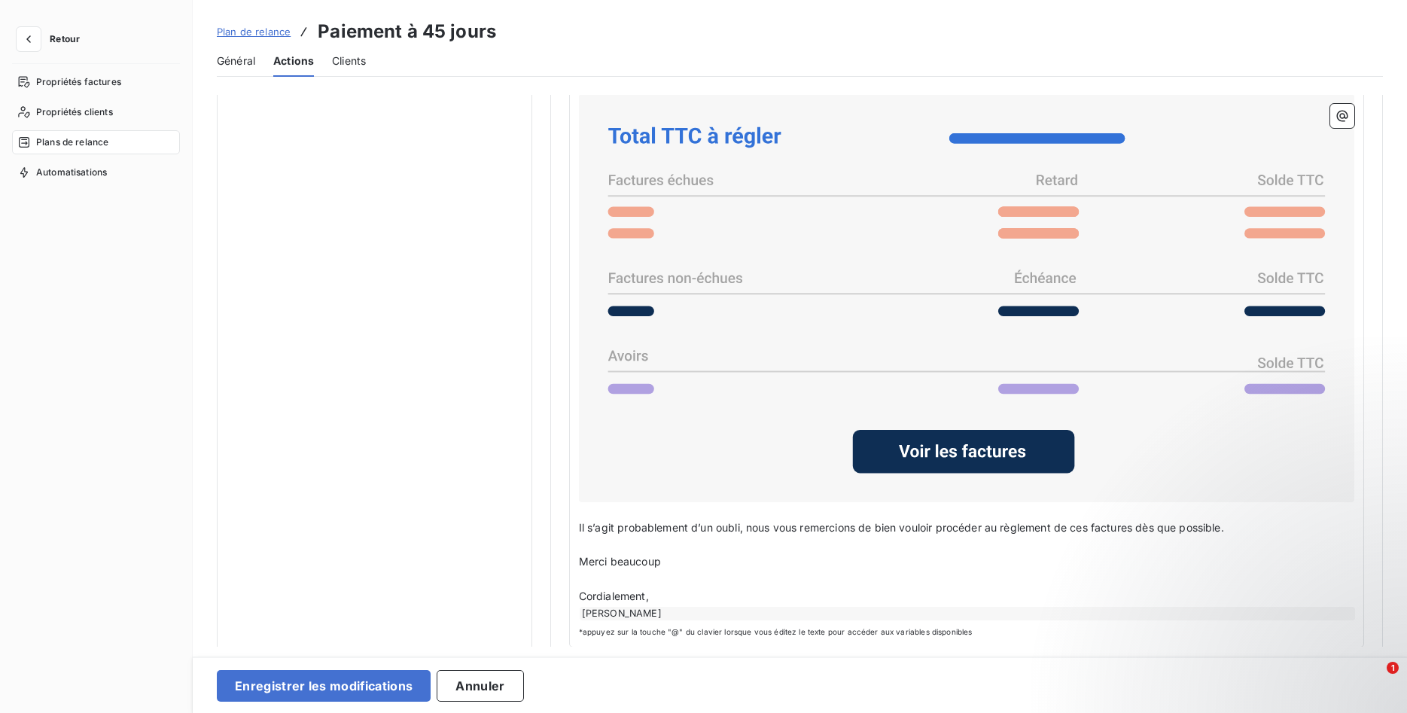
scroll to position [1131, 0]
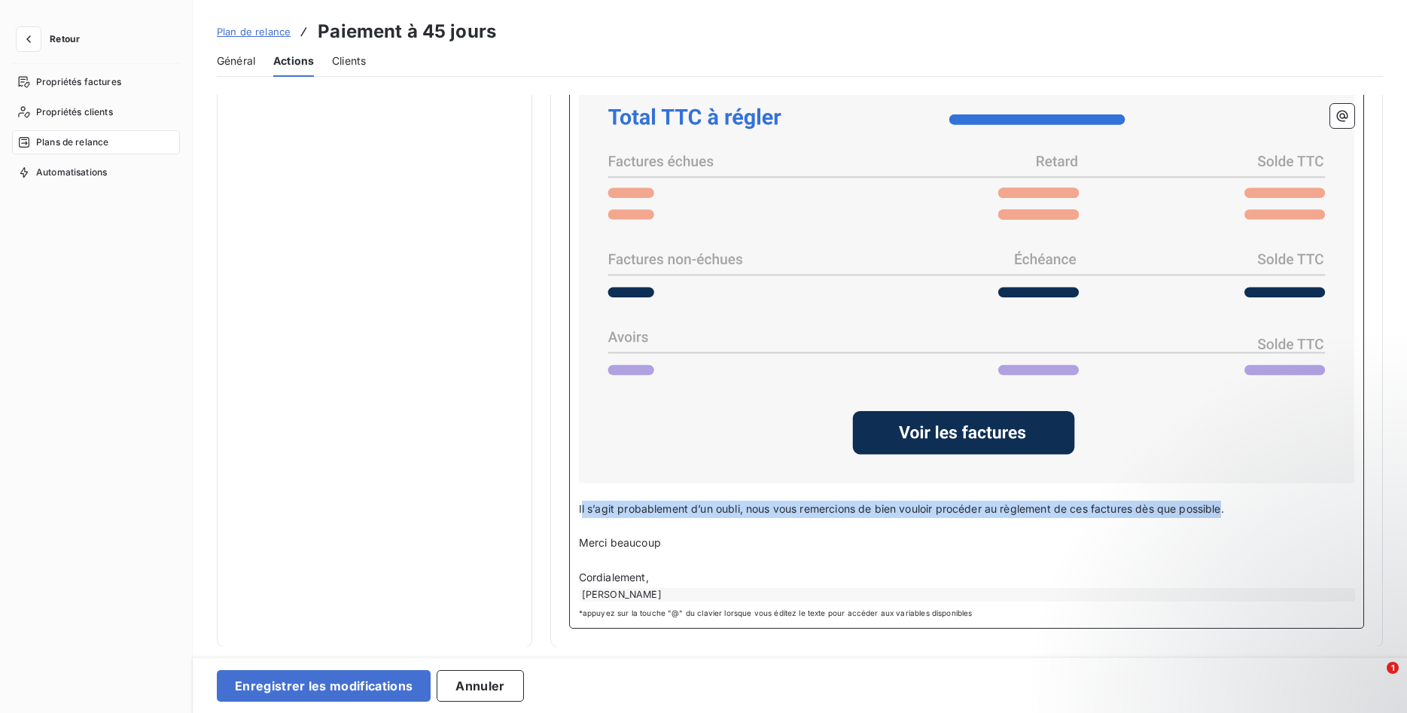
drag, startPoint x: 581, startPoint y: 507, endPoint x: 1228, endPoint y: 501, distance: 646.7
click at [1228, 501] on p "Il s’agit probablement d’un oubli, nous vous remercions de bien vouloir procéde…" at bounding box center [966, 509] width 775 height 17
drag, startPoint x: 1258, startPoint y: 512, endPoint x: 564, endPoint y: 510, distance: 694.1
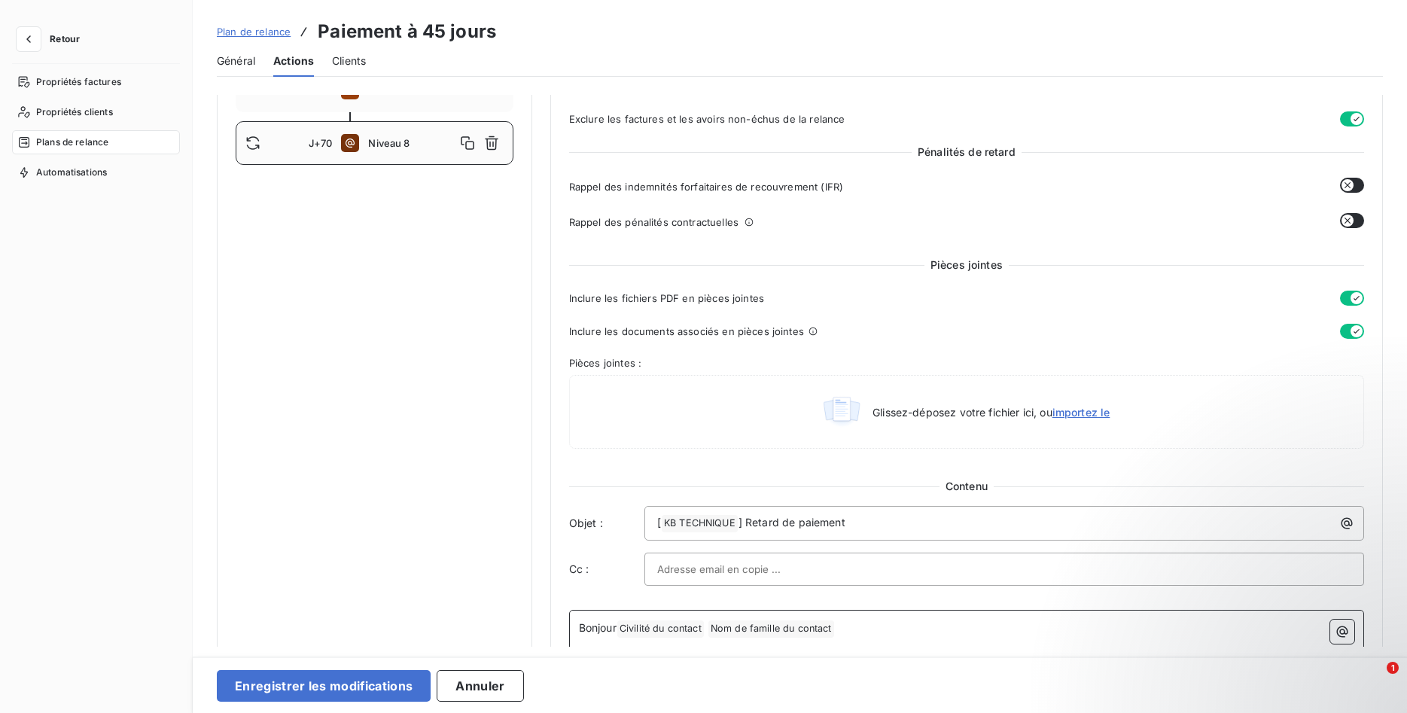
scroll to position [0, 0]
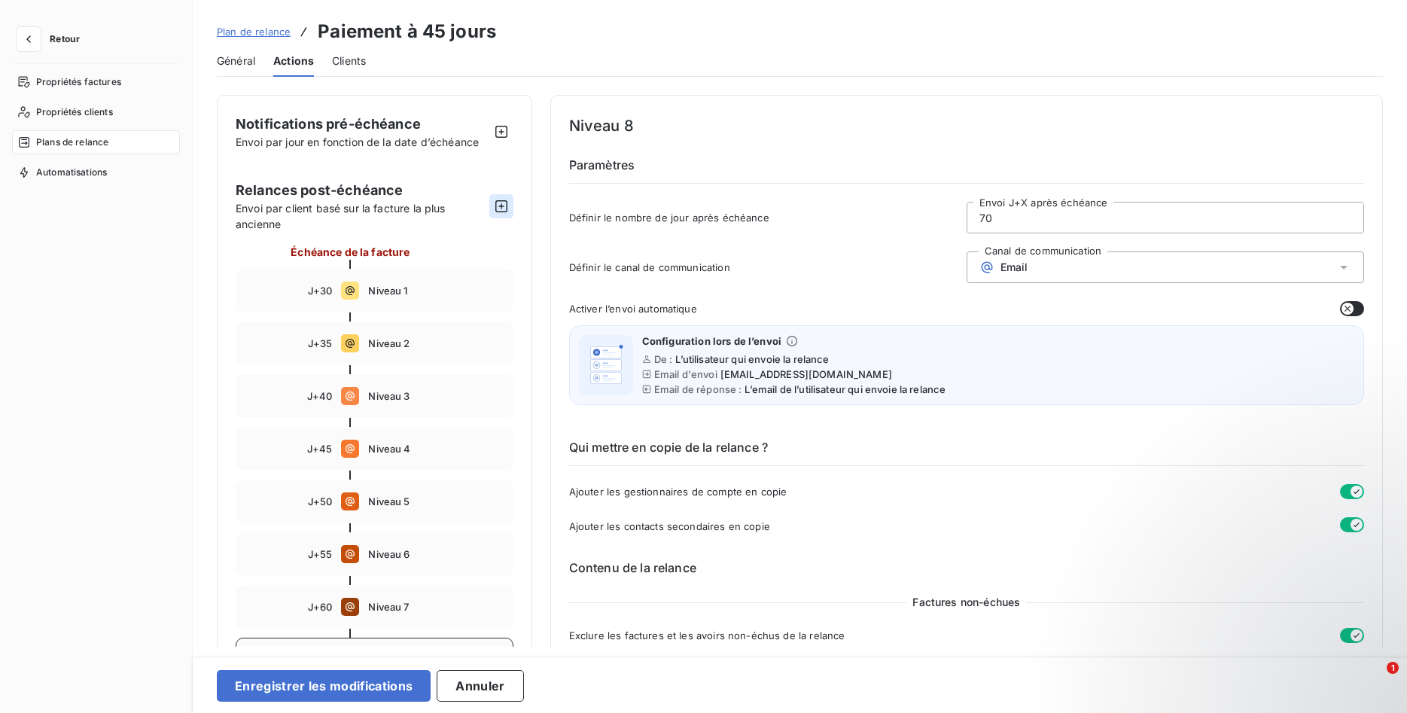
click at [499, 206] on icon "button" at bounding box center [501, 206] width 15 height 15
drag, startPoint x: 1041, startPoint y: 221, endPoint x: 860, endPoint y: 224, distance: 180.7
click at [967, 224] on input "80" at bounding box center [1165, 218] width 396 height 30
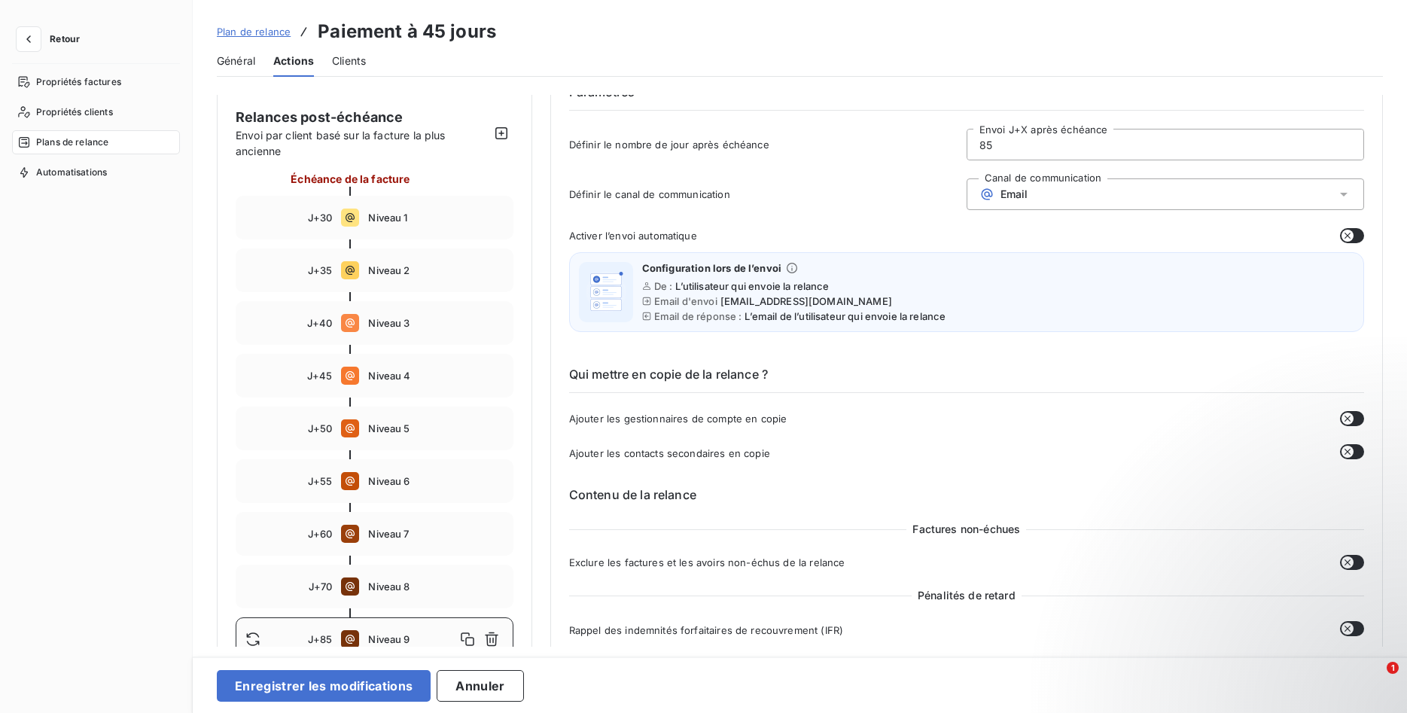
scroll to position [230, 0]
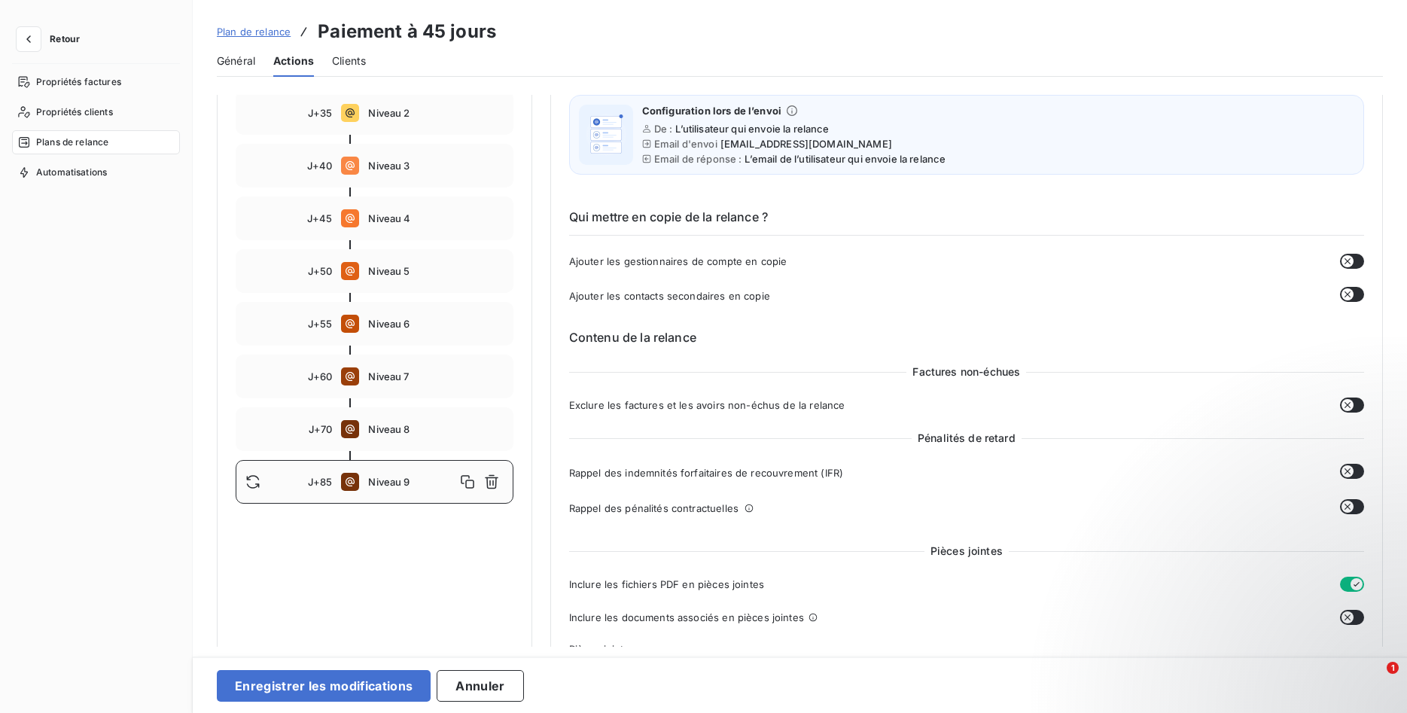
click at [1348, 260] on icon "button" at bounding box center [1348, 261] width 12 height 12
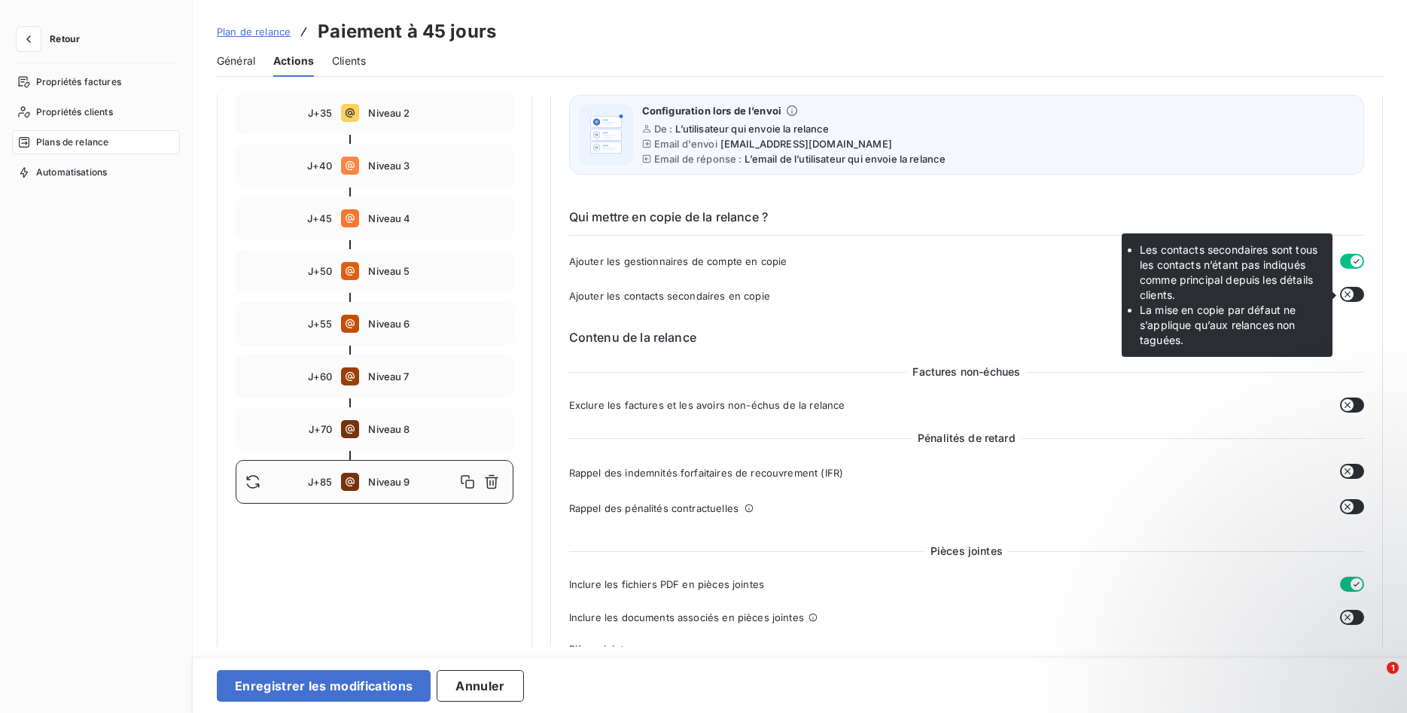
click at [1351, 295] on icon "button" at bounding box center [1348, 294] width 12 height 12
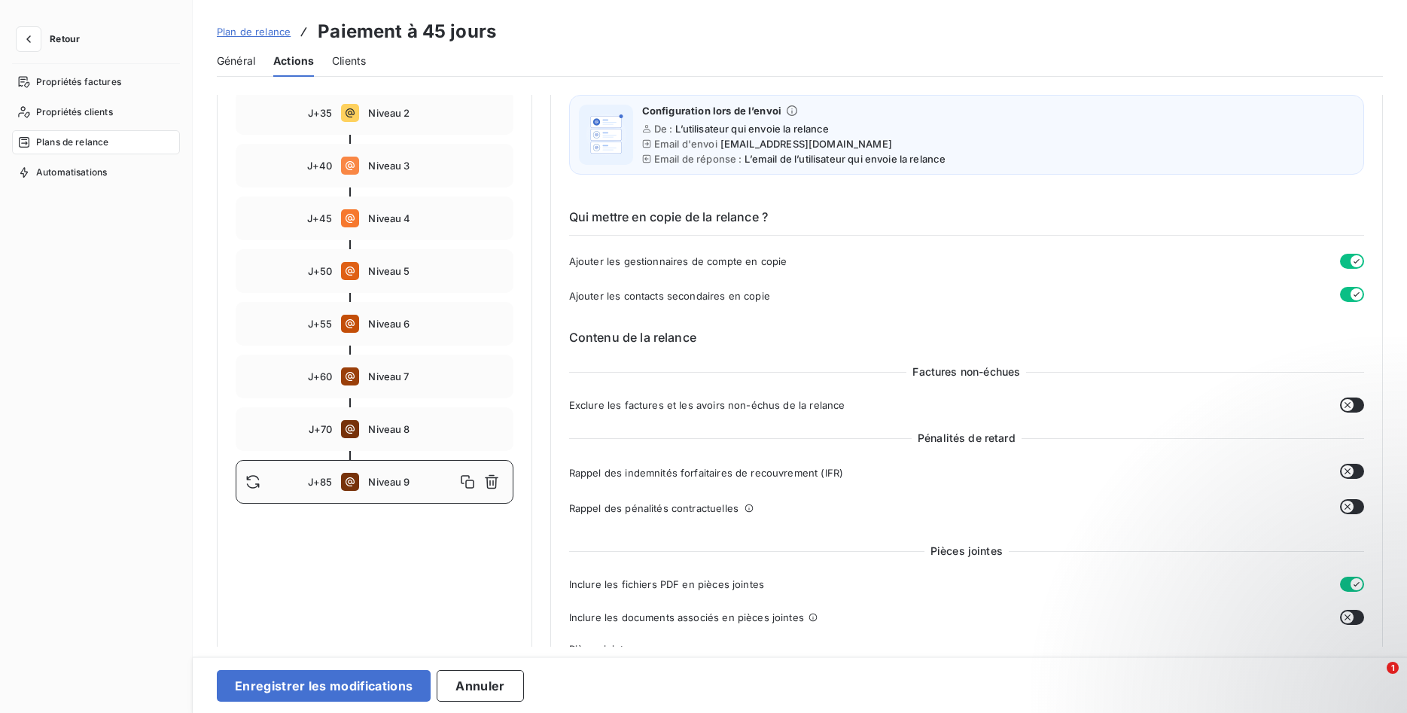
click at [1354, 405] on button "button" at bounding box center [1352, 404] width 24 height 15
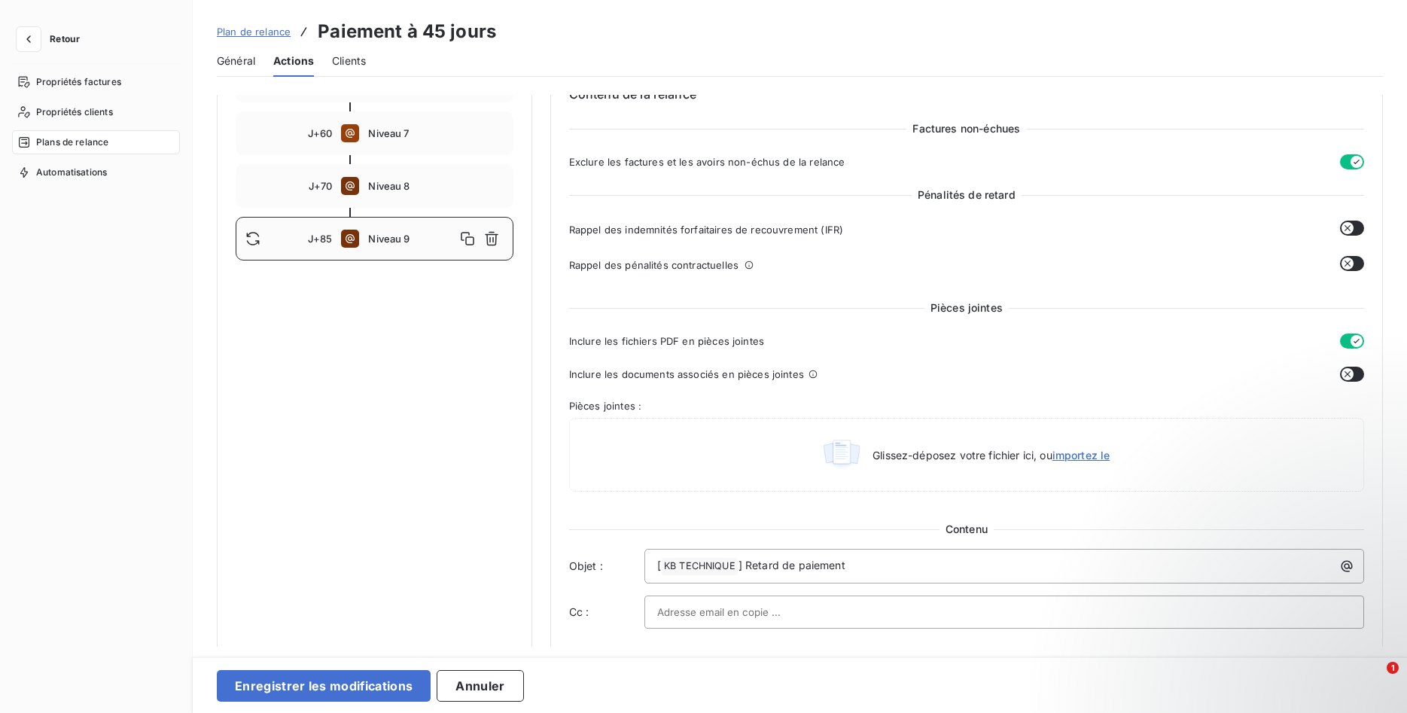
scroll to position [614, 0]
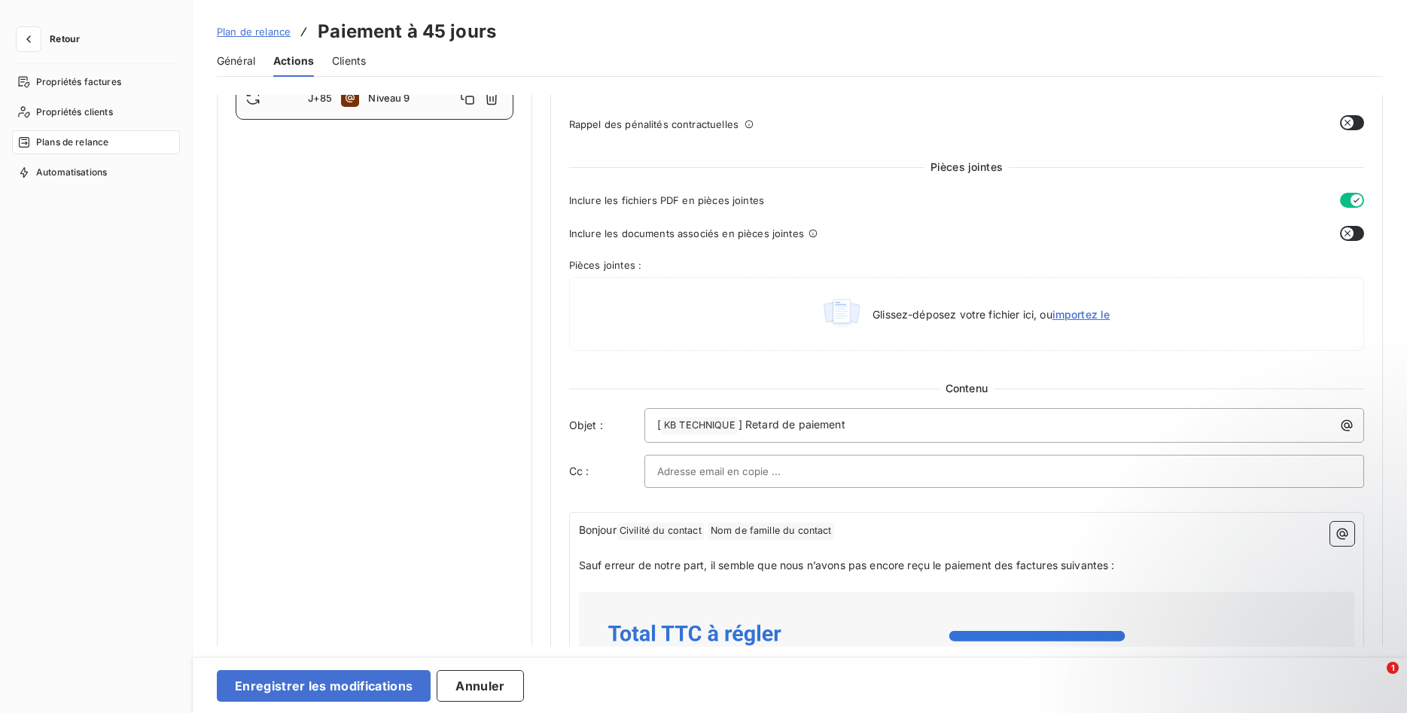
click at [1350, 228] on icon "button" at bounding box center [1348, 233] width 12 height 12
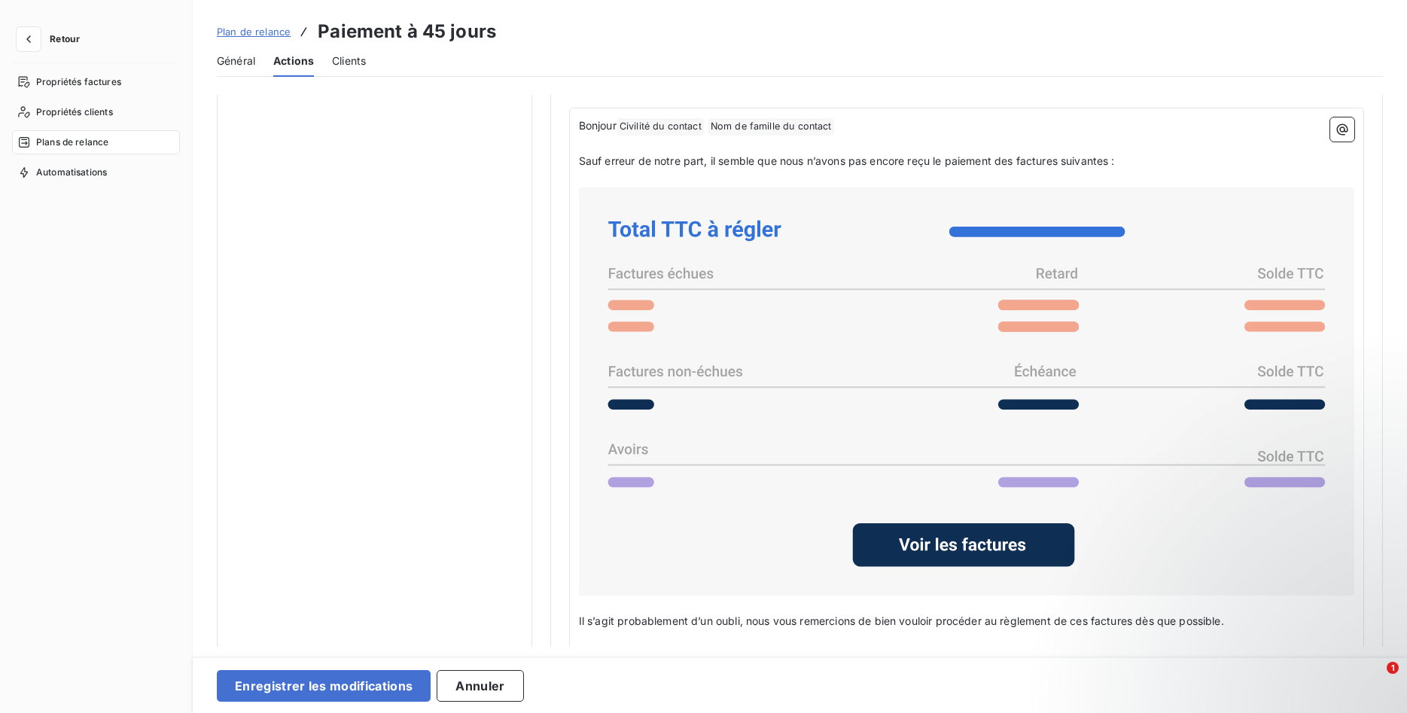
scroll to position [1131, 0]
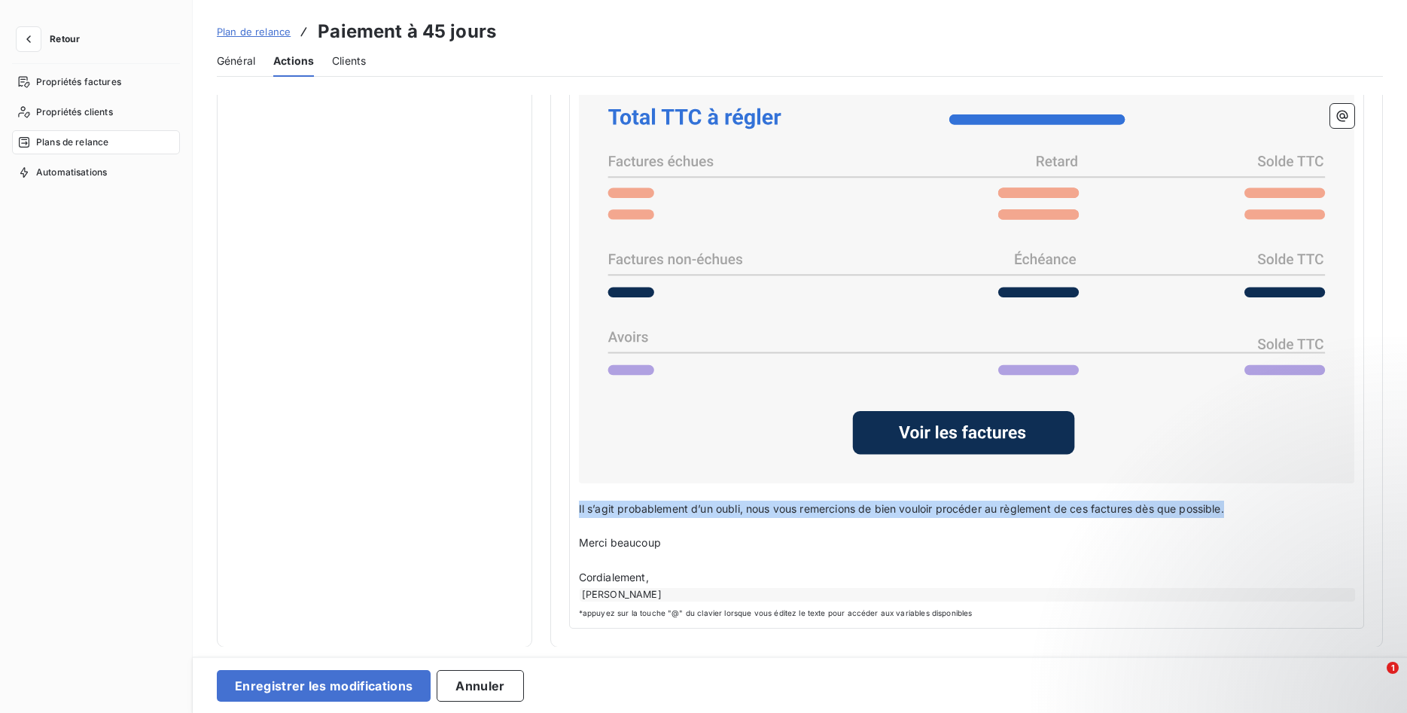
drag, startPoint x: 577, startPoint y: 510, endPoint x: 1238, endPoint y: 508, distance: 661.0
click at [1238, 508] on div "Bonjour Civilité du contact ﻿ Nom de famille du contact ﻿ ﻿ ﻿ Sauf erreur de no…" at bounding box center [966, 311] width 795 height 633
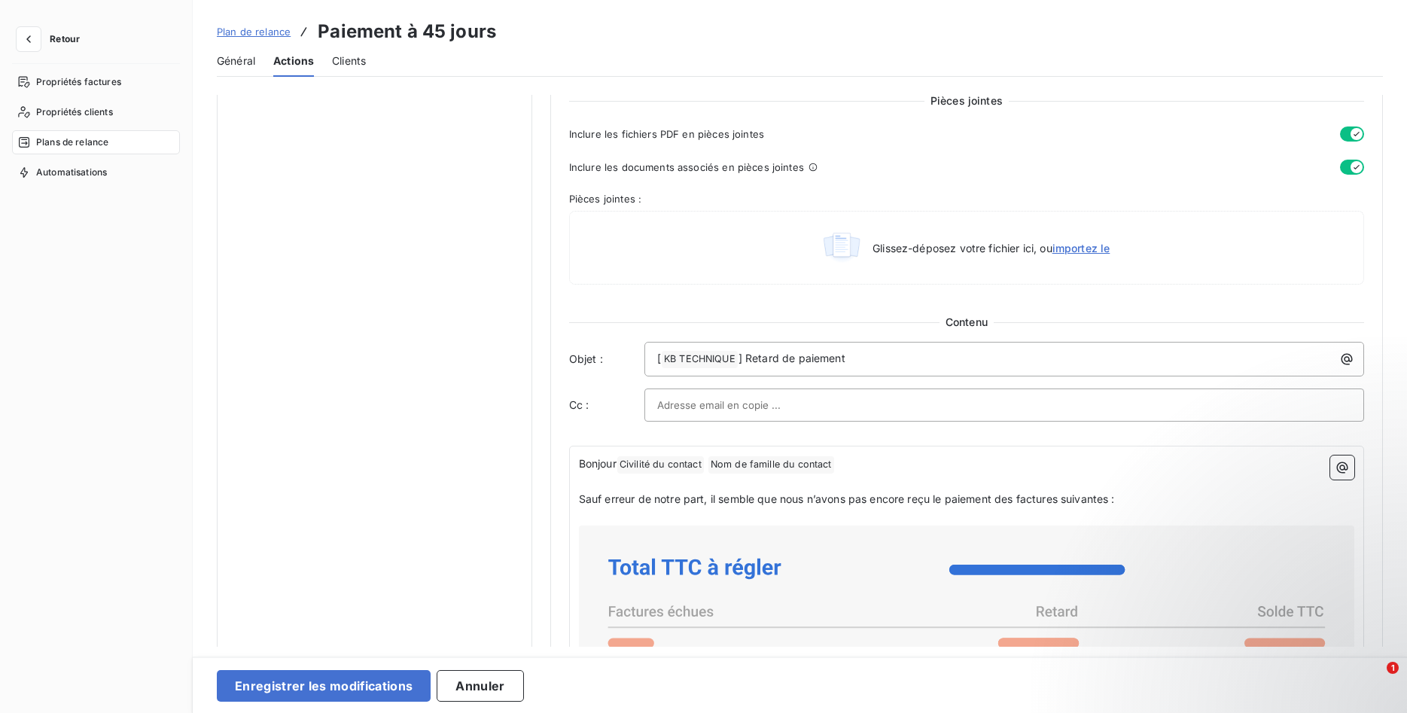
scroll to position [670, 0]
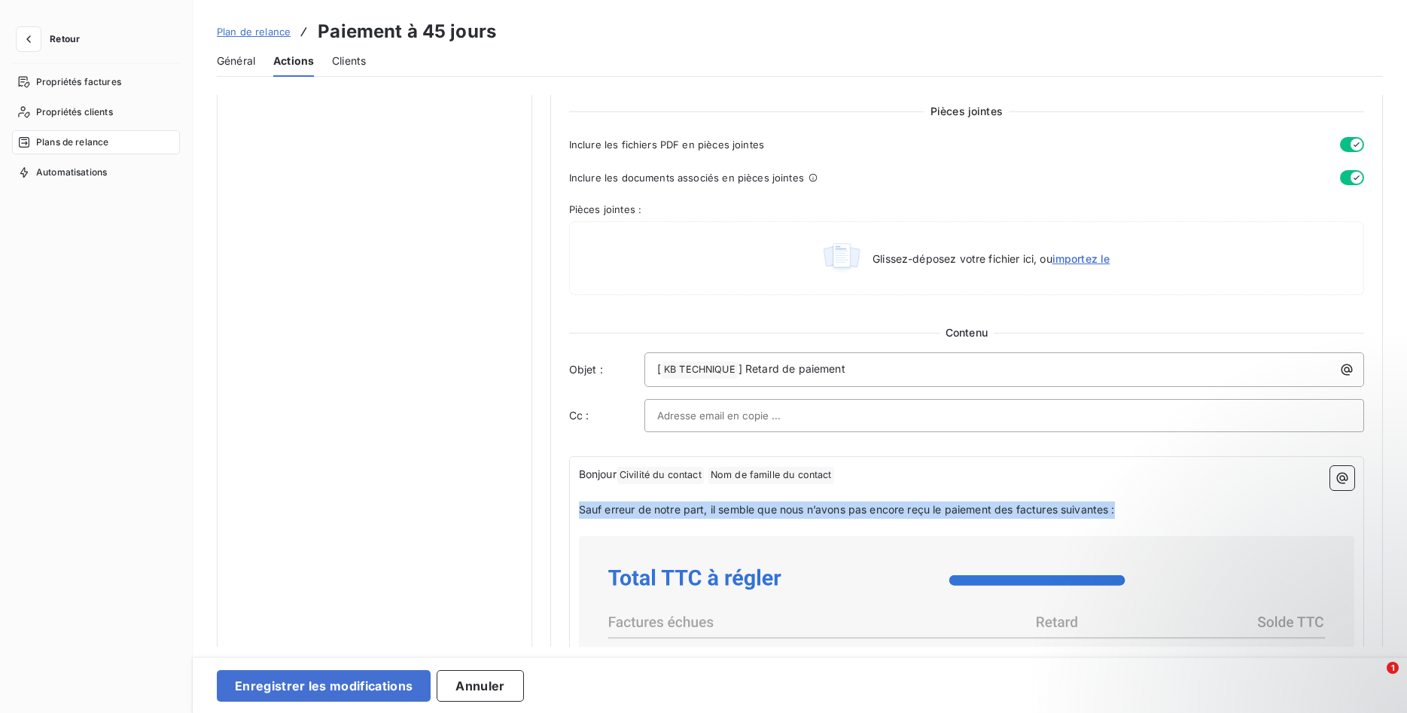
drag, startPoint x: 577, startPoint y: 512, endPoint x: 1133, endPoint y: 504, distance: 556.4
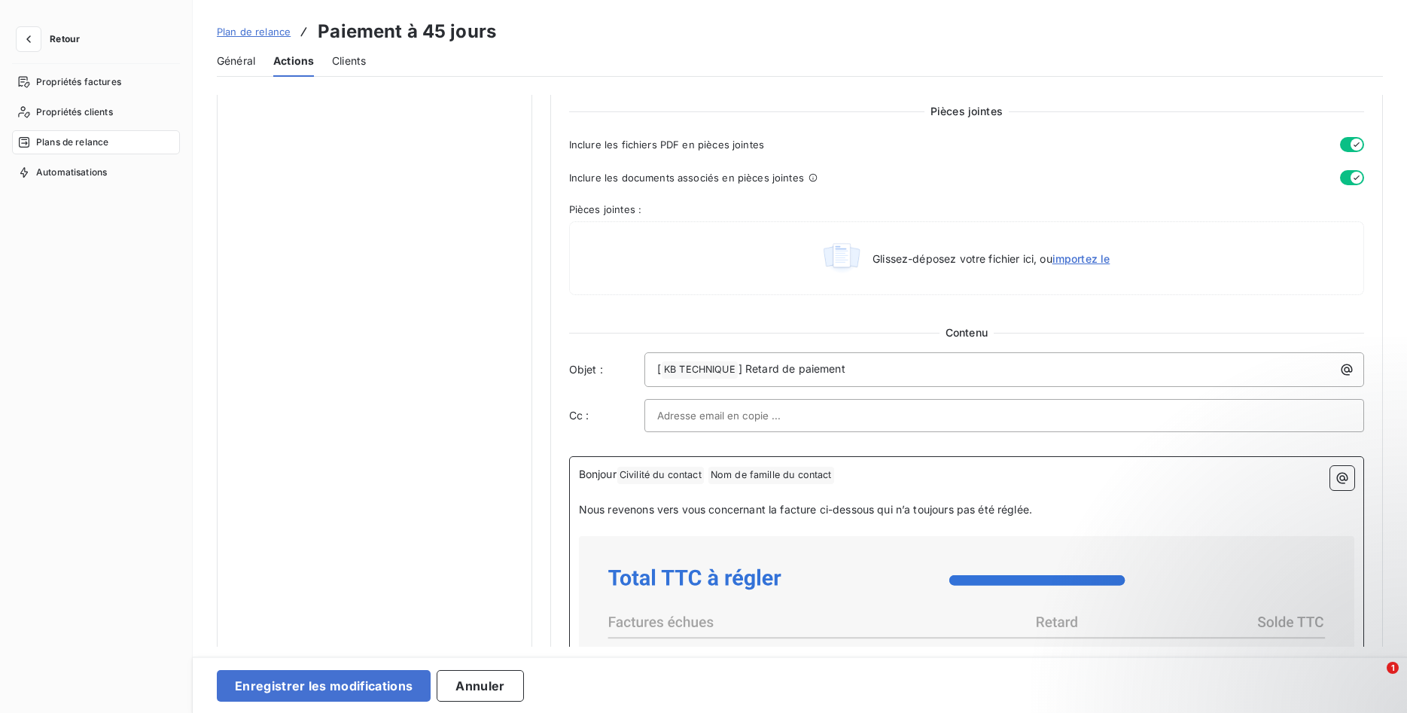
click at [780, 510] on span "Nous revenons vers vous concernant la facture ci-dessous qui n’a toujours pas é…" at bounding box center [805, 509] width 453 height 13
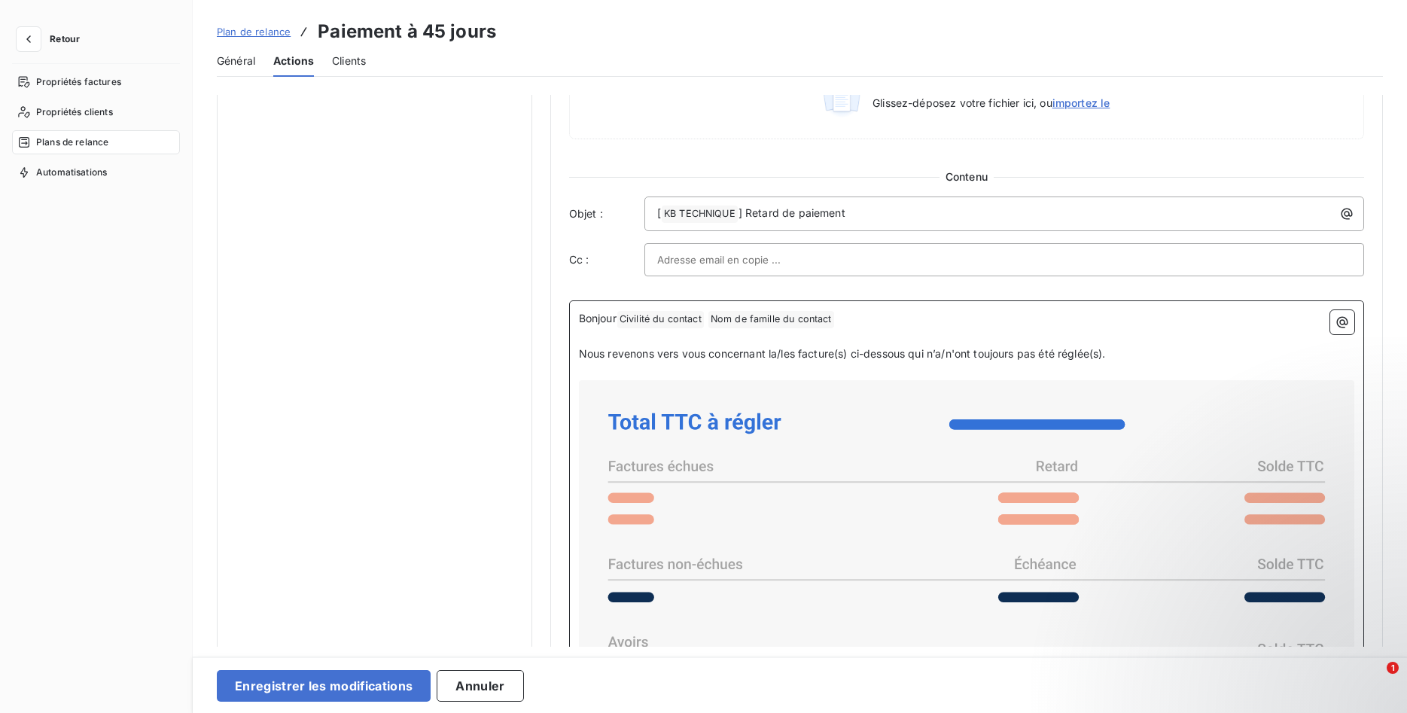
scroll to position [824, 0]
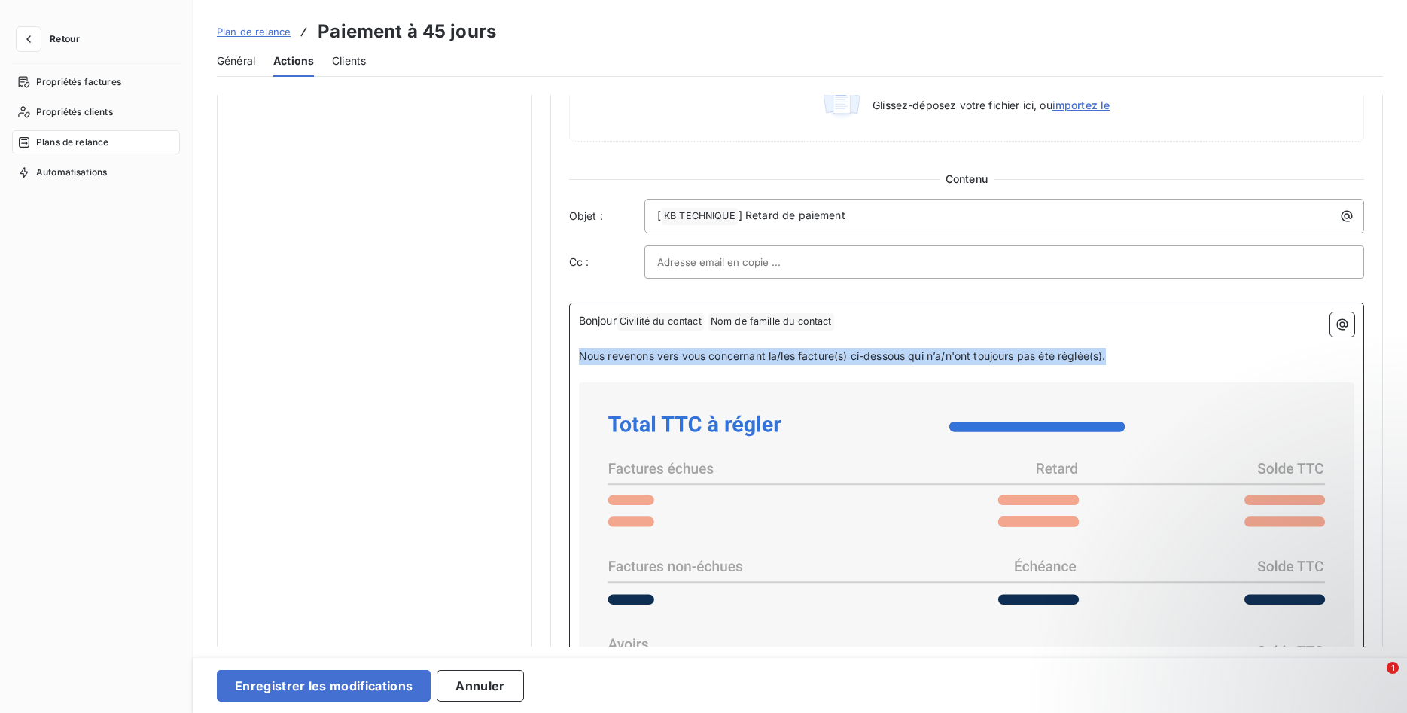
drag, startPoint x: 1008, startPoint y: 361, endPoint x: 571, endPoint y: 358, distance: 437.4
click at [571, 358] on div "Bonjour Civilité du contact ﻿ Nom de famille du contact ﻿ ﻿ ﻿ Nous revenons ver…" at bounding box center [966, 619] width 795 height 633
copy span "Nous revenons vers vous concernant la/les facture(s) ci-dessous qui n’a/n'ont t…"
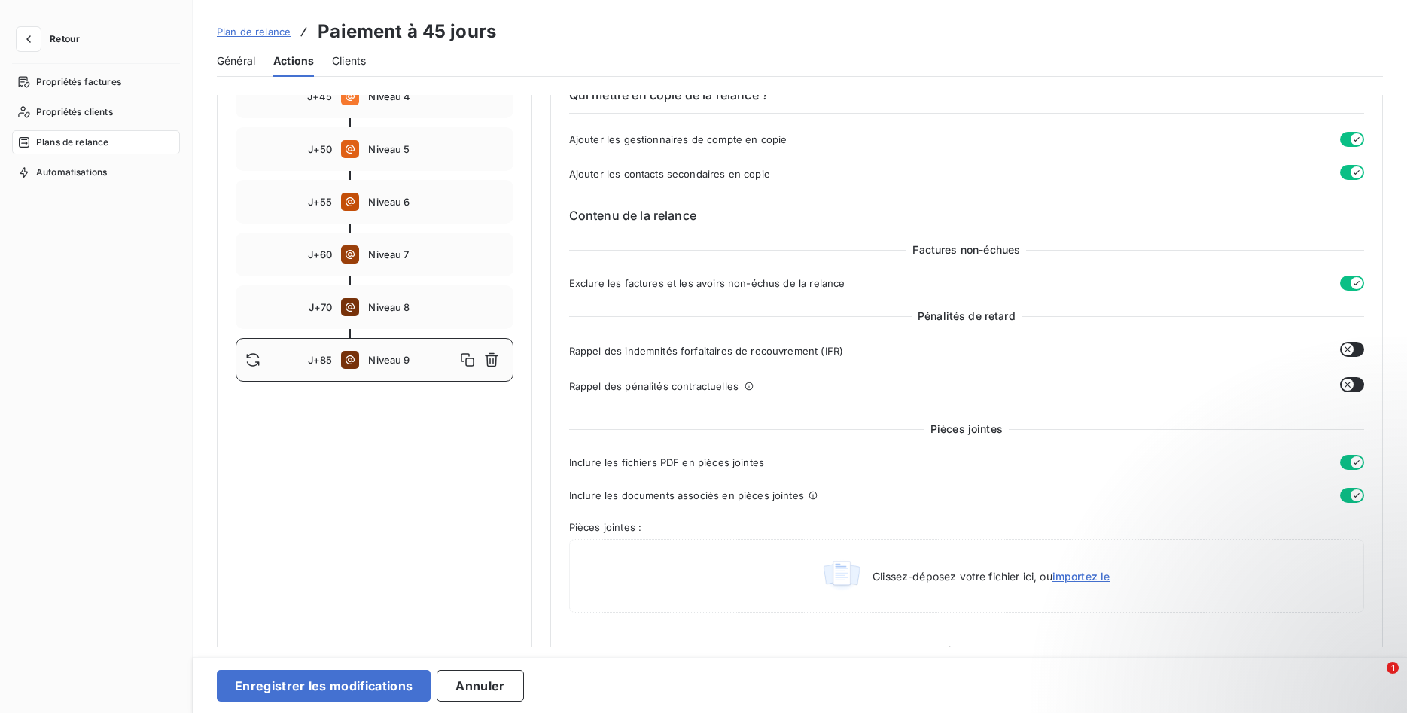
scroll to position [0, 0]
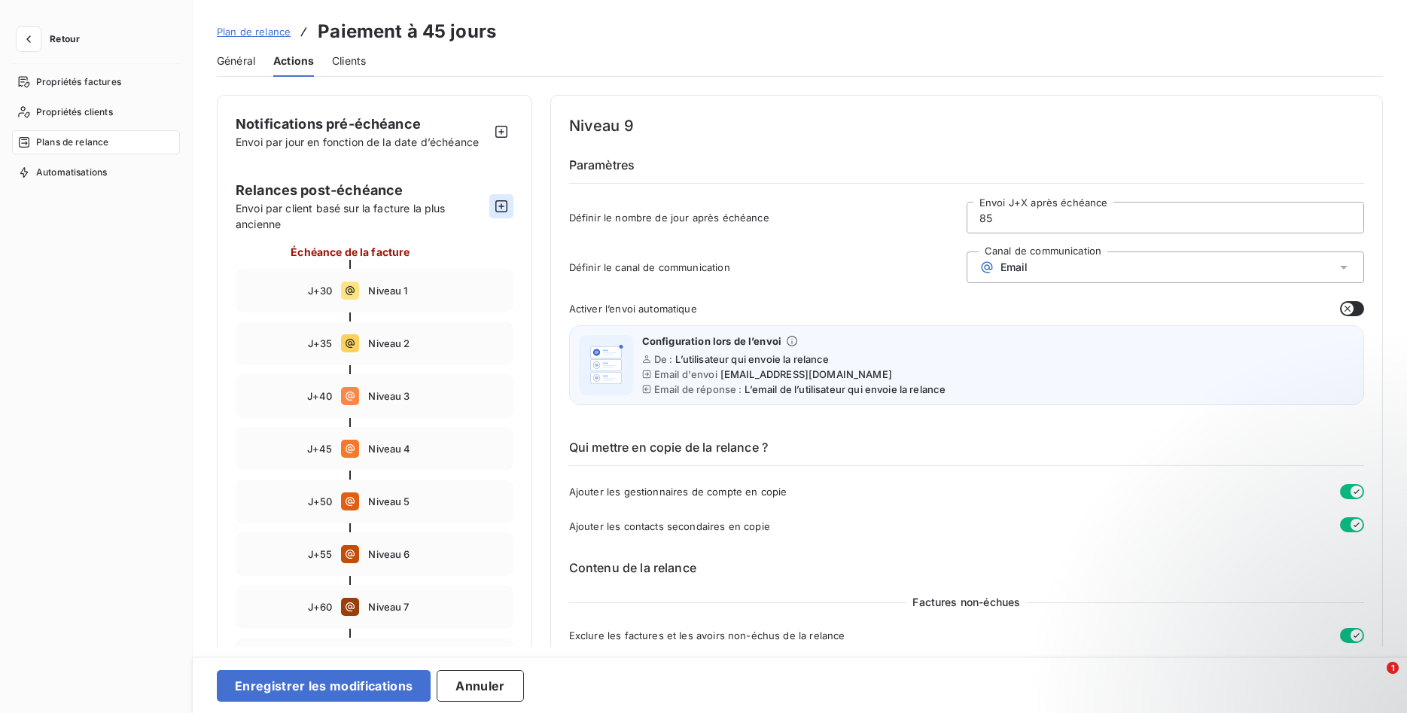
click at [502, 205] on icon "button" at bounding box center [501, 206] width 15 height 15
drag, startPoint x: 1063, startPoint y: 221, endPoint x: 504, endPoint y: 209, distance: 559.5
click at [967, 209] on input "95" at bounding box center [1165, 218] width 396 height 30
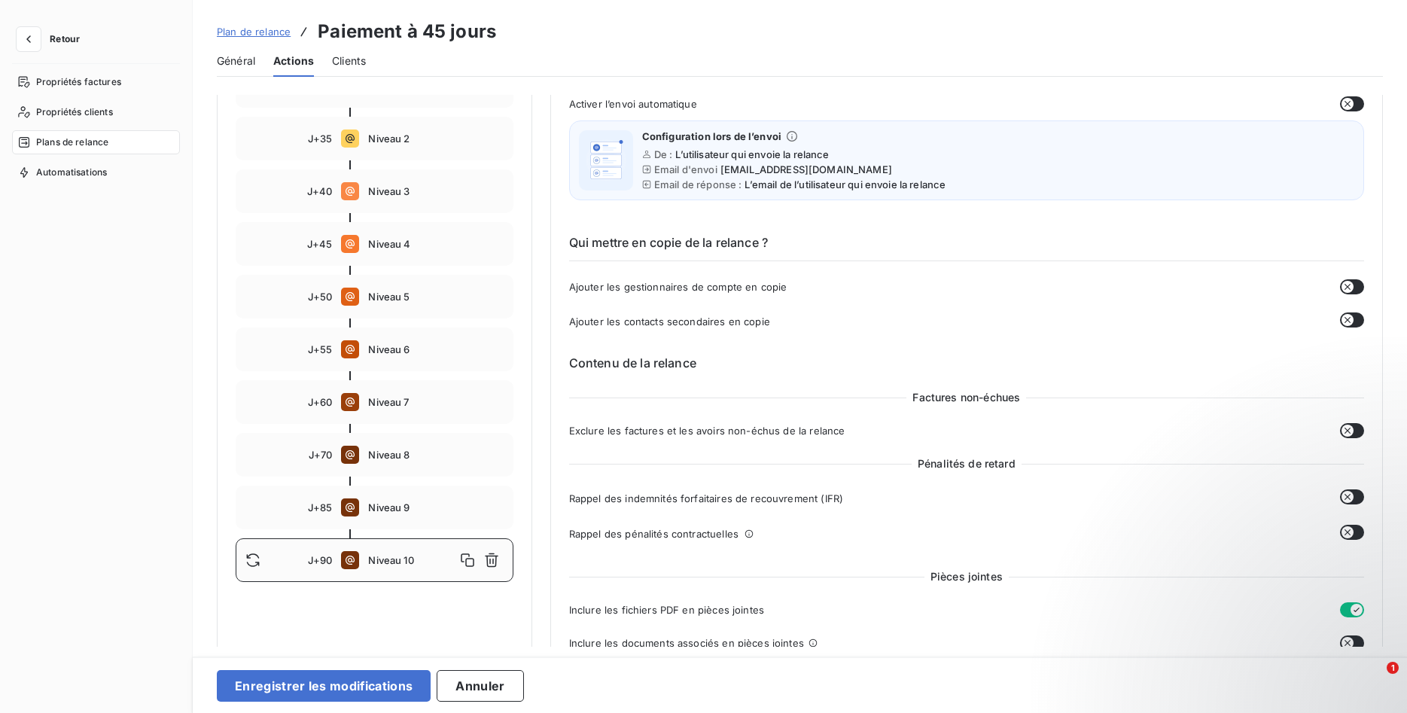
scroll to position [307, 0]
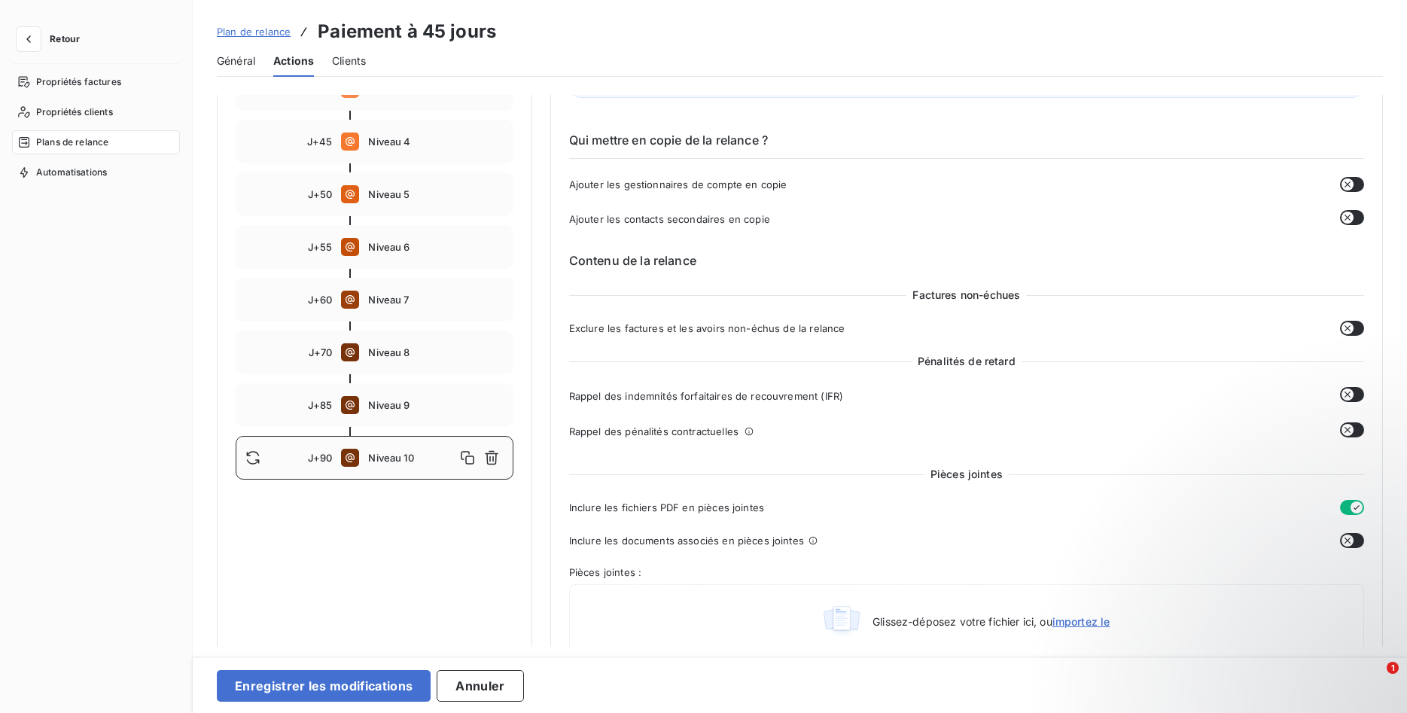
type input "90"
click at [1353, 187] on icon "button" at bounding box center [1348, 184] width 12 height 12
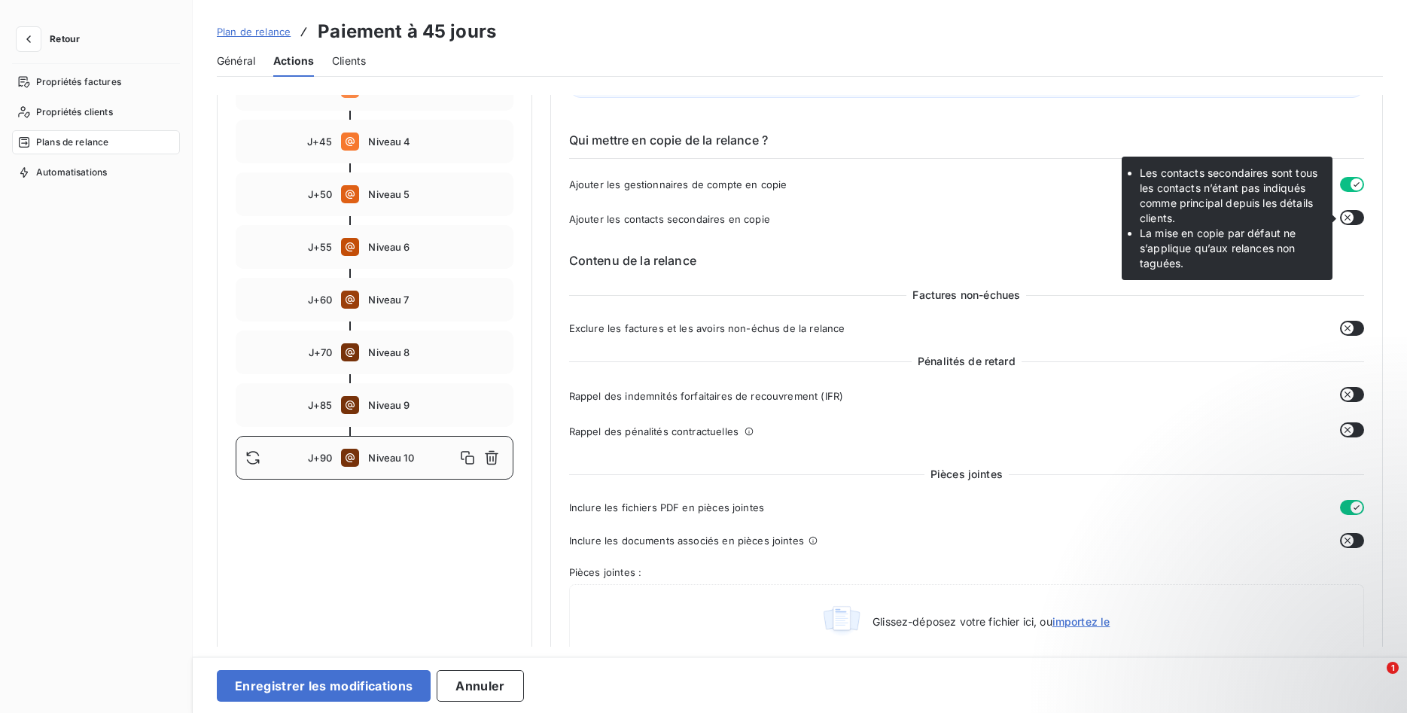
click at [1352, 221] on icon "button" at bounding box center [1348, 218] width 12 height 12
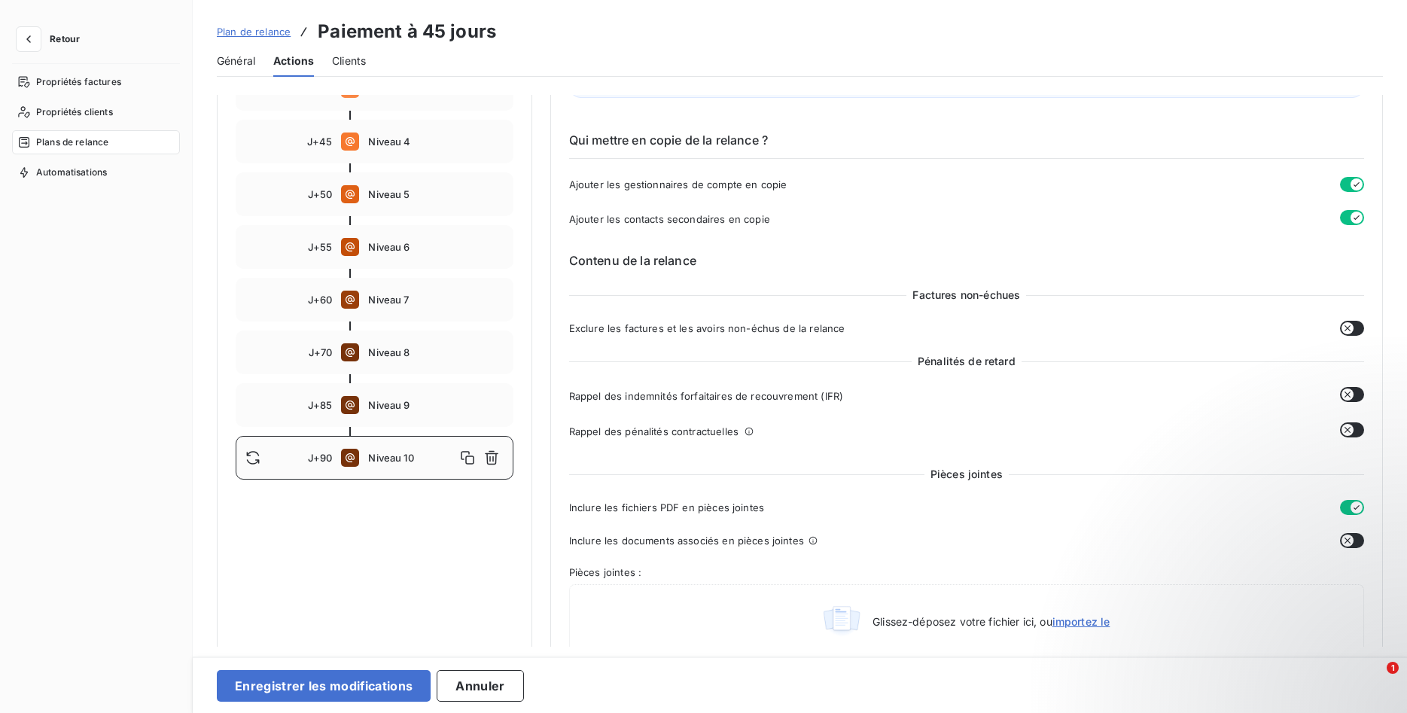
click at [1351, 333] on icon "button" at bounding box center [1348, 328] width 12 height 12
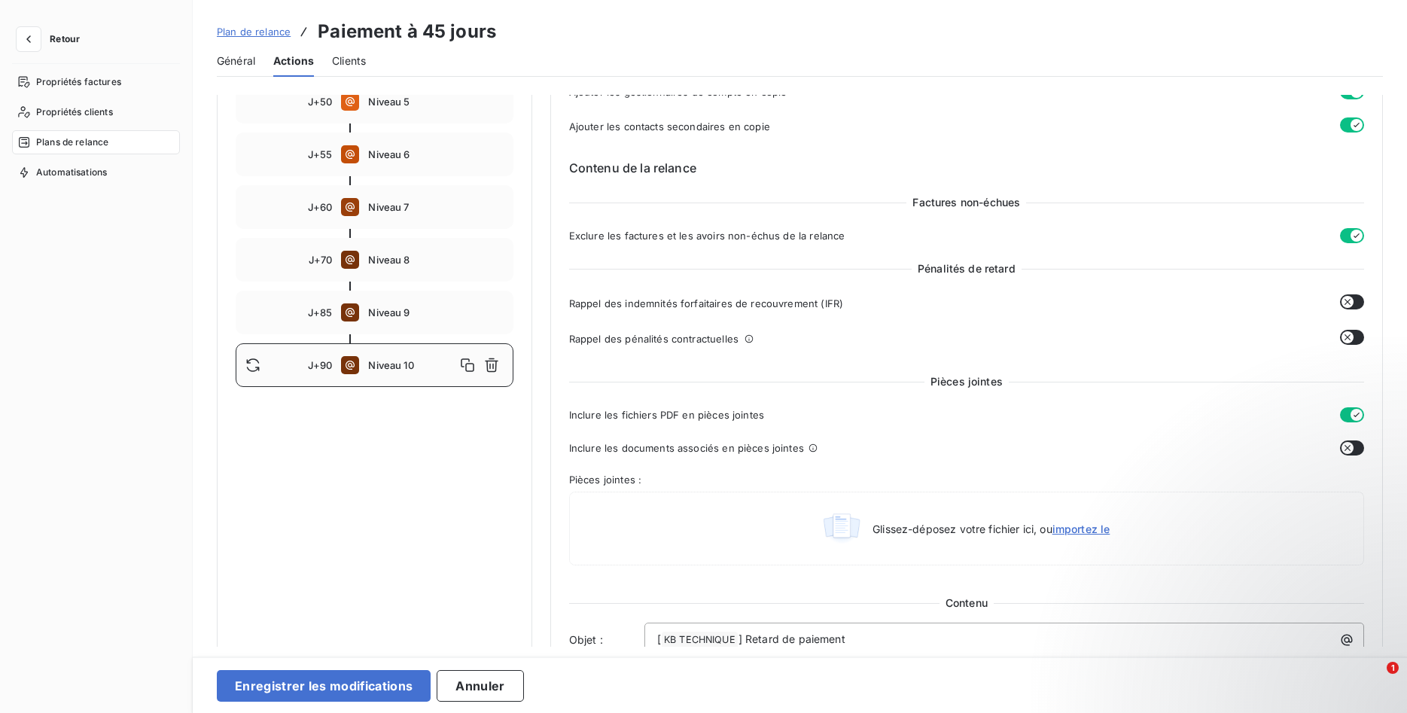
scroll to position [461, 0]
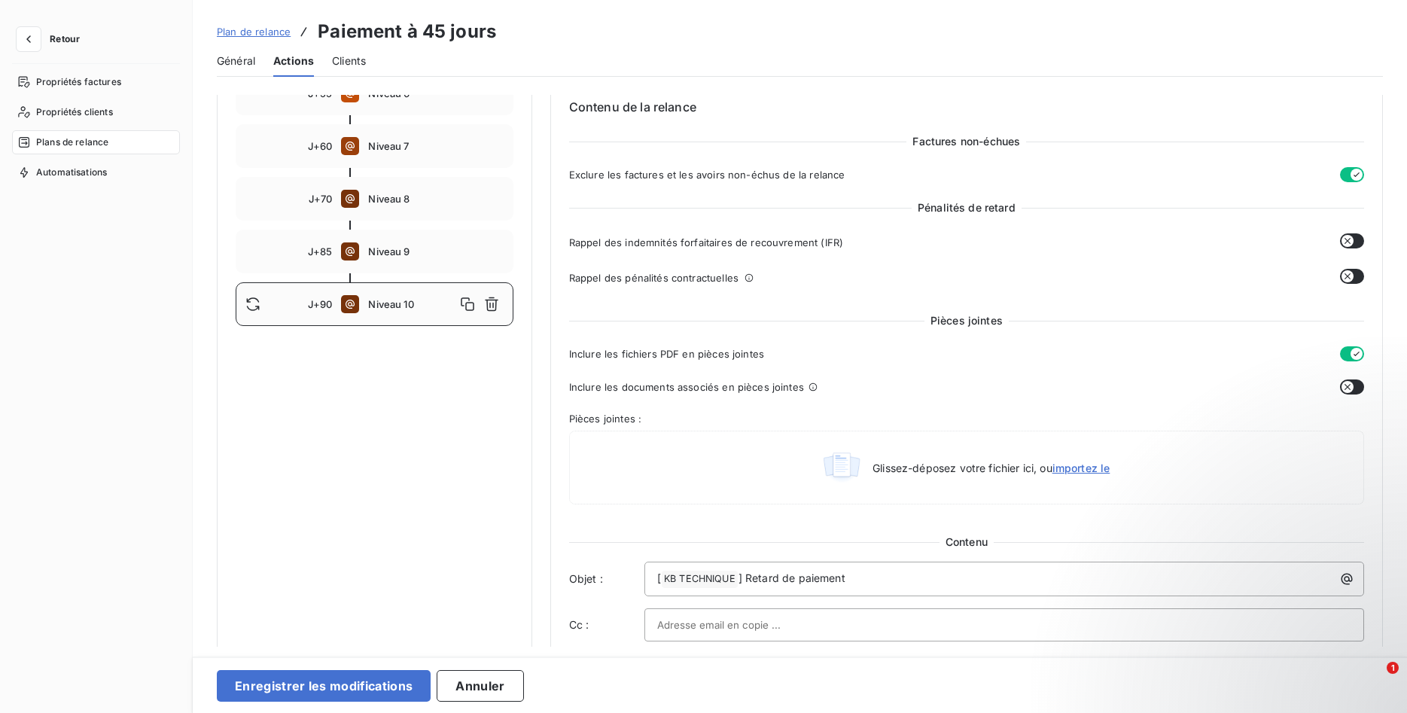
click at [1349, 382] on icon "button" at bounding box center [1348, 387] width 12 height 12
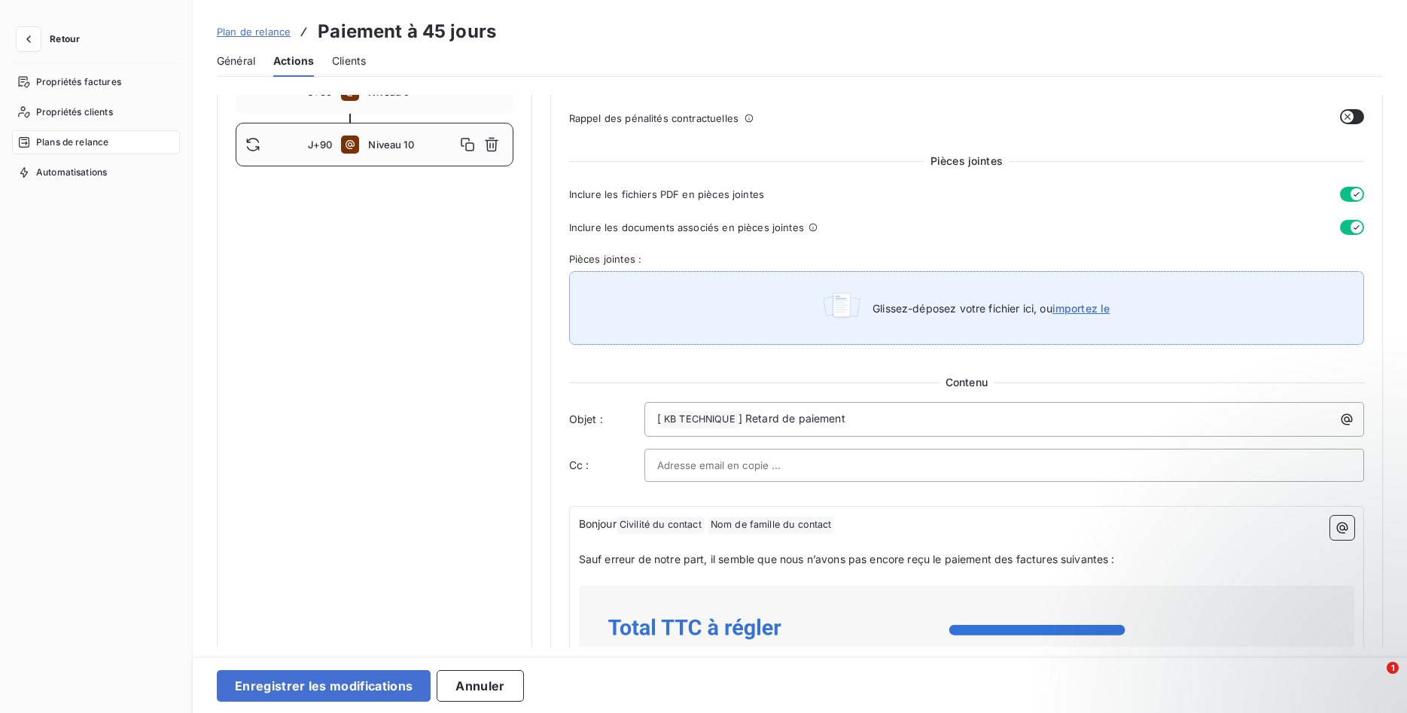
scroll to position [768, 0]
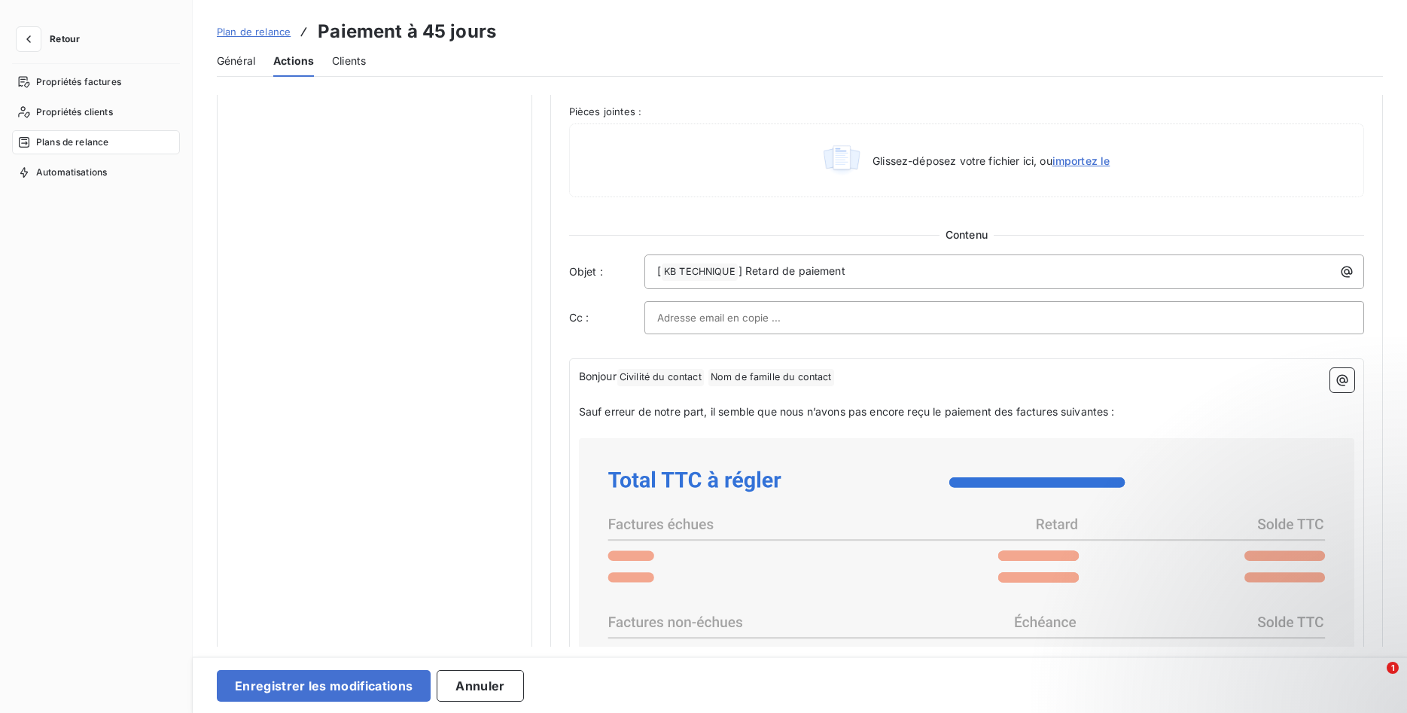
click at [574, 415] on div "Bonjour Civilité du contact ﻿ Nom de famille du contact ﻿ ﻿ ﻿ Sauf erreur de no…" at bounding box center [966, 674] width 795 height 633
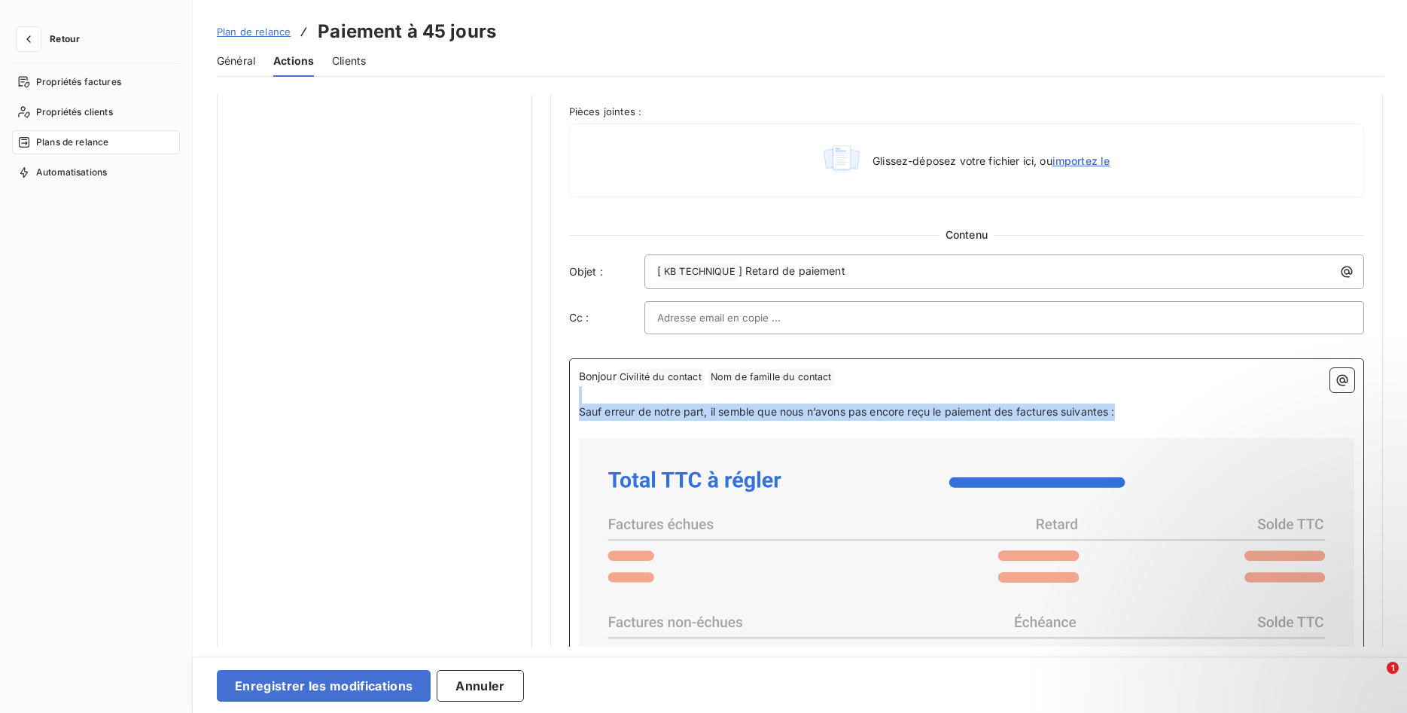
drag, startPoint x: 1110, startPoint y: 407, endPoint x: 436, endPoint y: 385, distance: 674.9
click at [436, 385] on div "Notifications pré-échéance Envoi par jour en fonction de la date d’échéance Rel…" at bounding box center [800, 168] width 1166 height 1683
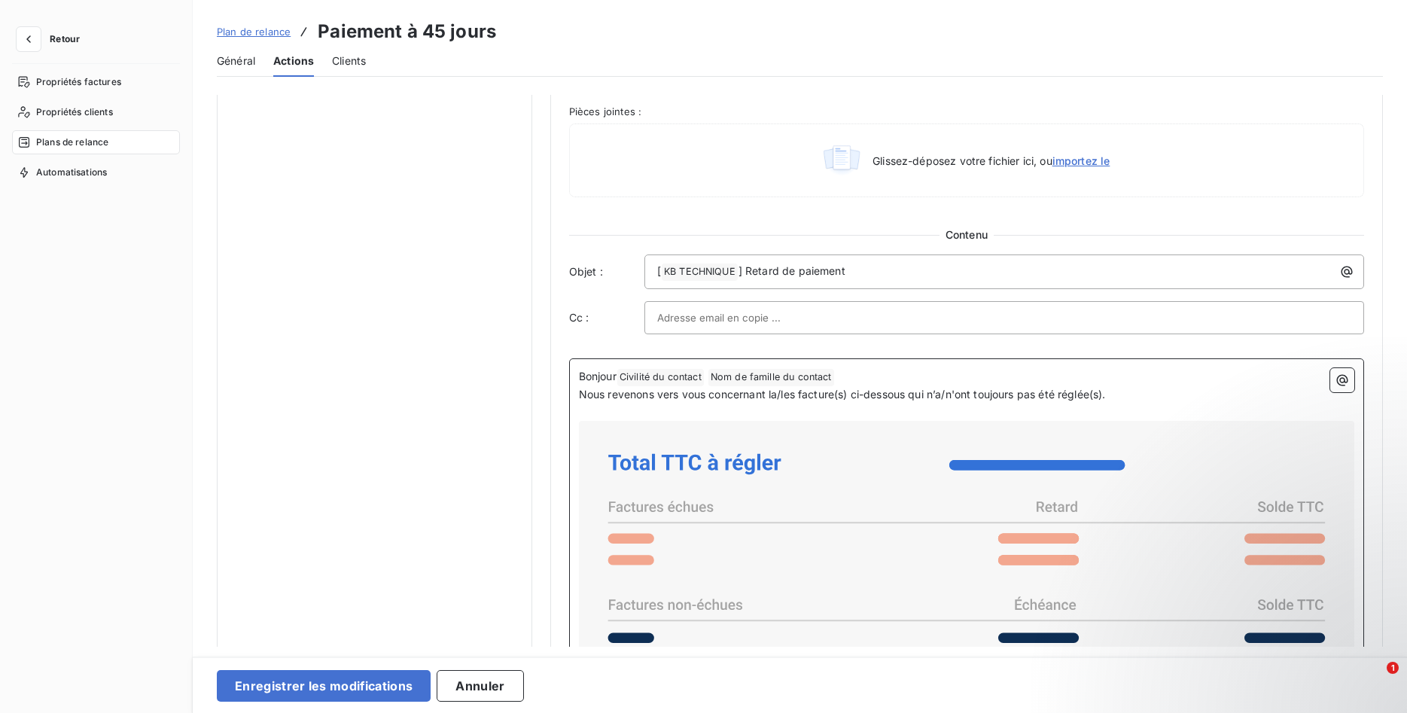
drag, startPoint x: 845, startPoint y: 379, endPoint x: 935, endPoint y: 381, distance: 90.4
click at [856, 379] on p "Bonjour Civilité du contact ﻿ Nom de famille du contact ﻿ ﻿" at bounding box center [966, 377] width 775 height 18
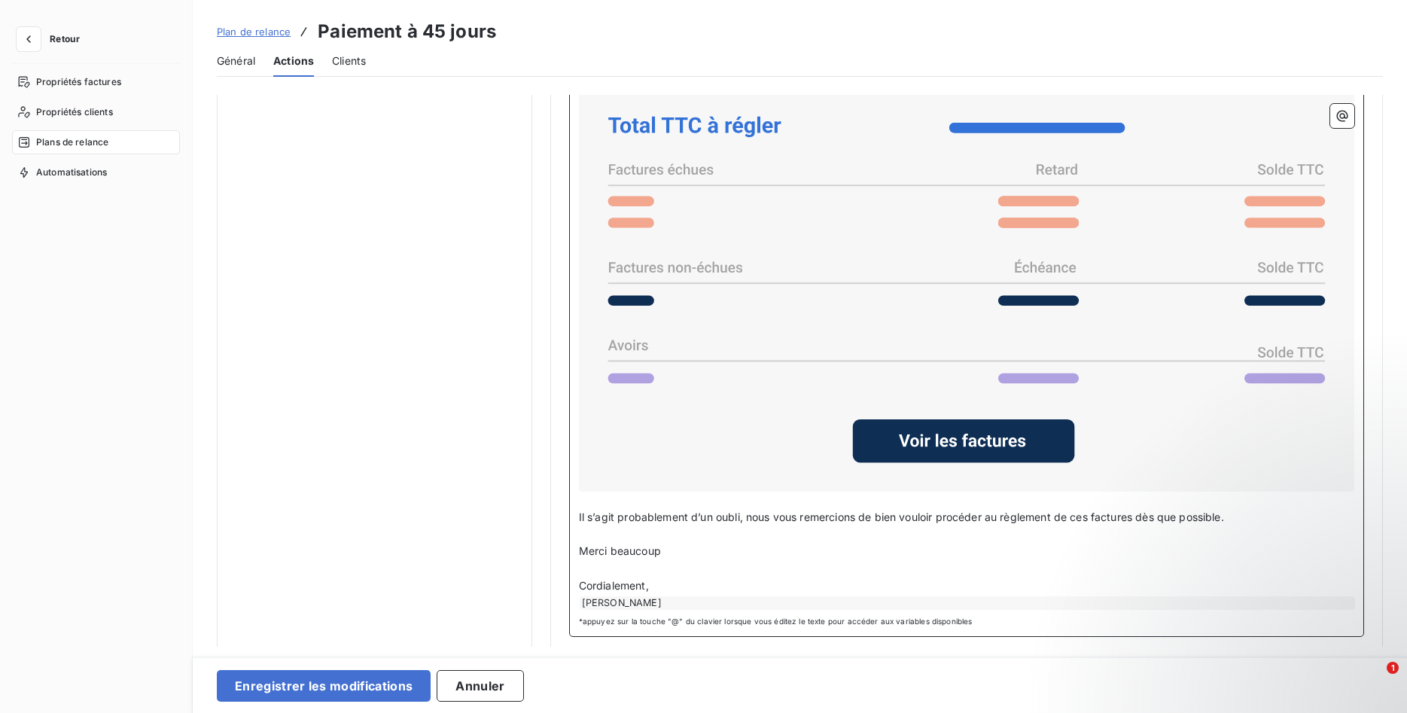
scroll to position [1131, 0]
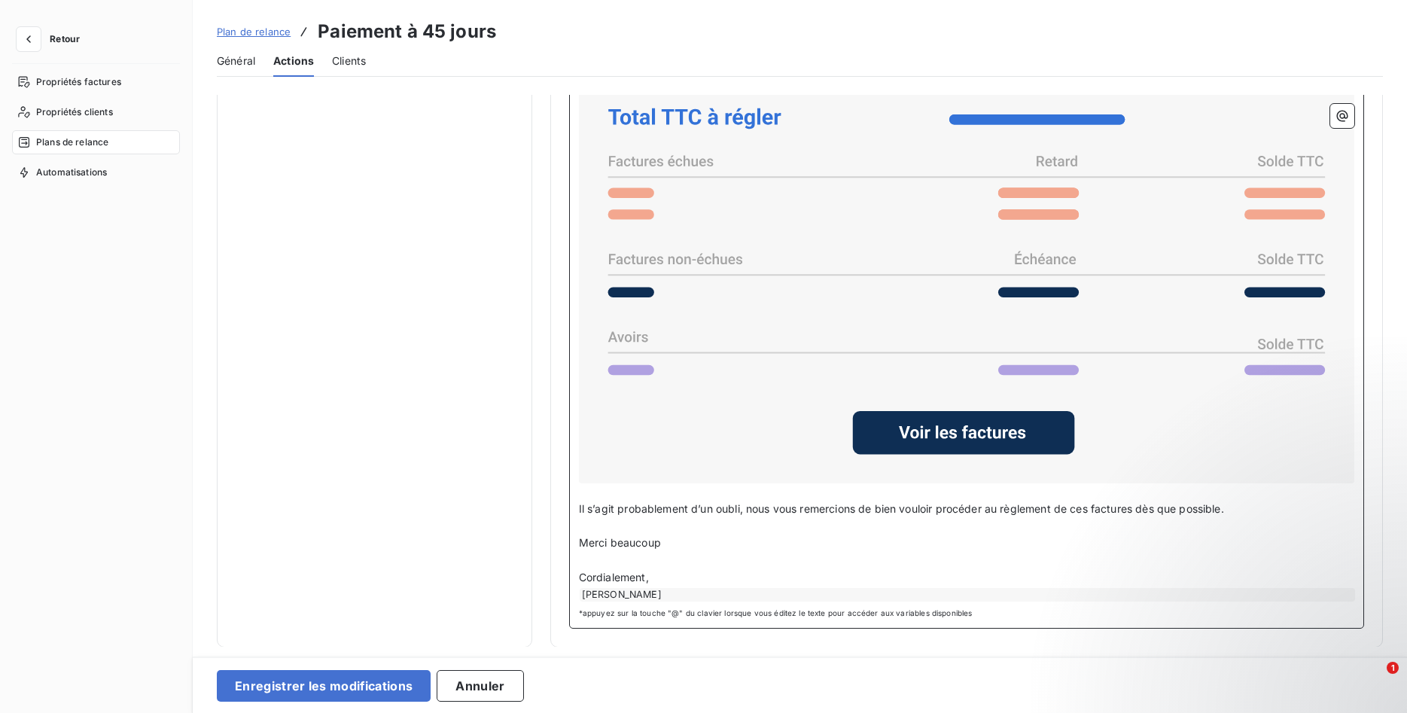
click at [580, 507] on span "Il s’agit probablement d’un oubli, nous vous remercions de bien vouloir procéde…" at bounding box center [901, 508] width 645 height 13
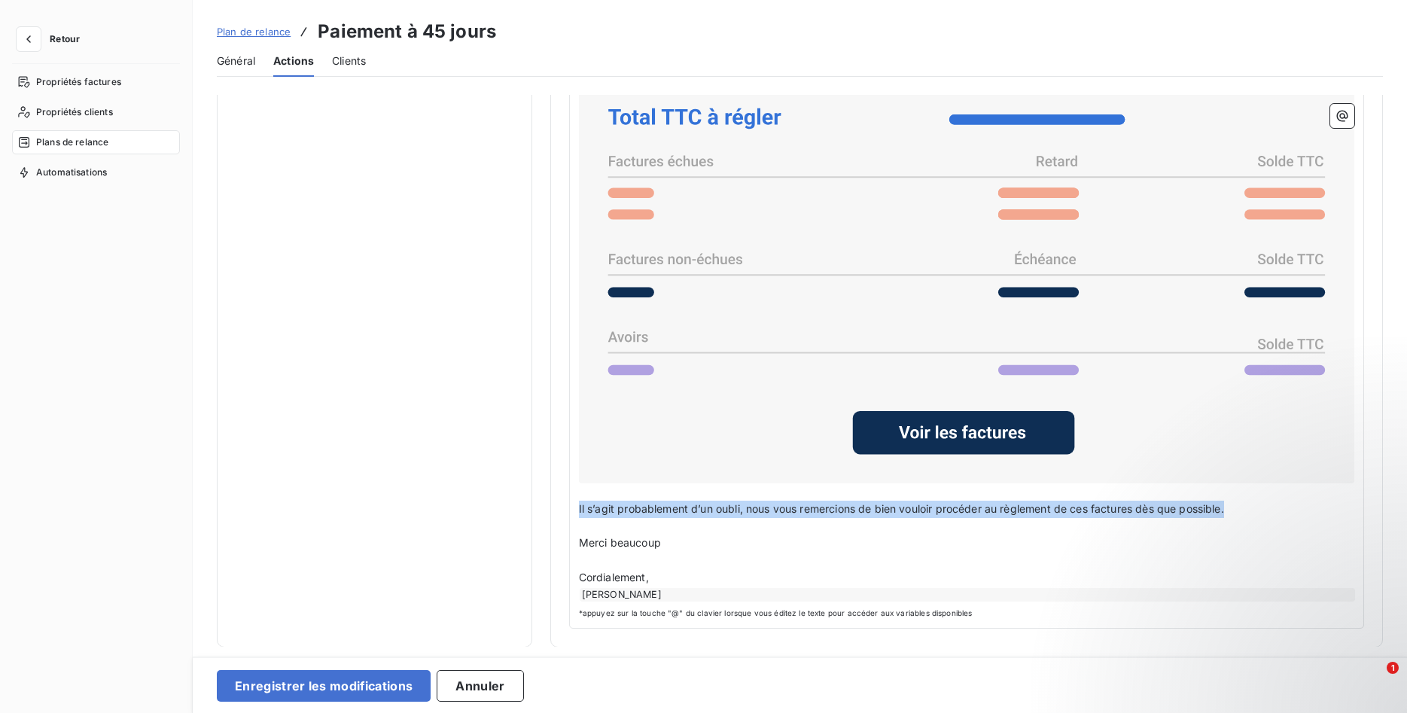
drag, startPoint x: 576, startPoint y: 509, endPoint x: 1233, endPoint y: 512, distance: 657.2
click at [1233, 512] on div "Bonjour Civilité du contact ﻿ Nom de famille du contact ﻿ ﻿ ﻿ Nous revenons ver…" at bounding box center [966, 311] width 795 height 633
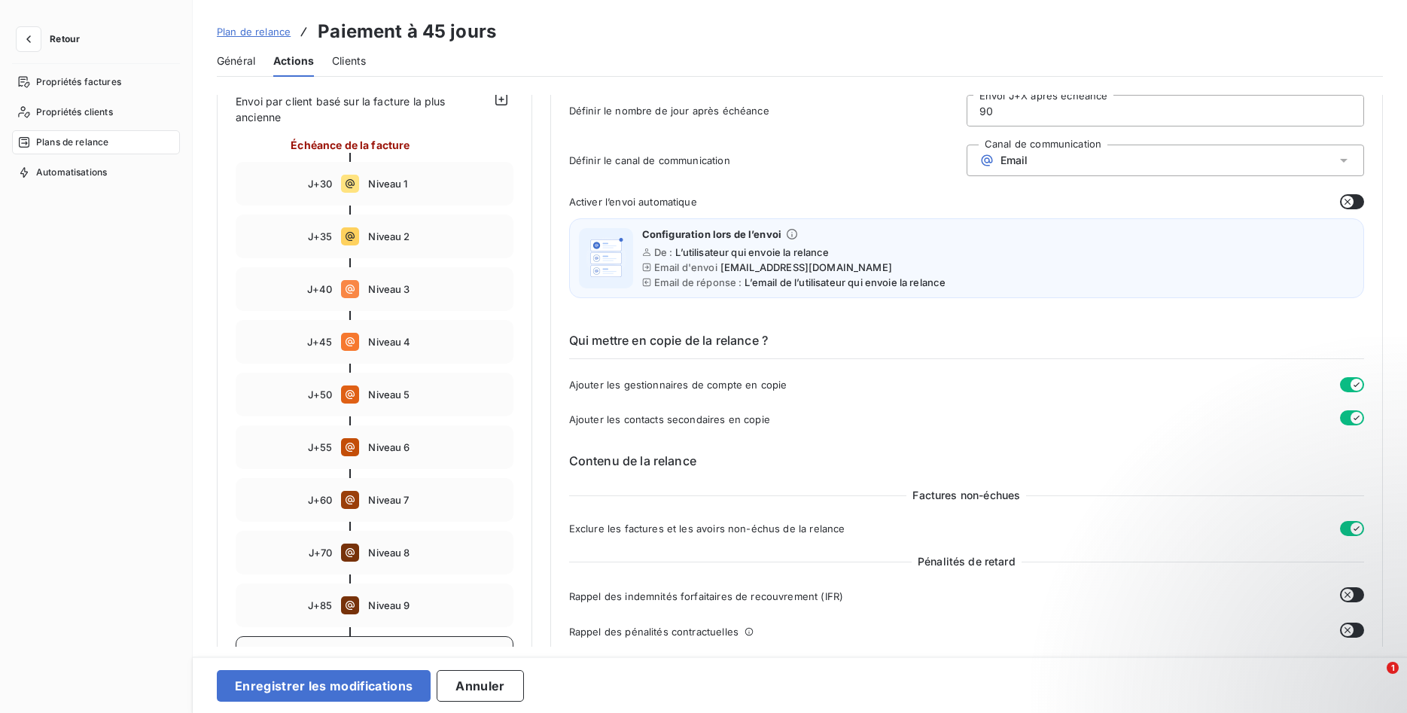
scroll to position [0, 0]
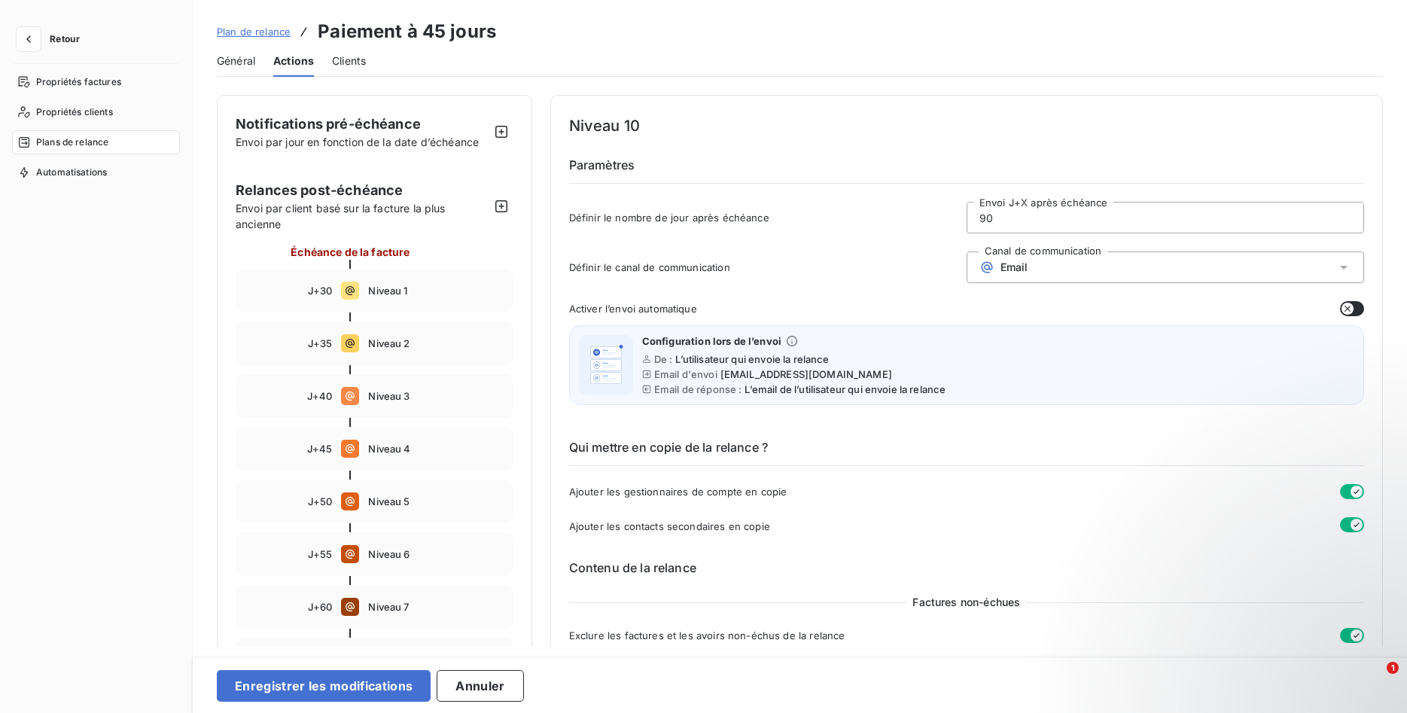
click at [349, 62] on span "Clients" at bounding box center [349, 60] width 34 height 15
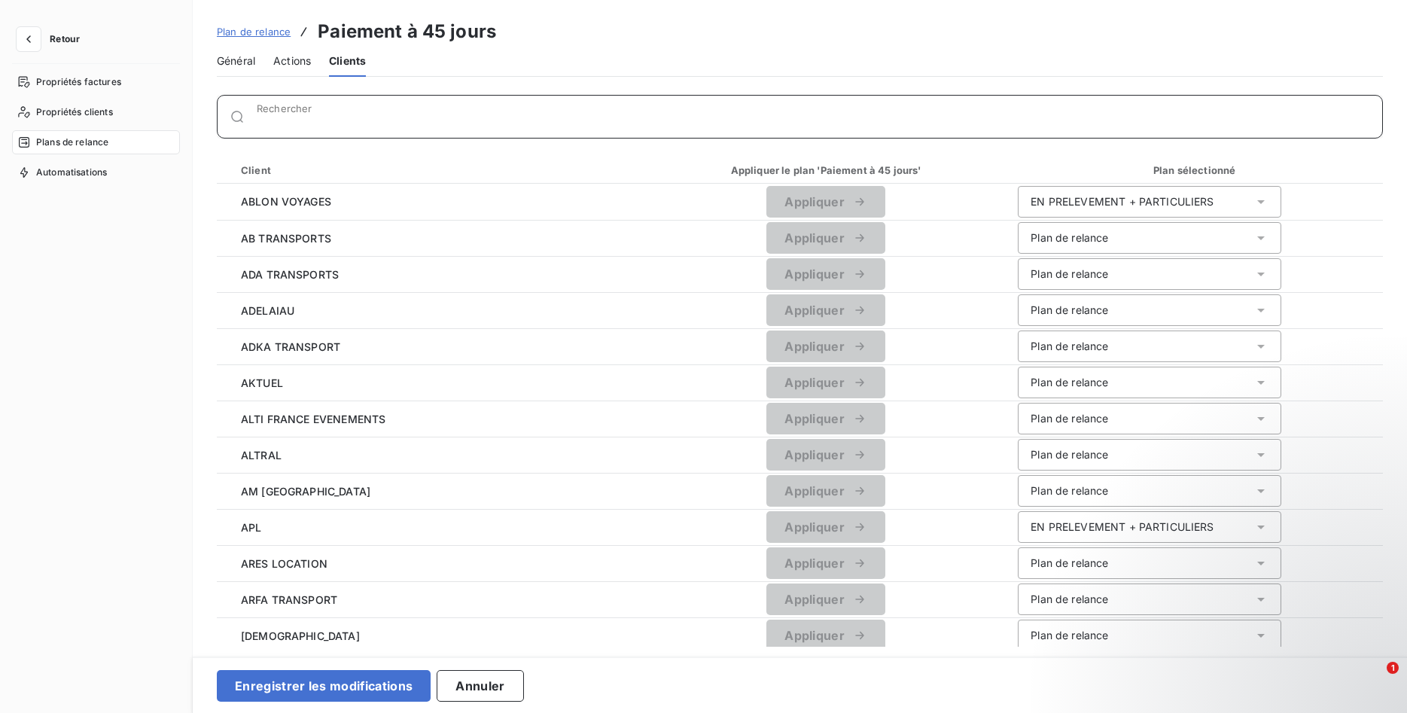
click at [405, 116] on input "Rechercher" at bounding box center [819, 122] width 1125 height 15
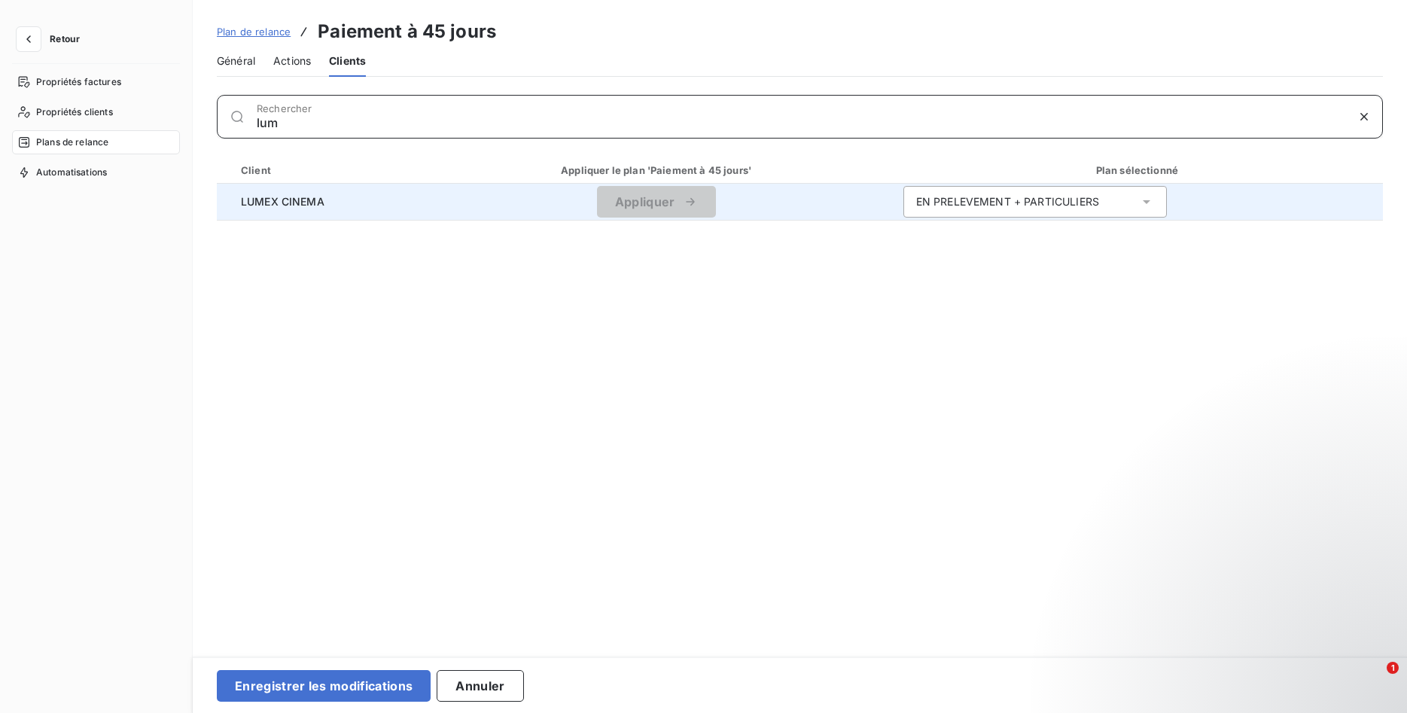
type input "lum"
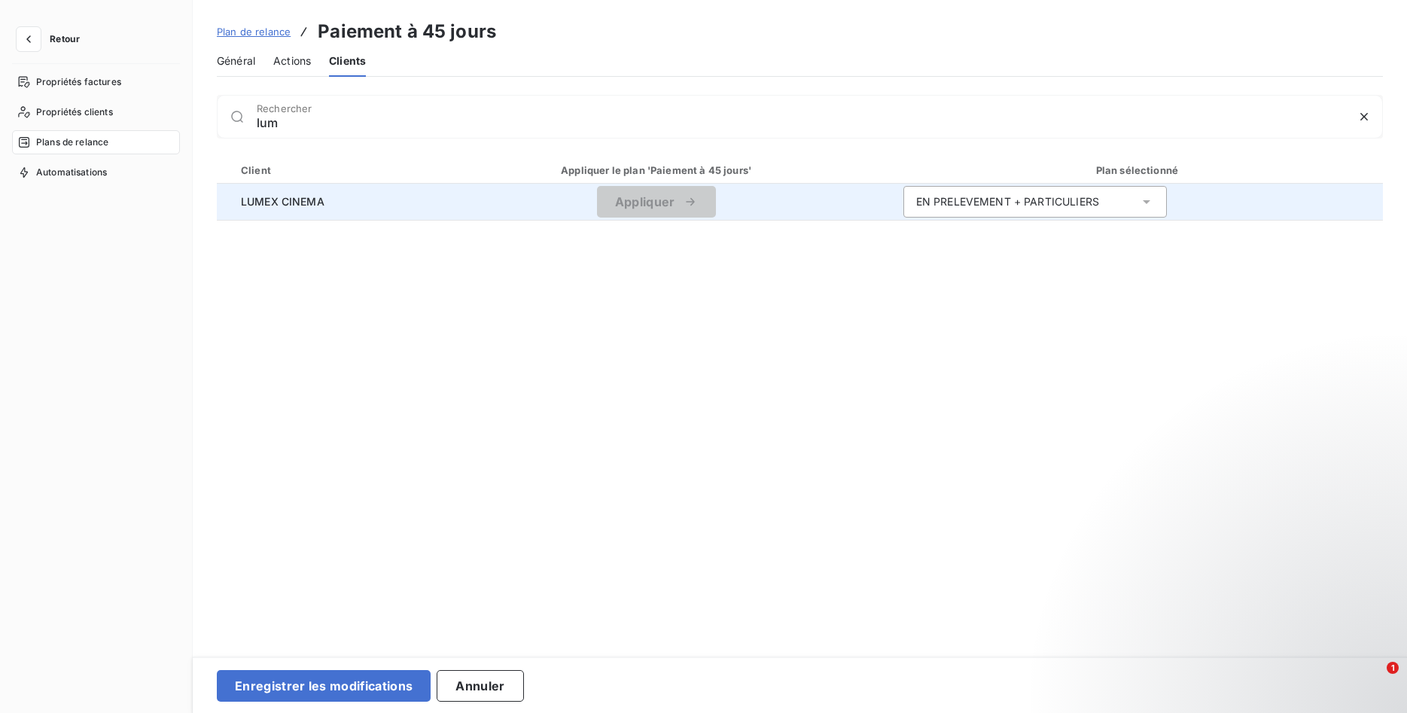
click at [1038, 196] on div "EN PRELEVEMENT + PARTICULIERS" at bounding box center [1007, 201] width 183 height 15
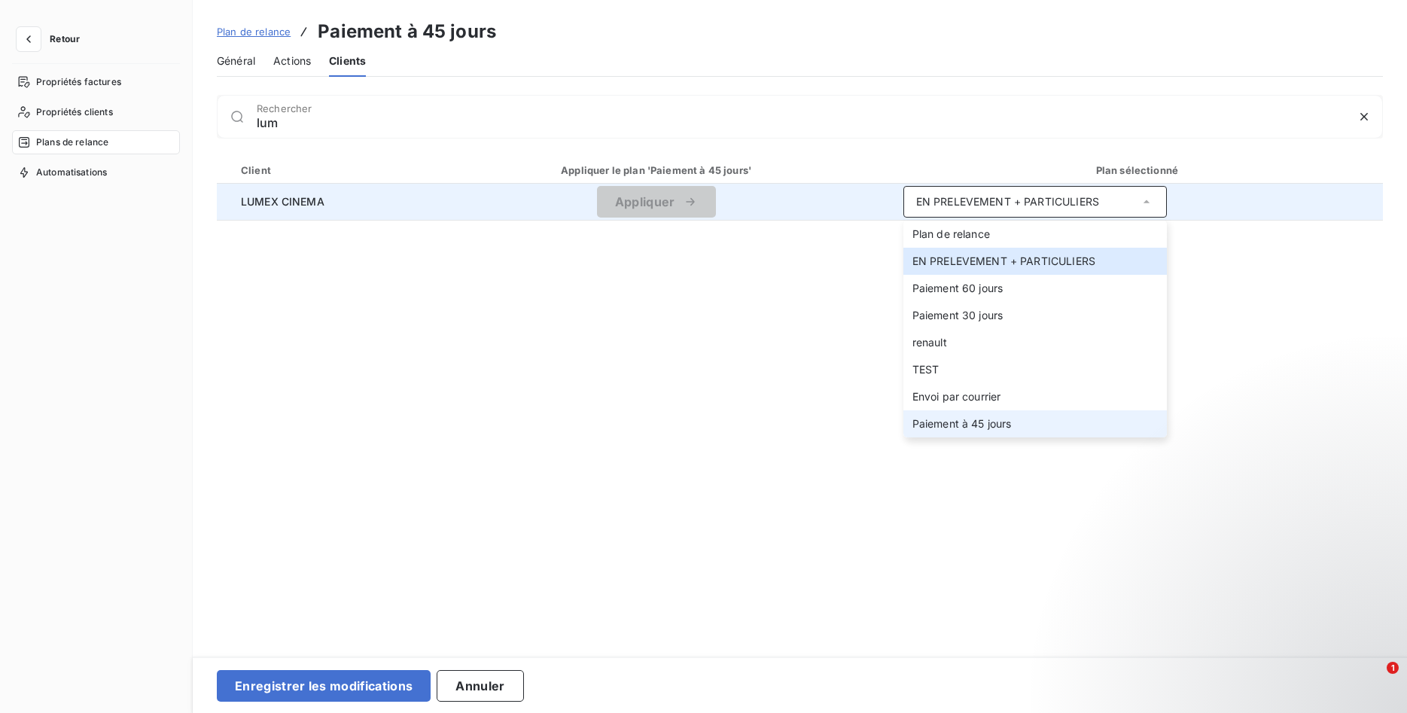
click at [969, 423] on span "Paiement à 45 jours" at bounding box center [961, 423] width 99 height 13
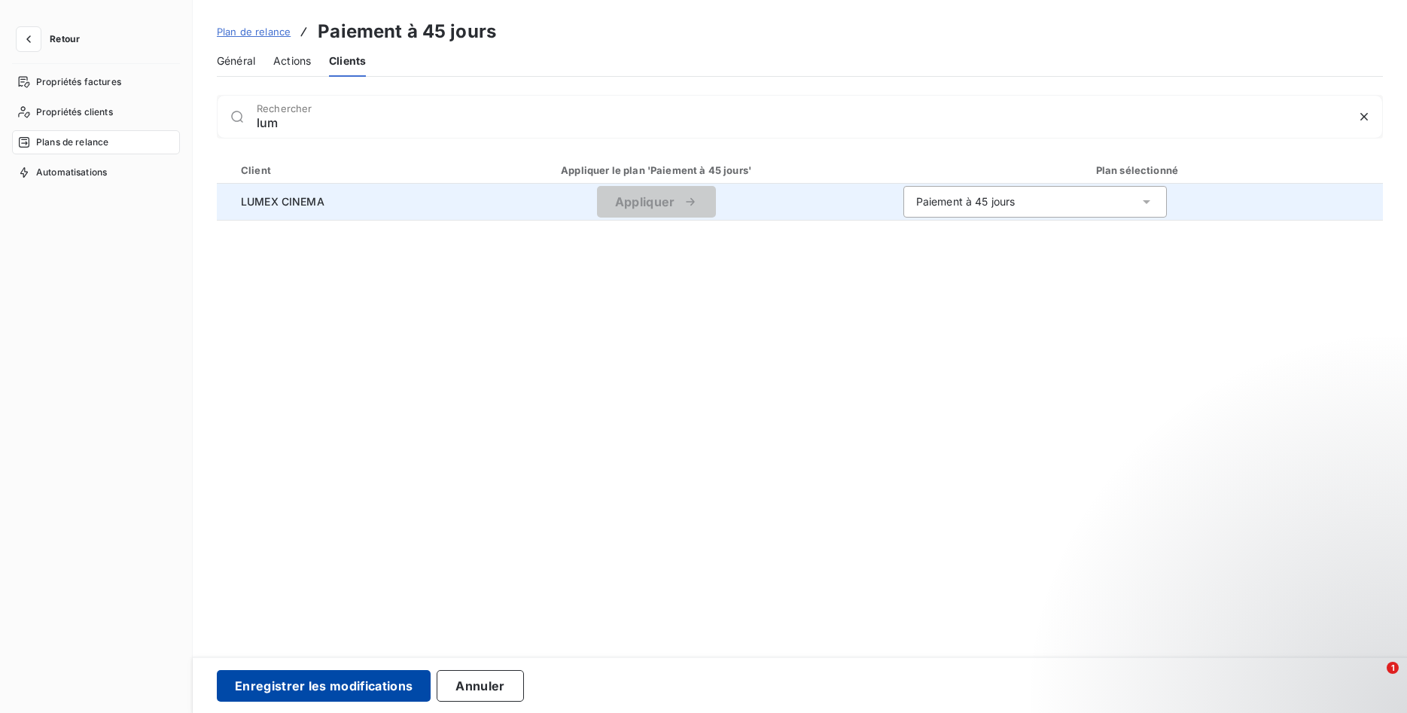
click at [314, 688] on button "Enregistrer les modifications" at bounding box center [324, 686] width 214 height 32
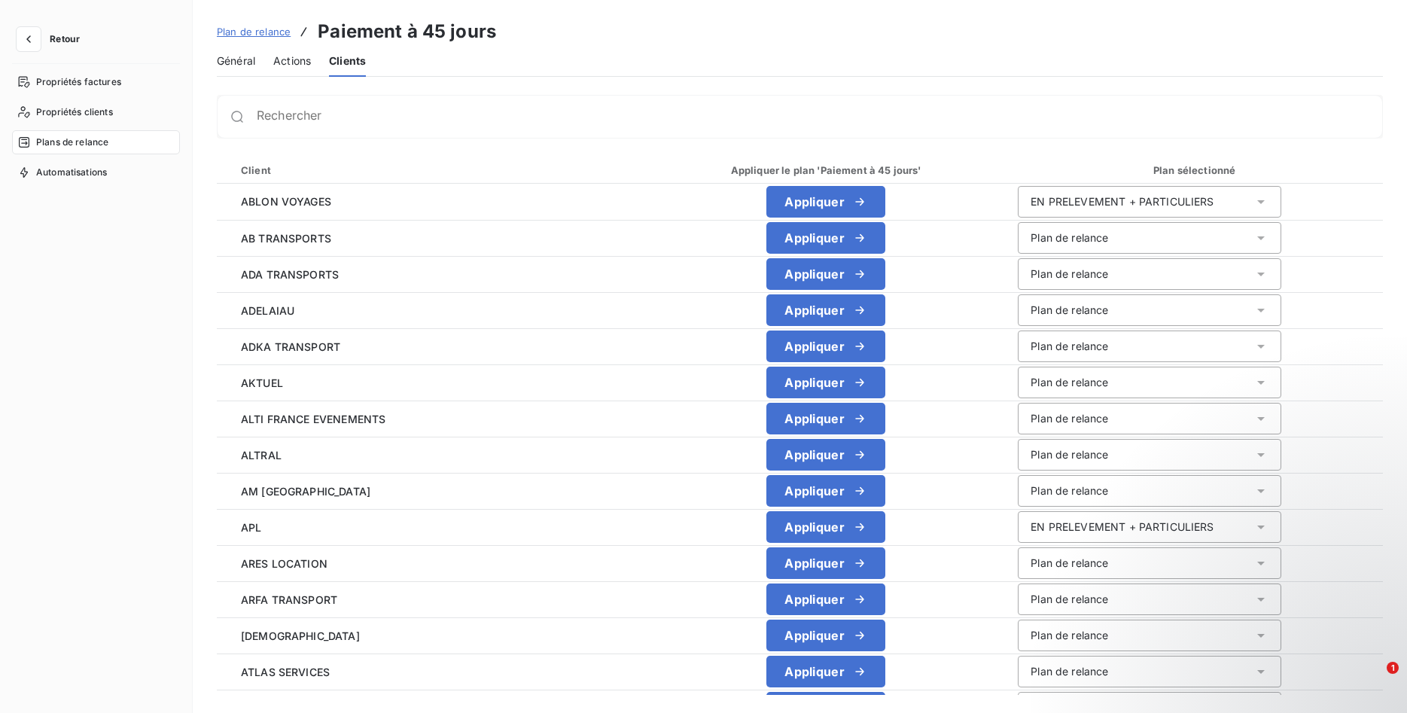
click at [391, 129] on div "Rechercher" at bounding box center [800, 117] width 1166 height 44
click at [391, 128] on div "Rechercher" at bounding box center [800, 117] width 1166 height 44
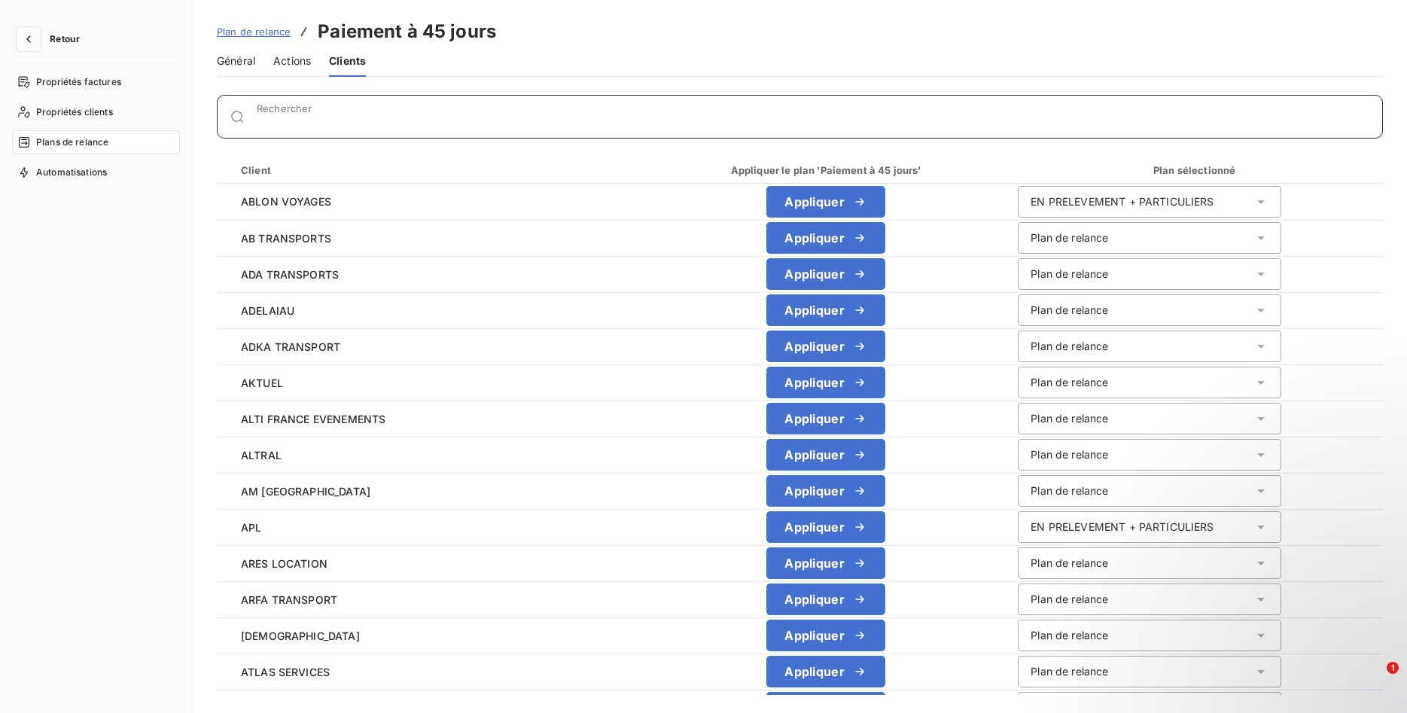
click at [305, 117] on input "Rechercher" at bounding box center [819, 122] width 1125 height 15
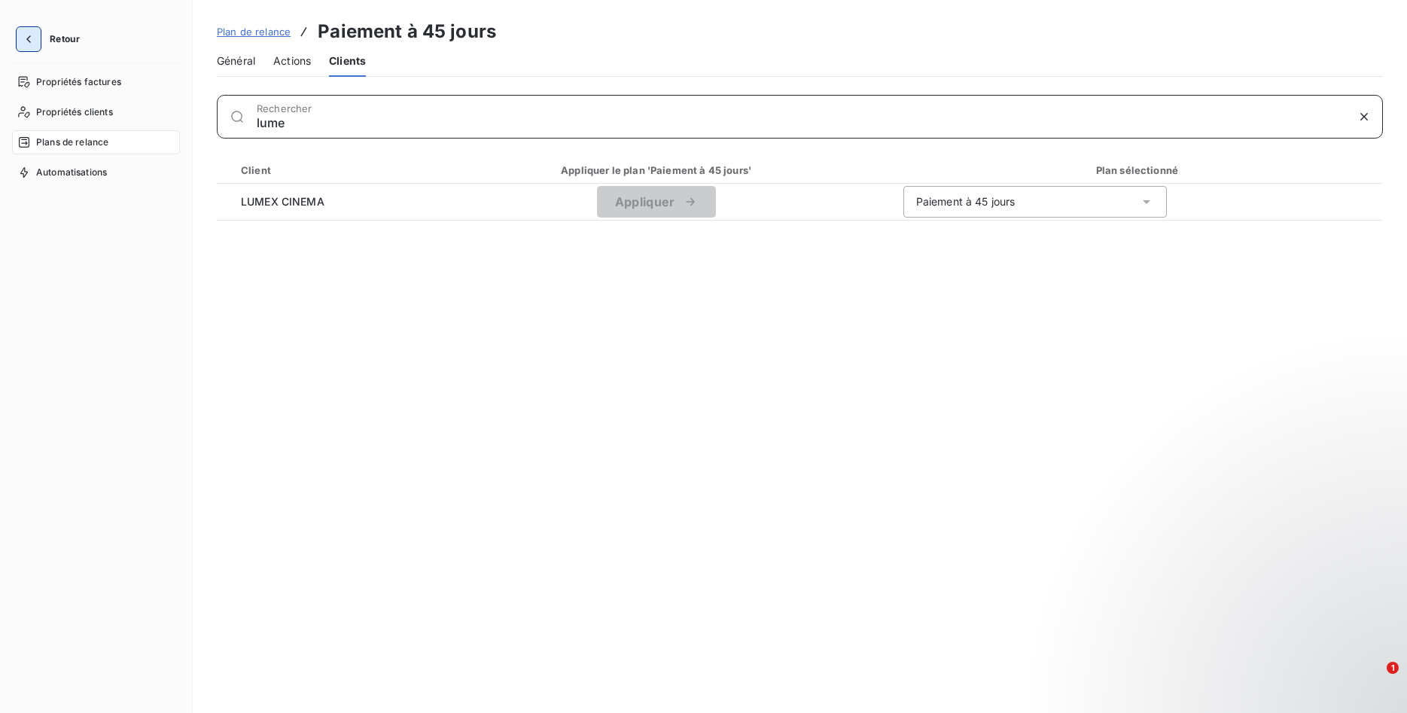
type input "lume"
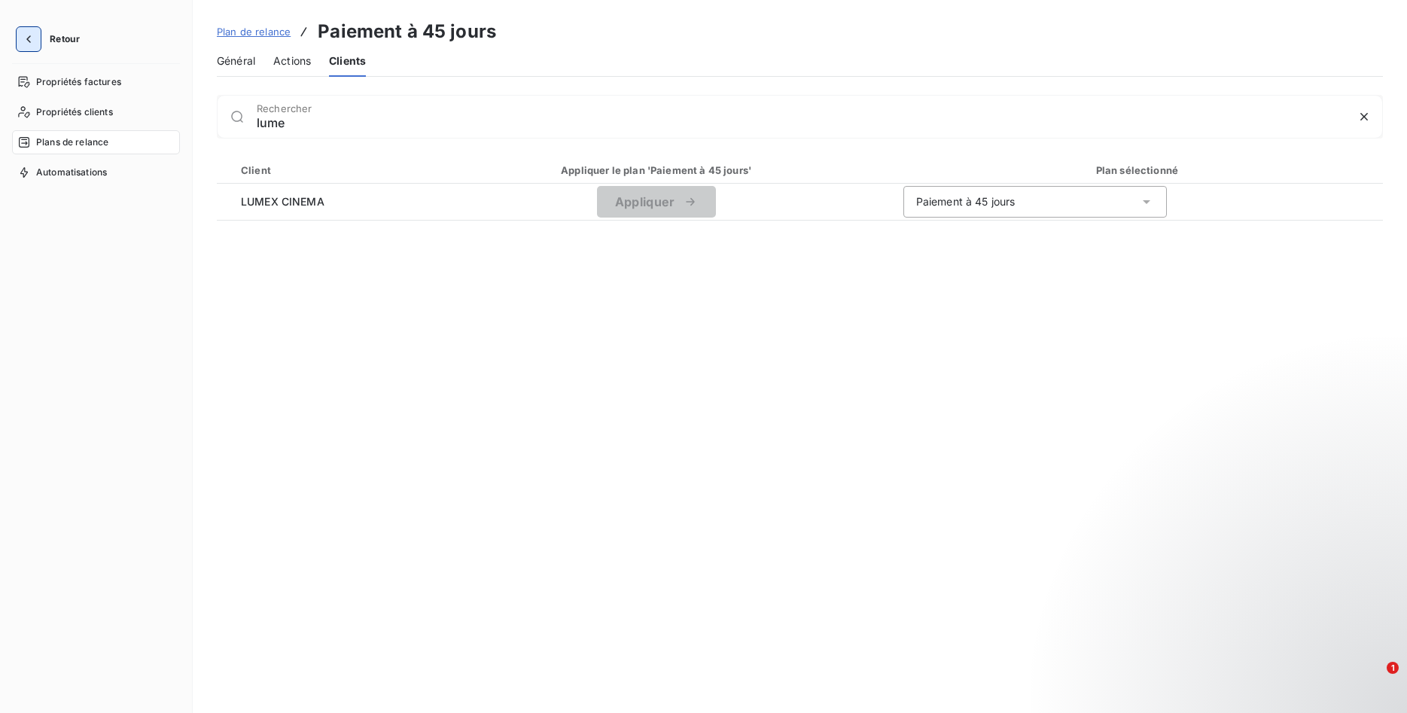
click at [32, 41] on icon "button" at bounding box center [28, 39] width 15 height 15
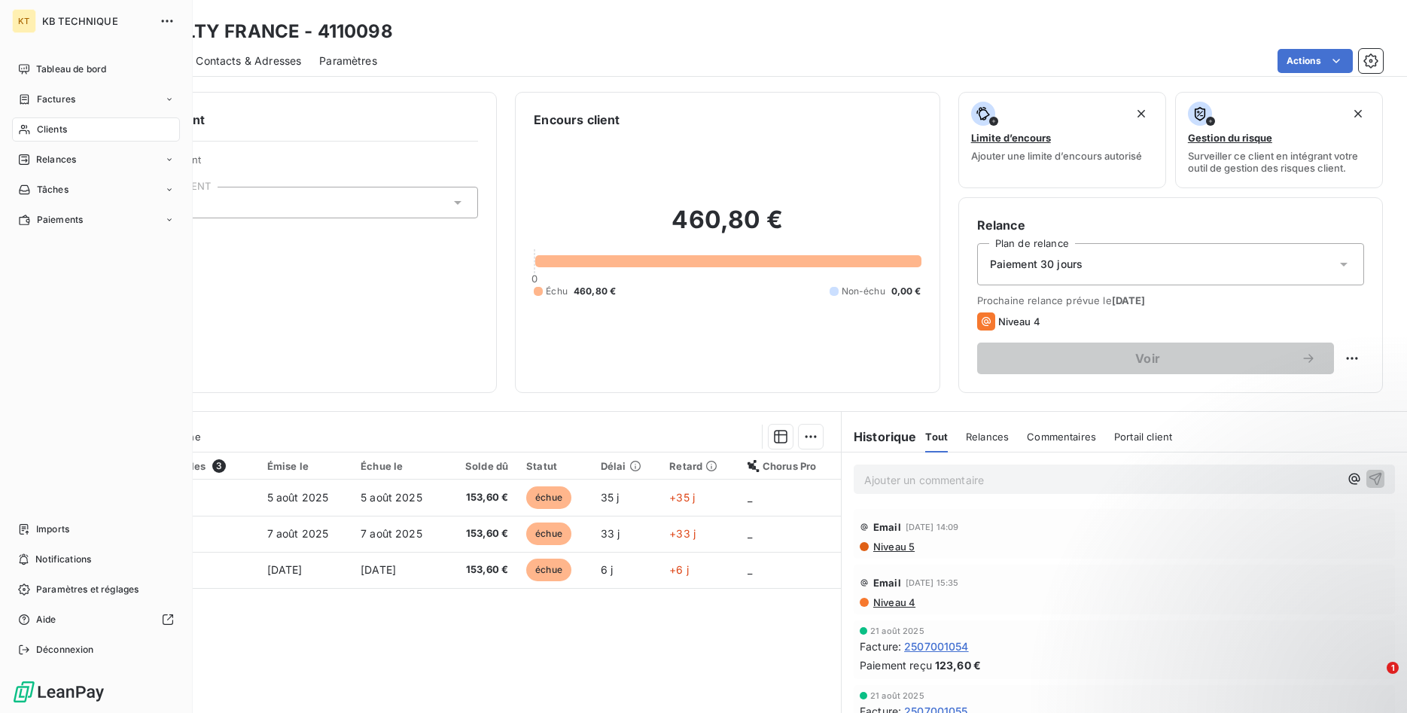
drag, startPoint x: 62, startPoint y: 123, endPoint x: 120, endPoint y: 123, distance: 58.7
click at [66, 123] on span "Clients" at bounding box center [52, 130] width 30 height 14
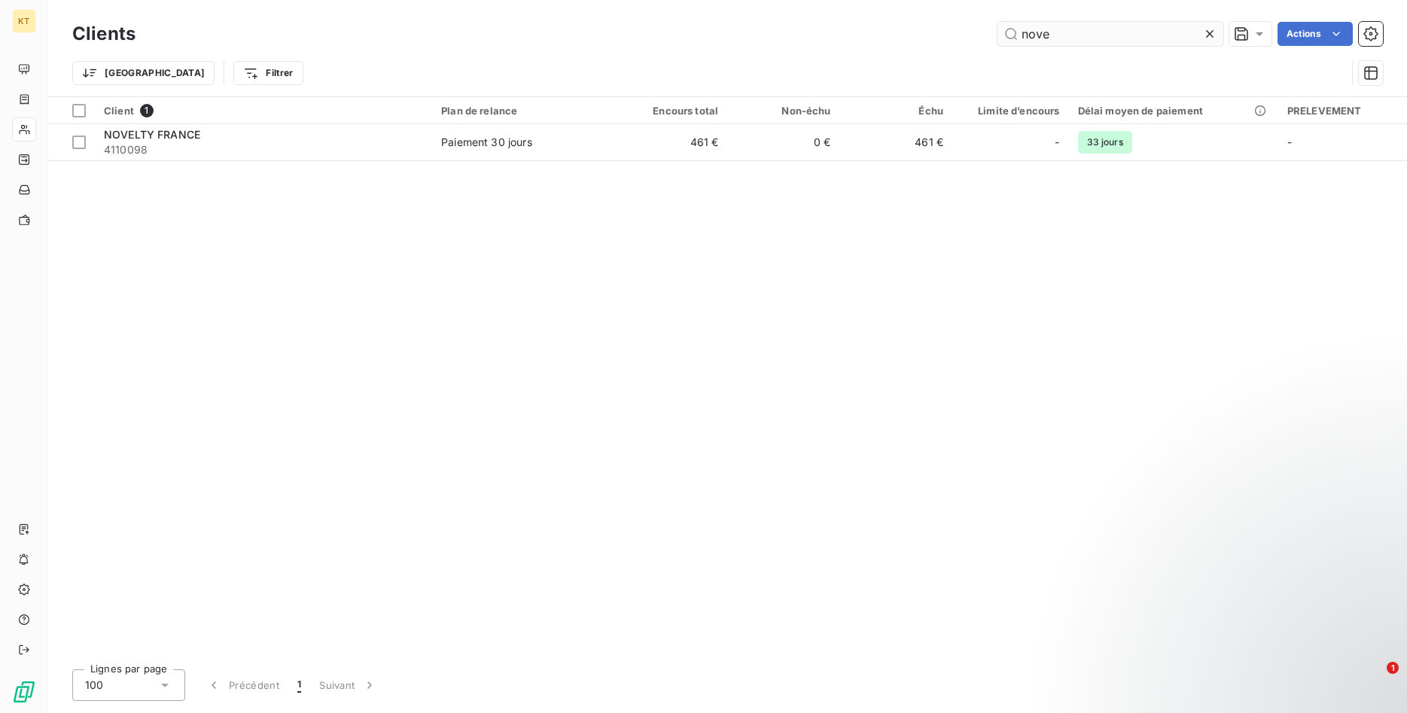
drag, startPoint x: 1095, startPoint y: 45, endPoint x: 723, endPoint y: 45, distance: 371.9
click at [997, 45] on input "nove" at bounding box center [1110, 34] width 226 height 24
type input "lume"
